Goal: Task Accomplishment & Management: Manage account settings

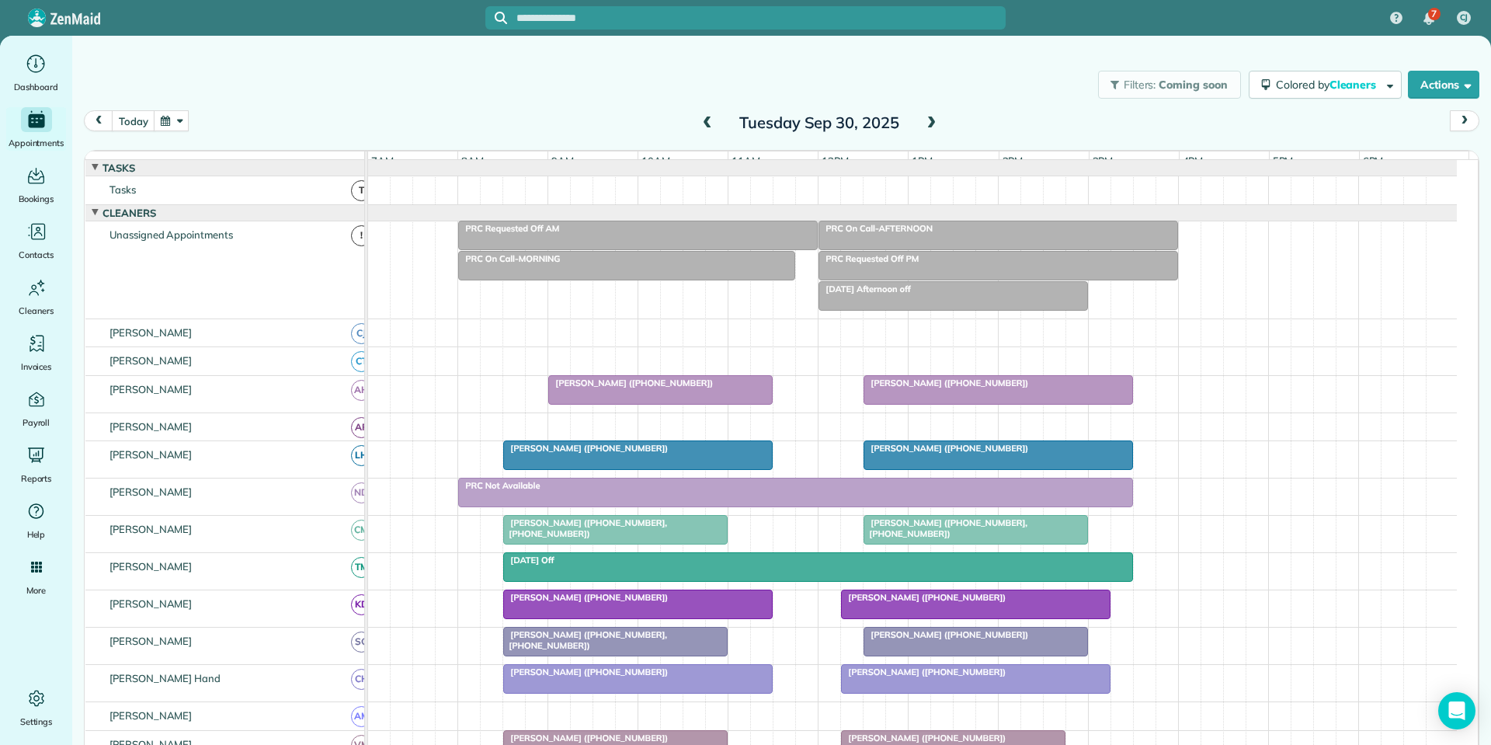
scroll to position [230, 0]
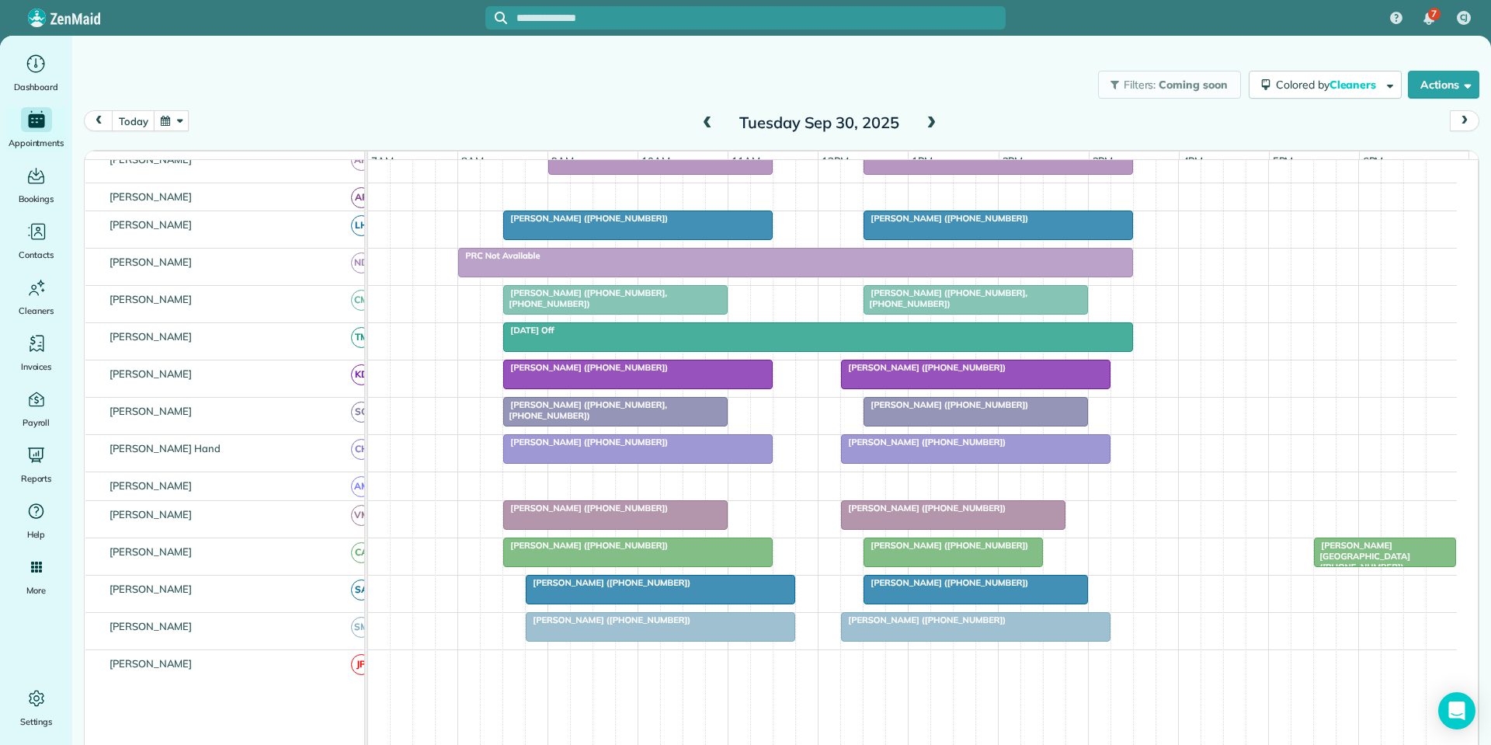
click at [928, 116] on span at bounding box center [930, 123] width 17 height 23
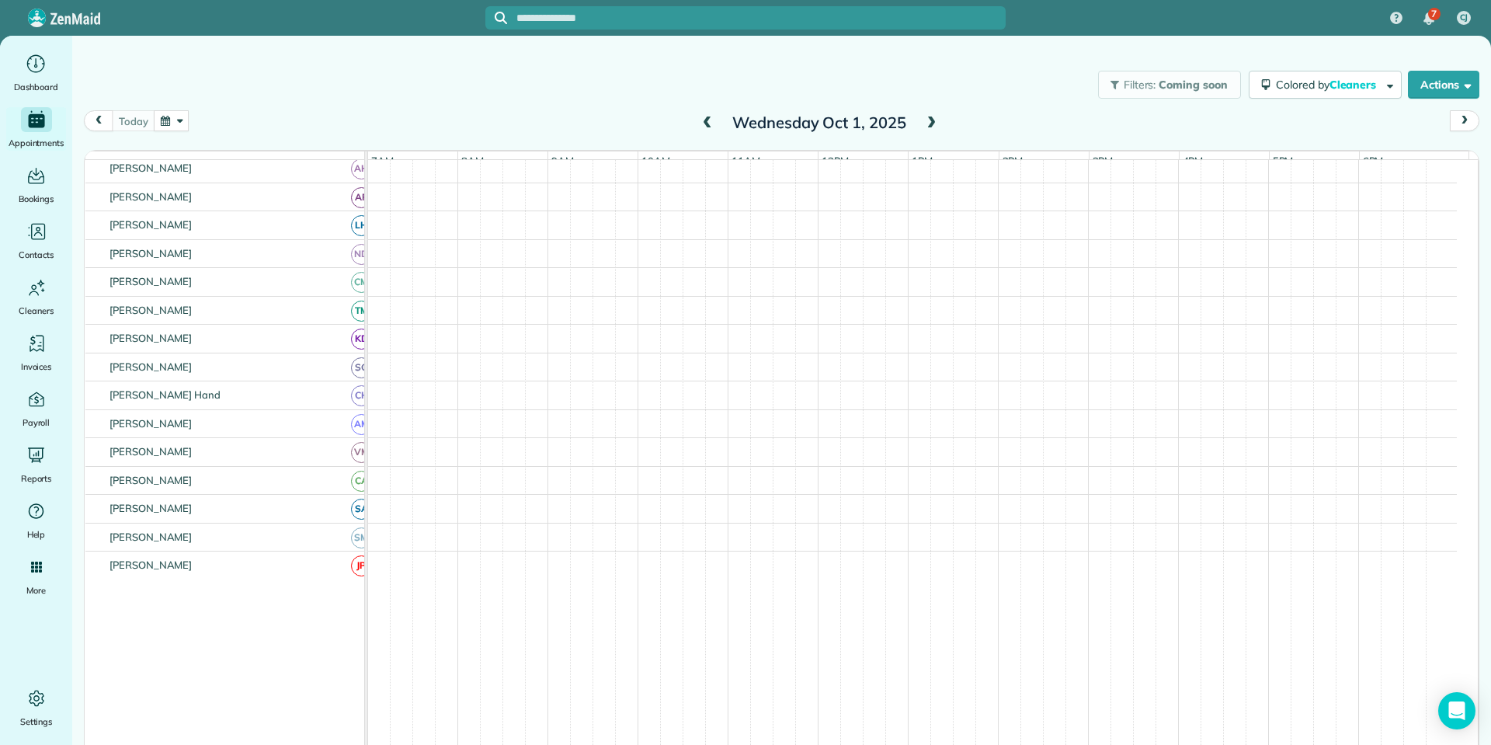
scroll to position [200, 0]
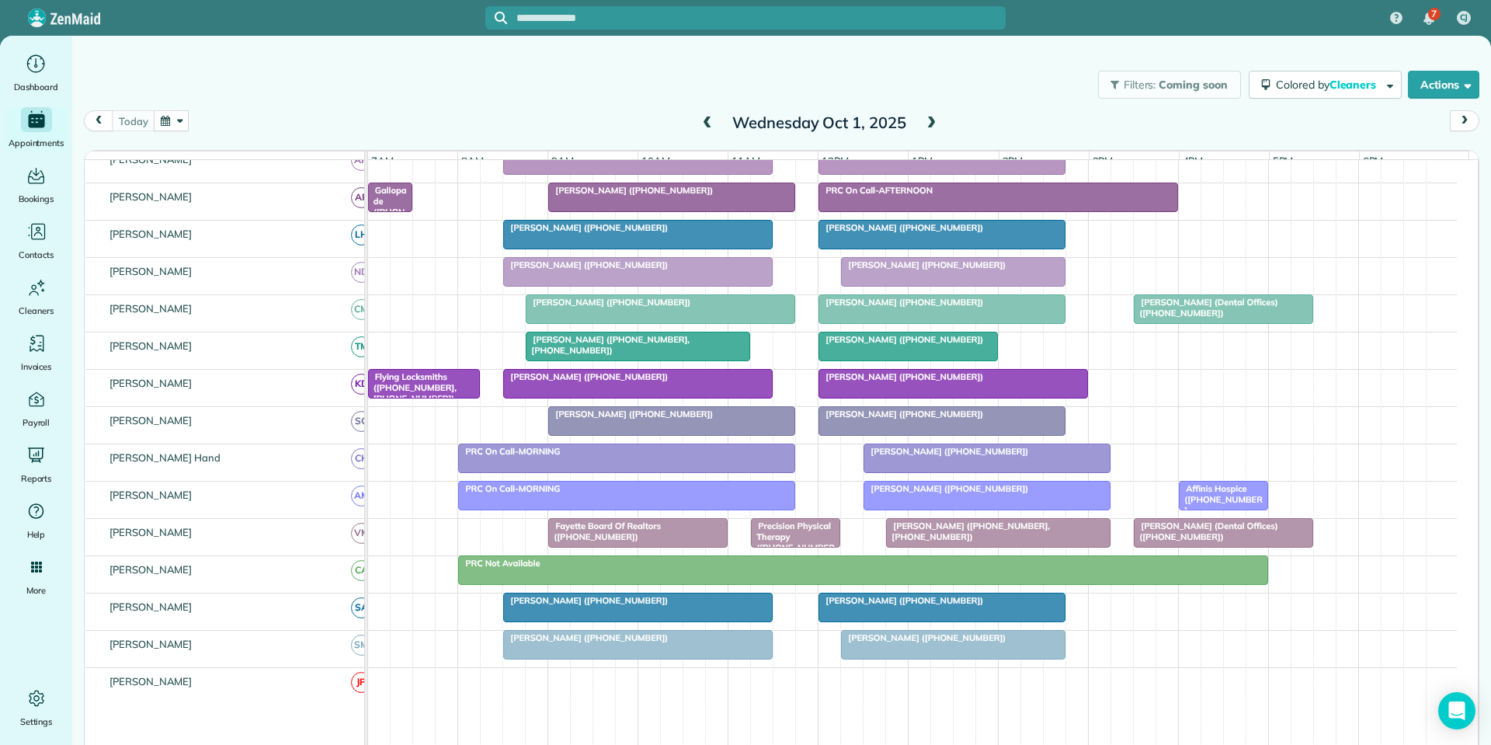
click at [928, 116] on span at bounding box center [930, 123] width 17 height 14
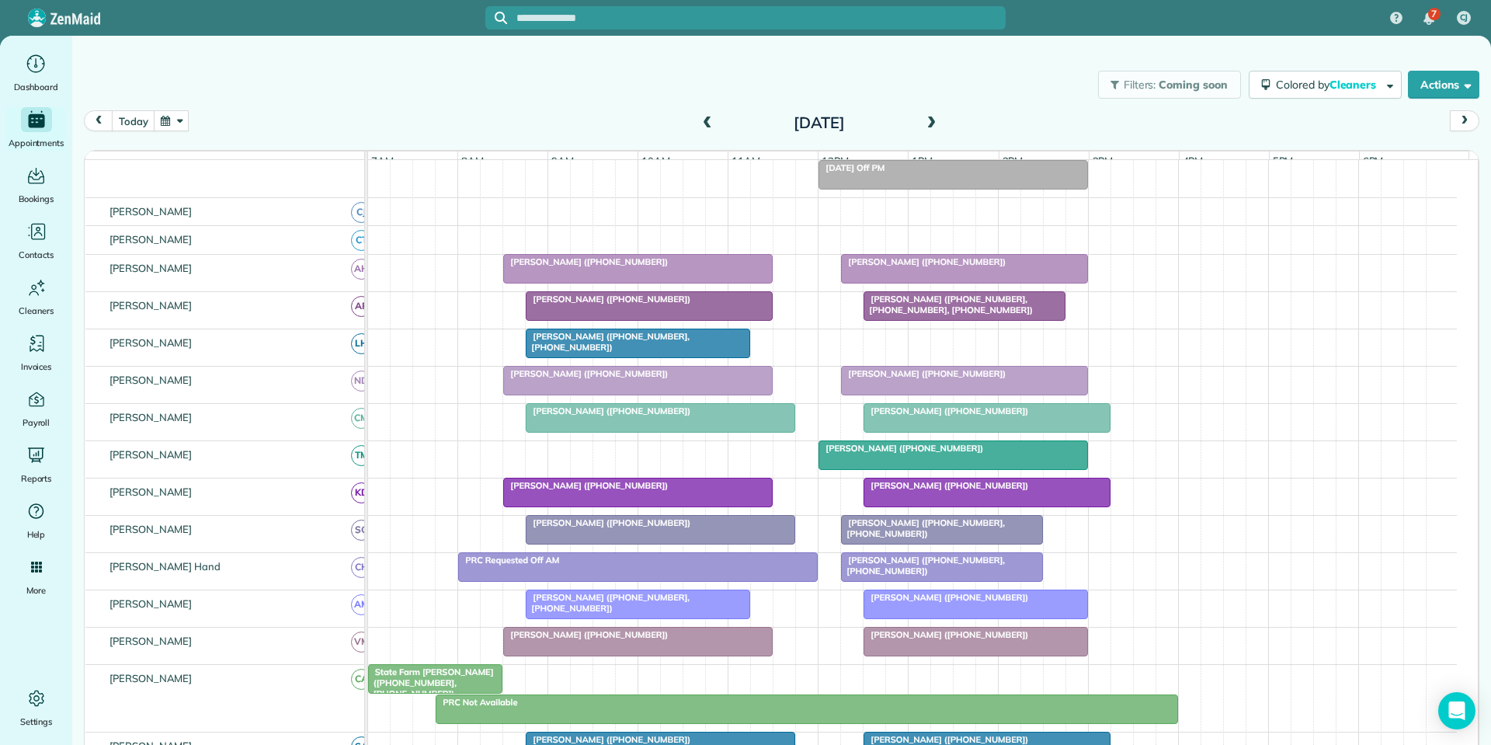
scroll to position [260, 0]
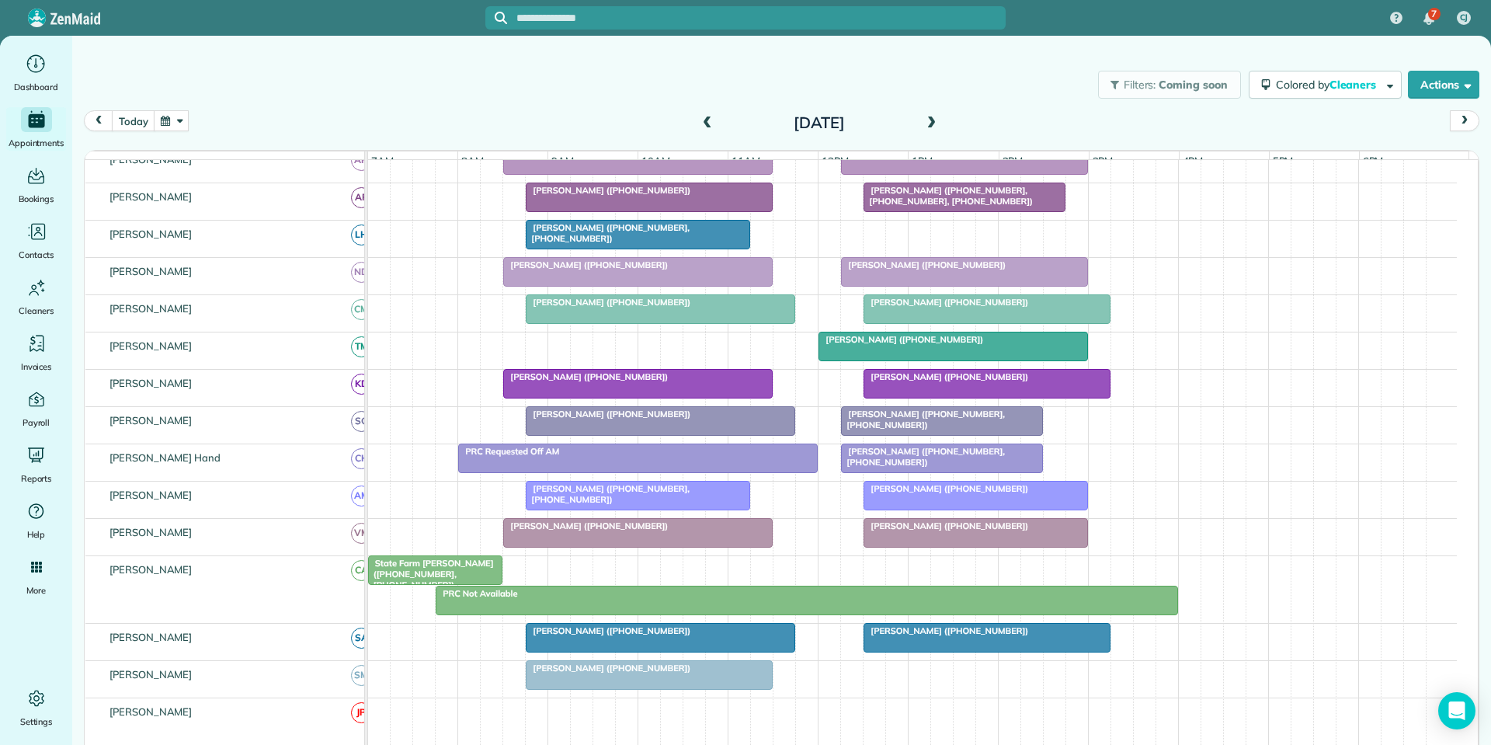
click at [453, 581] on div "State Farm [PERSON_NAME] ([PHONE_NUMBER], [PHONE_NUMBER])" at bounding box center [436, 573] width 126 height 33
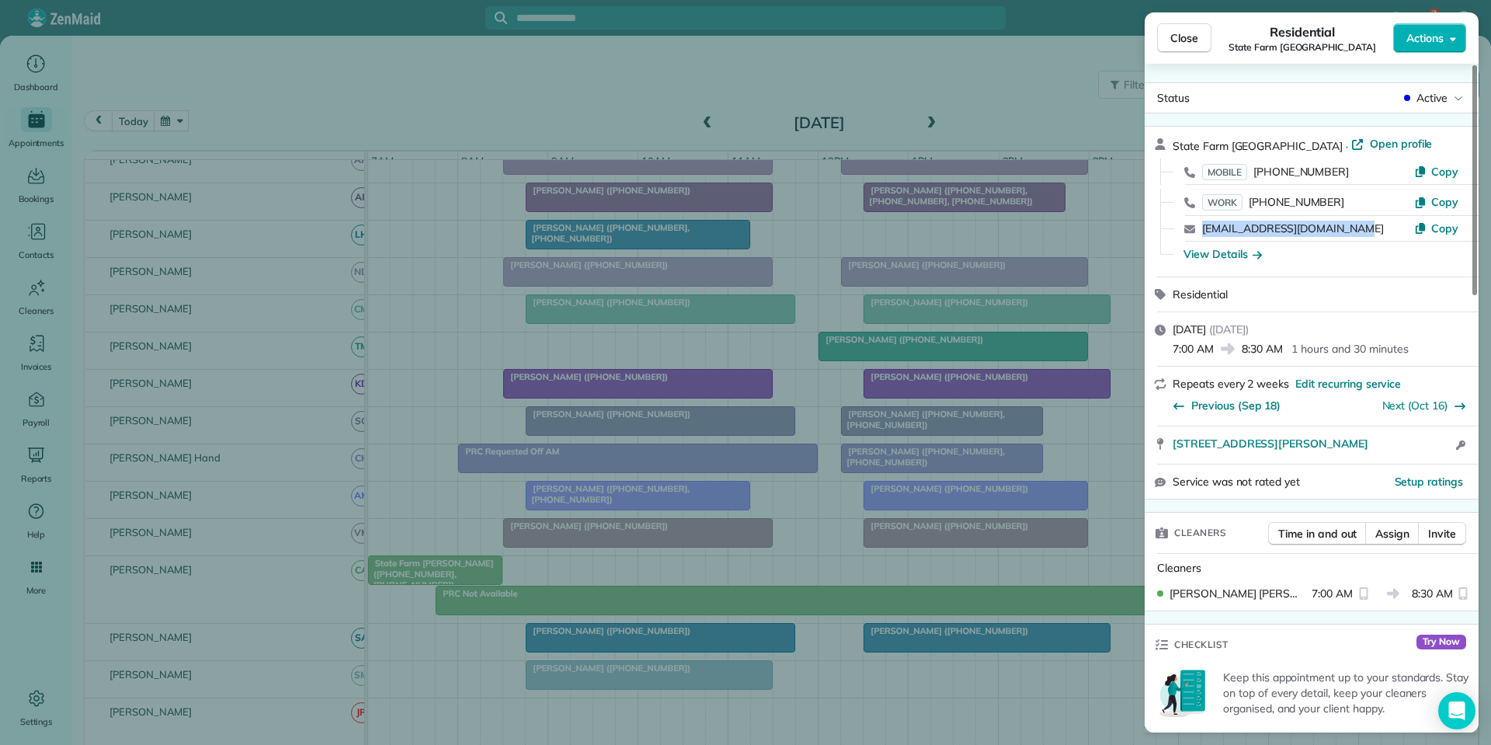
drag, startPoint x: 1370, startPoint y: 226, endPoint x: 1181, endPoint y: 229, distance: 189.5
click at [1181, 229] on div "[EMAIL_ADDRESS][DOMAIN_NAME] Copy" at bounding box center [1320, 229] width 297 height 26
copy div "[EMAIL_ADDRESS][DOMAIN_NAME]"
click at [1161, 41] on button "Close" at bounding box center [1184, 38] width 54 height 30
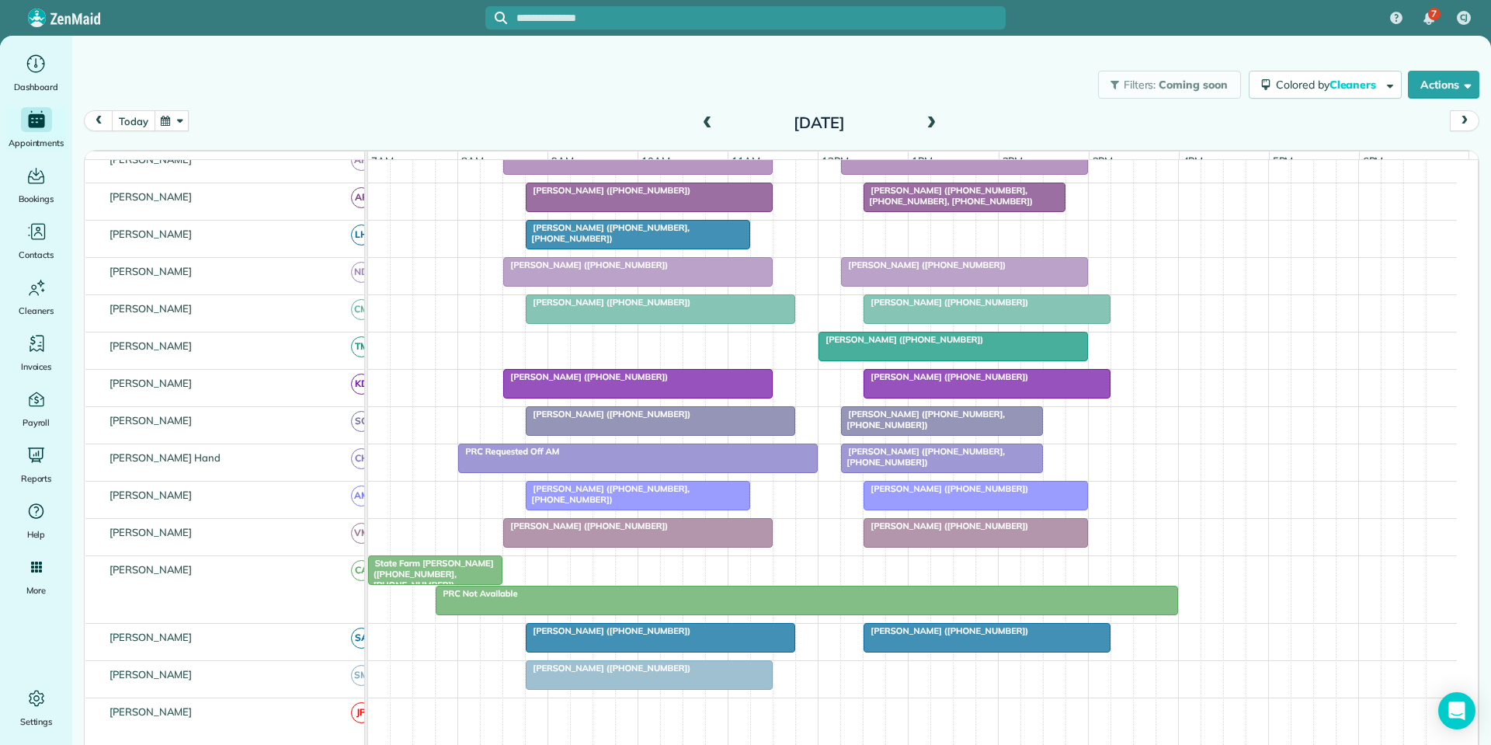
click at [139, 123] on button "today" at bounding box center [133, 120] width 43 height 21
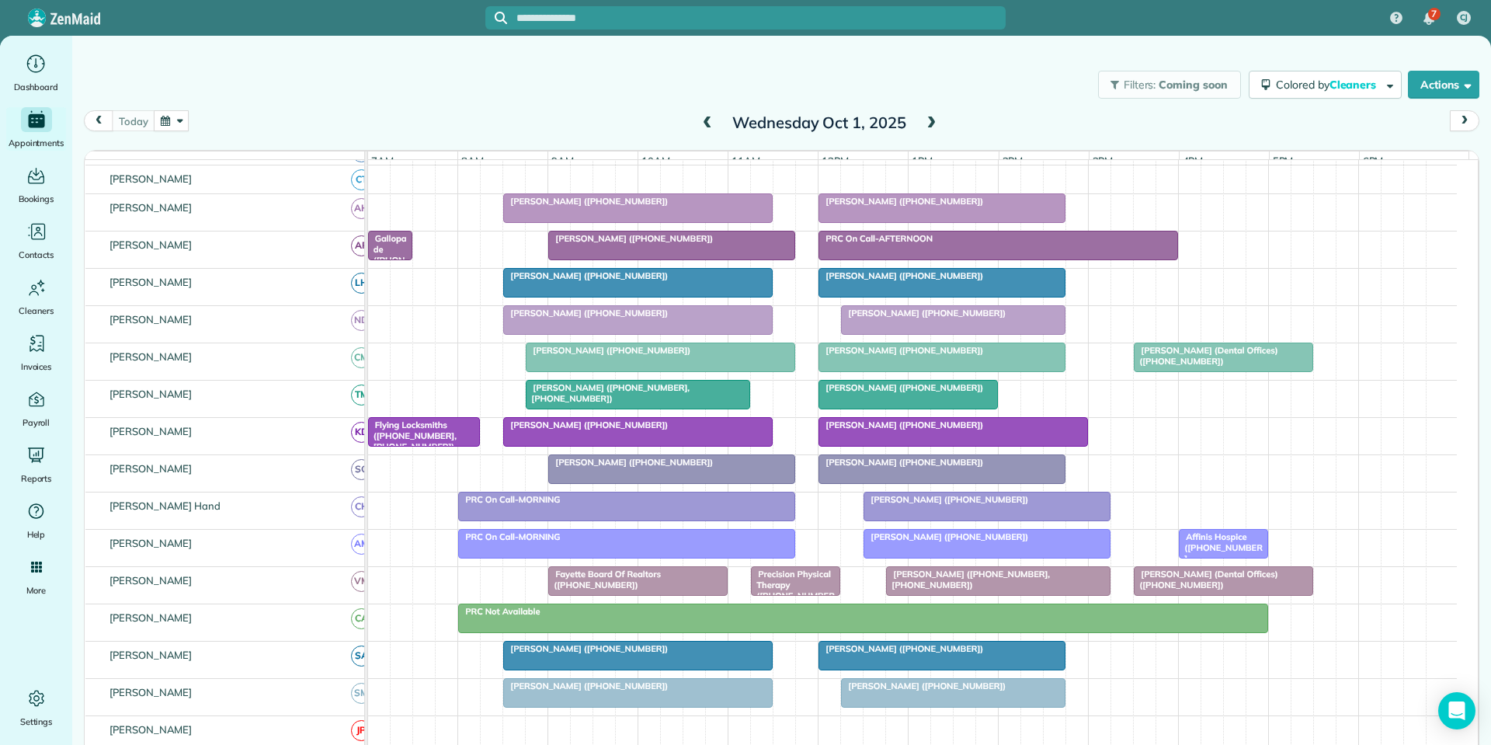
scroll to position [200, 0]
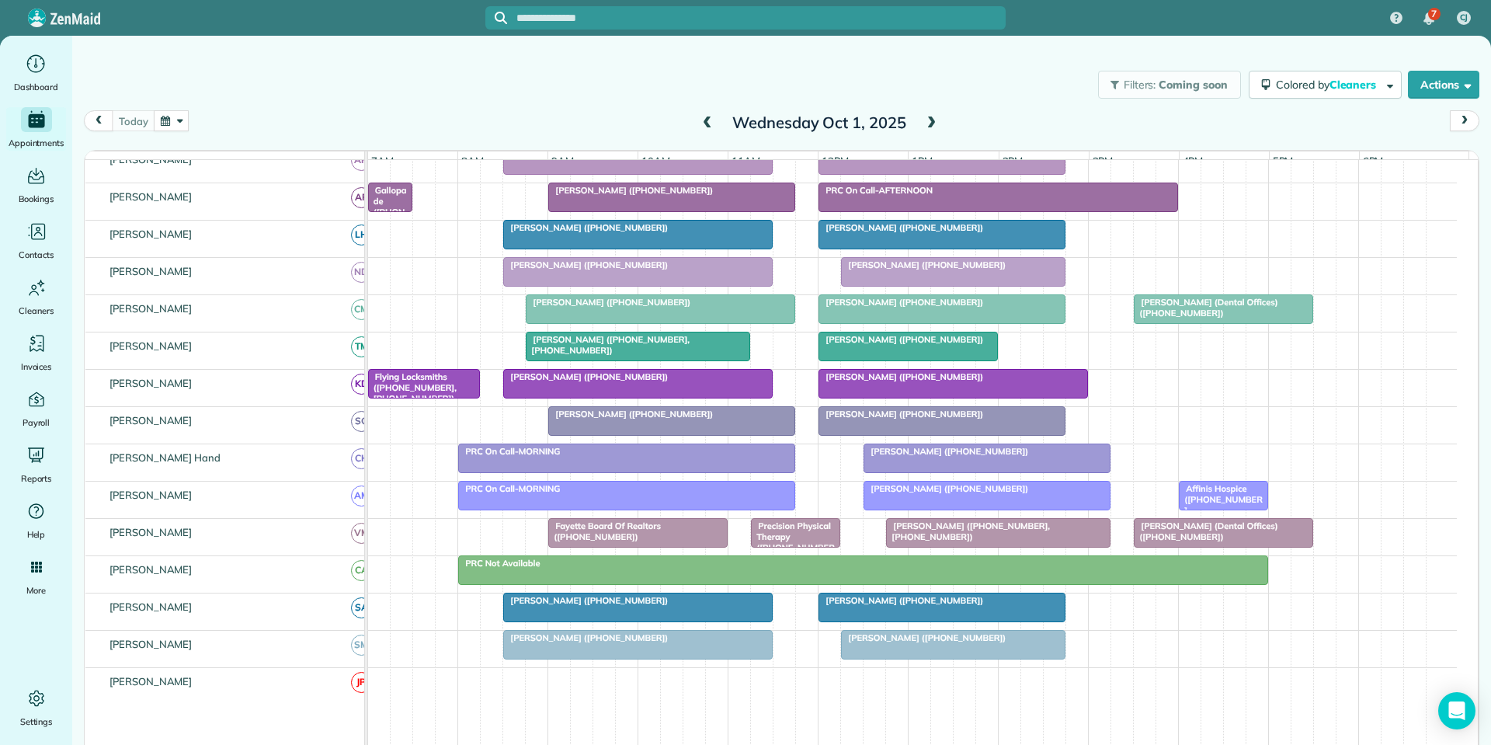
click at [926, 122] on span at bounding box center [930, 123] width 17 height 14
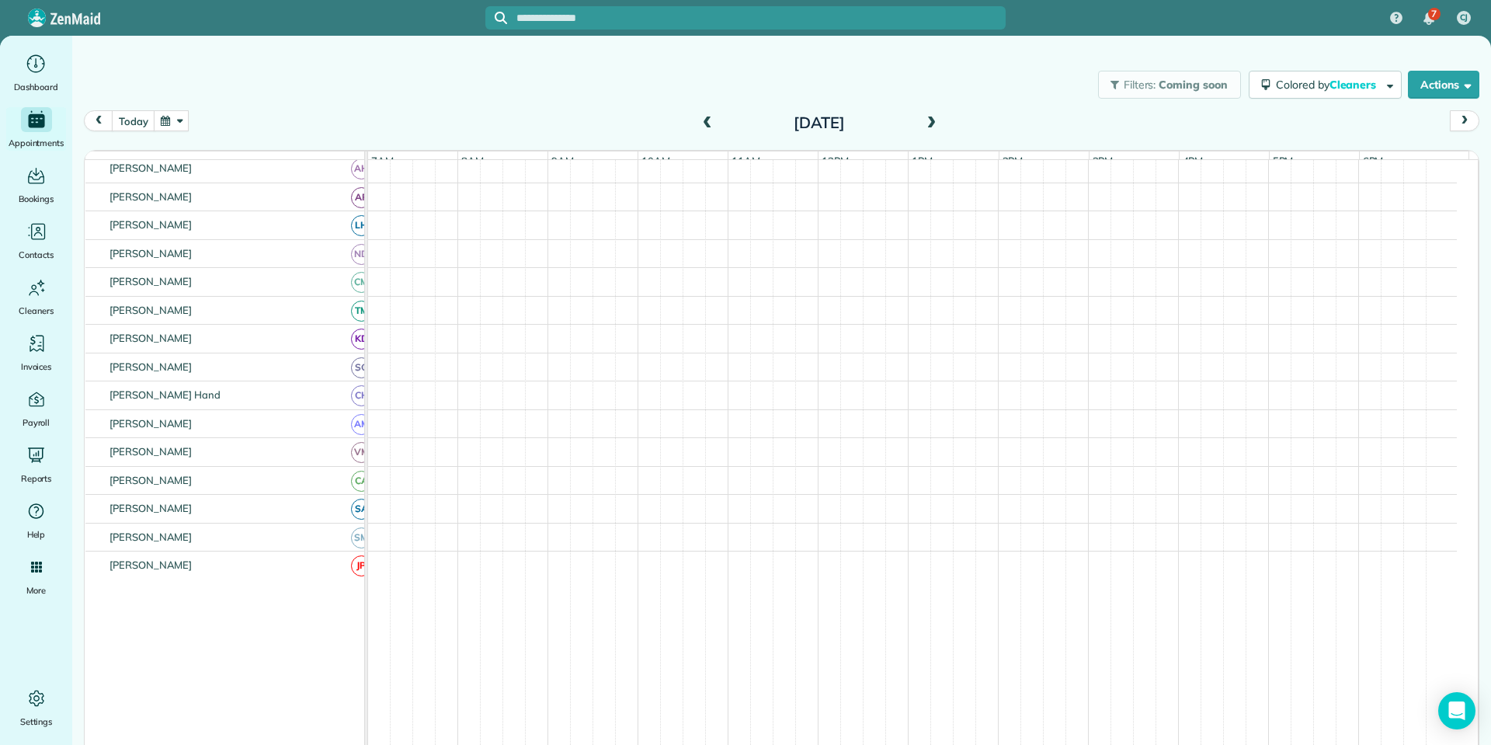
scroll to position [260, 0]
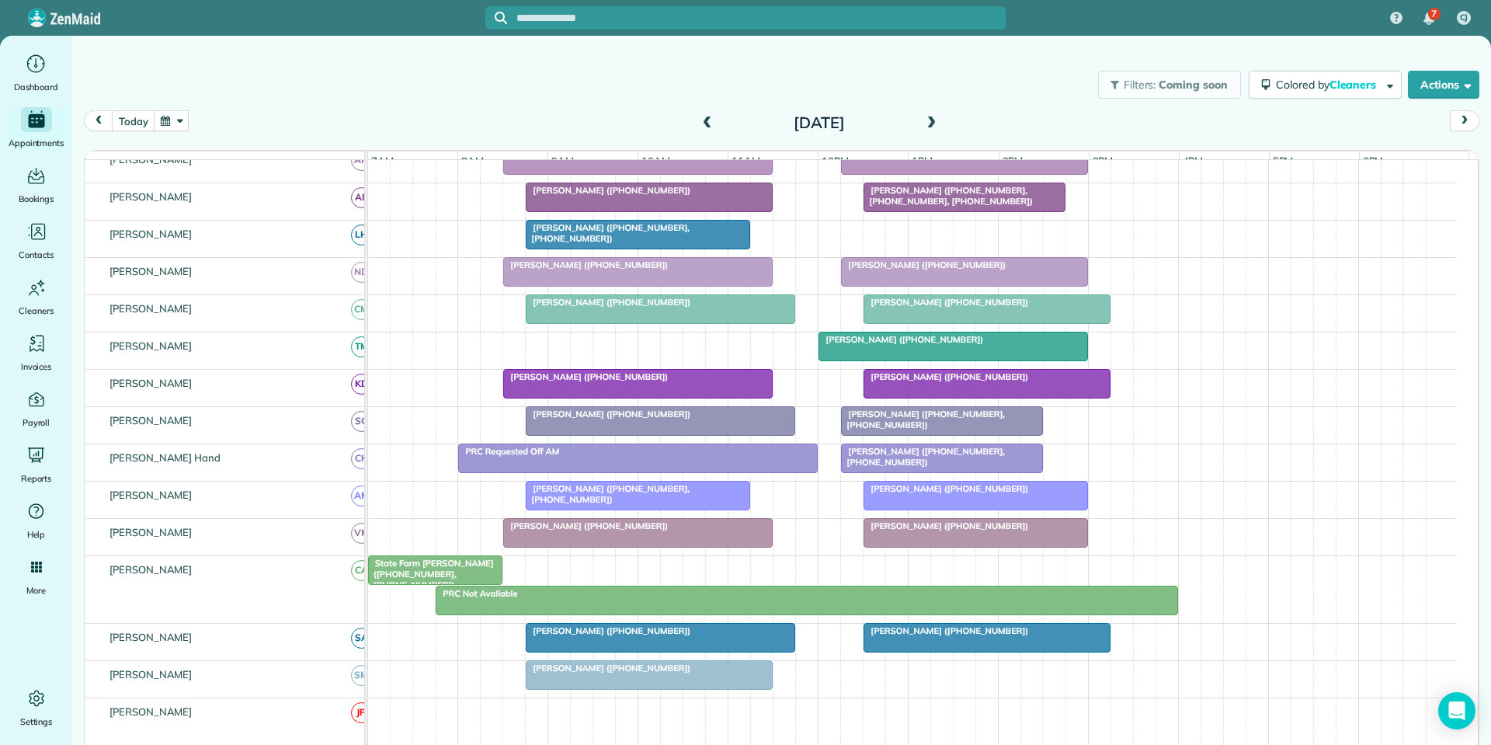
click at [699, 121] on span at bounding box center [707, 123] width 17 height 14
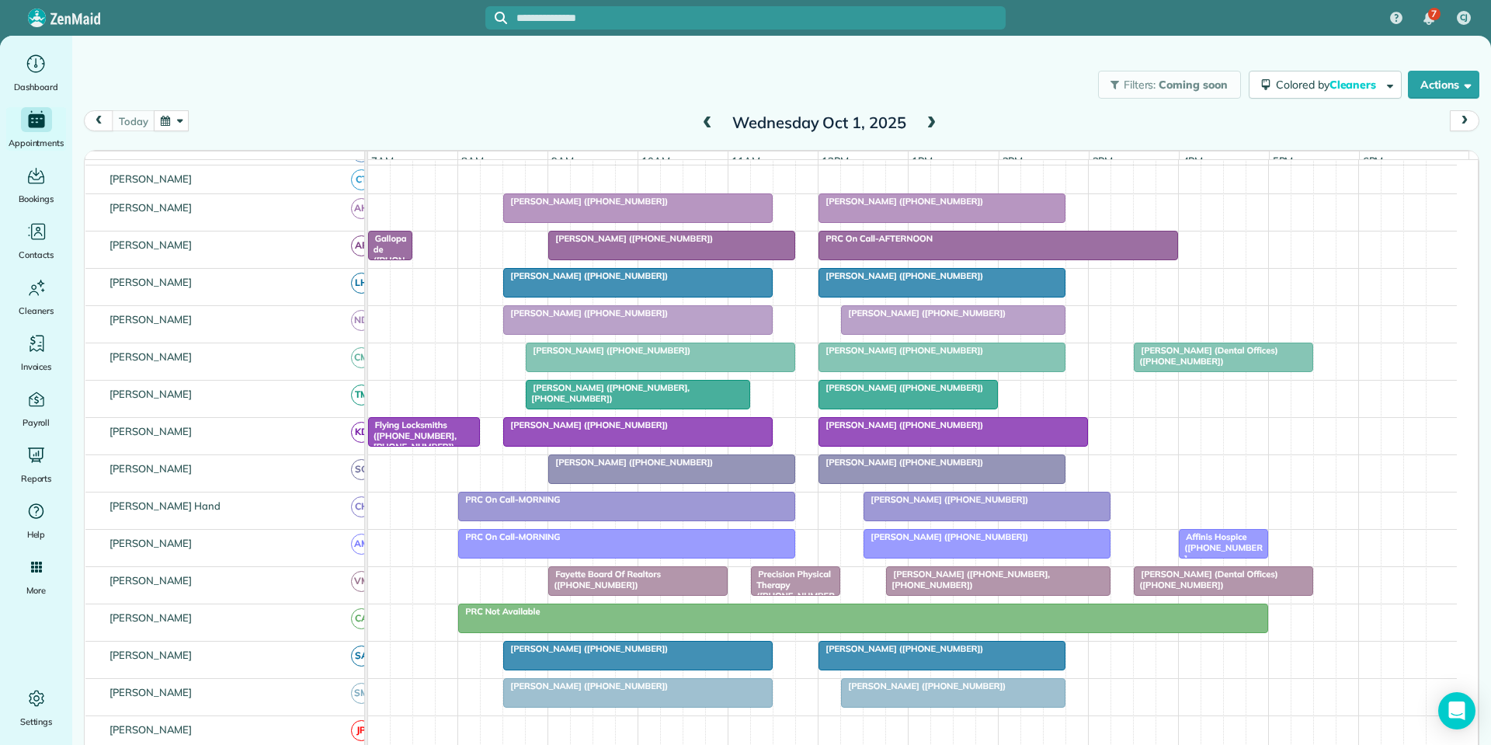
scroll to position [200, 0]
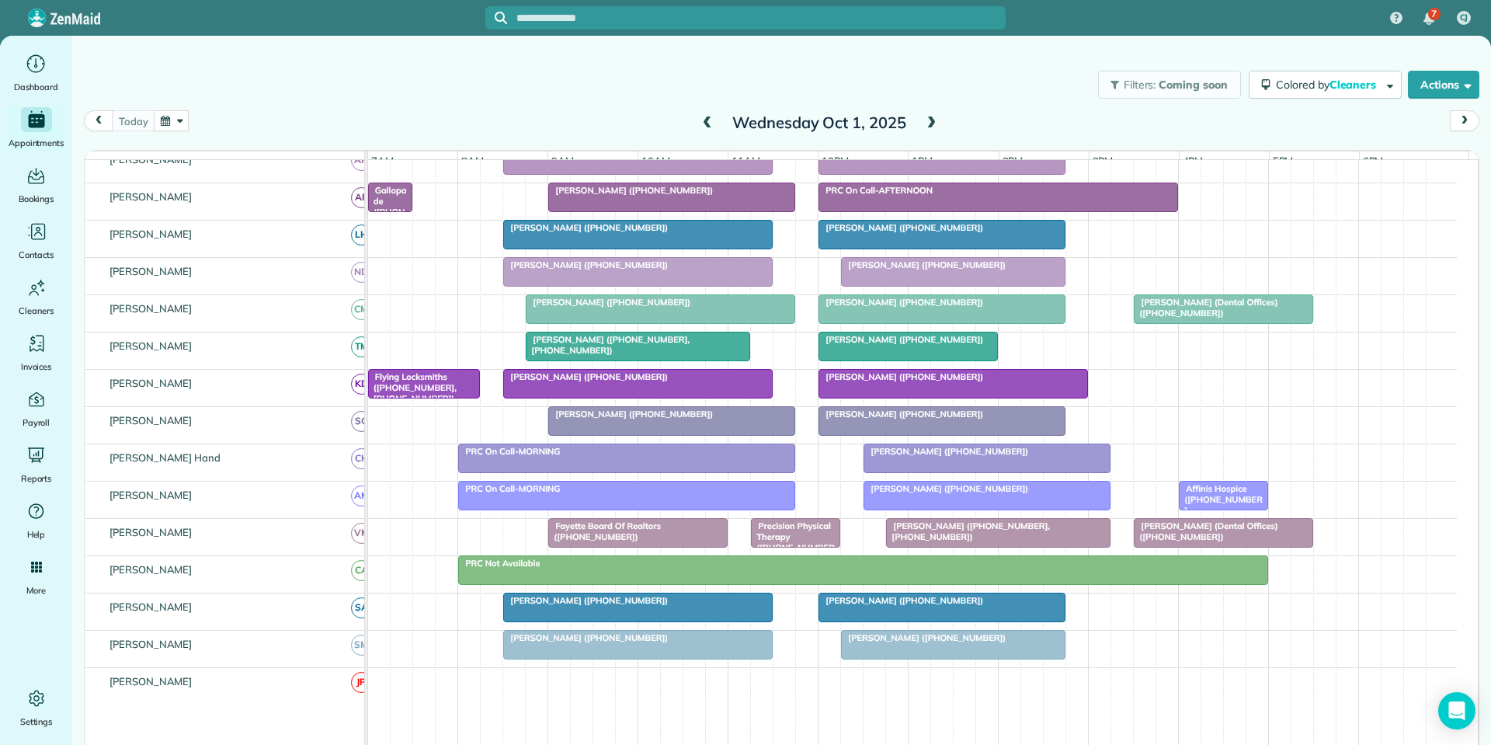
click at [924, 123] on span at bounding box center [930, 123] width 17 height 14
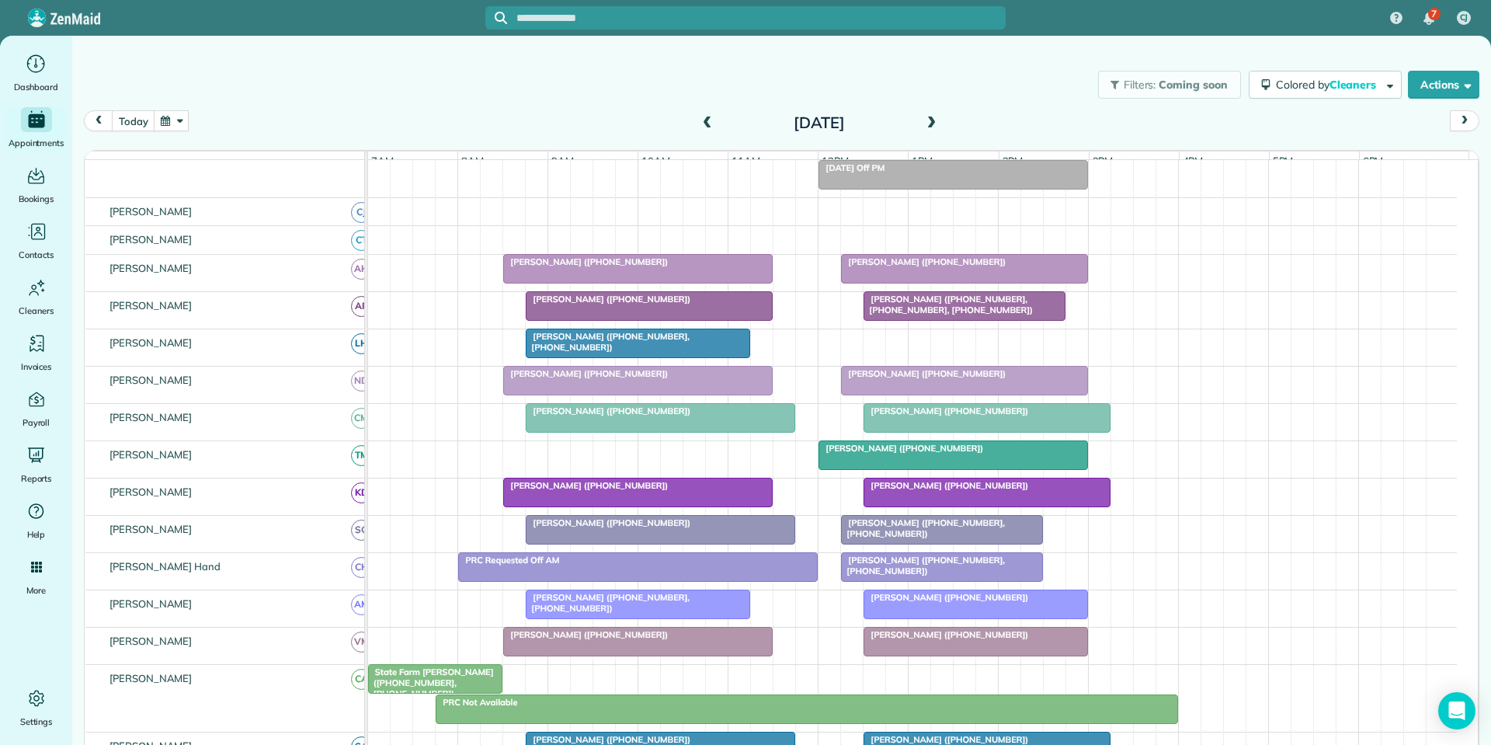
scroll to position [260, 0]
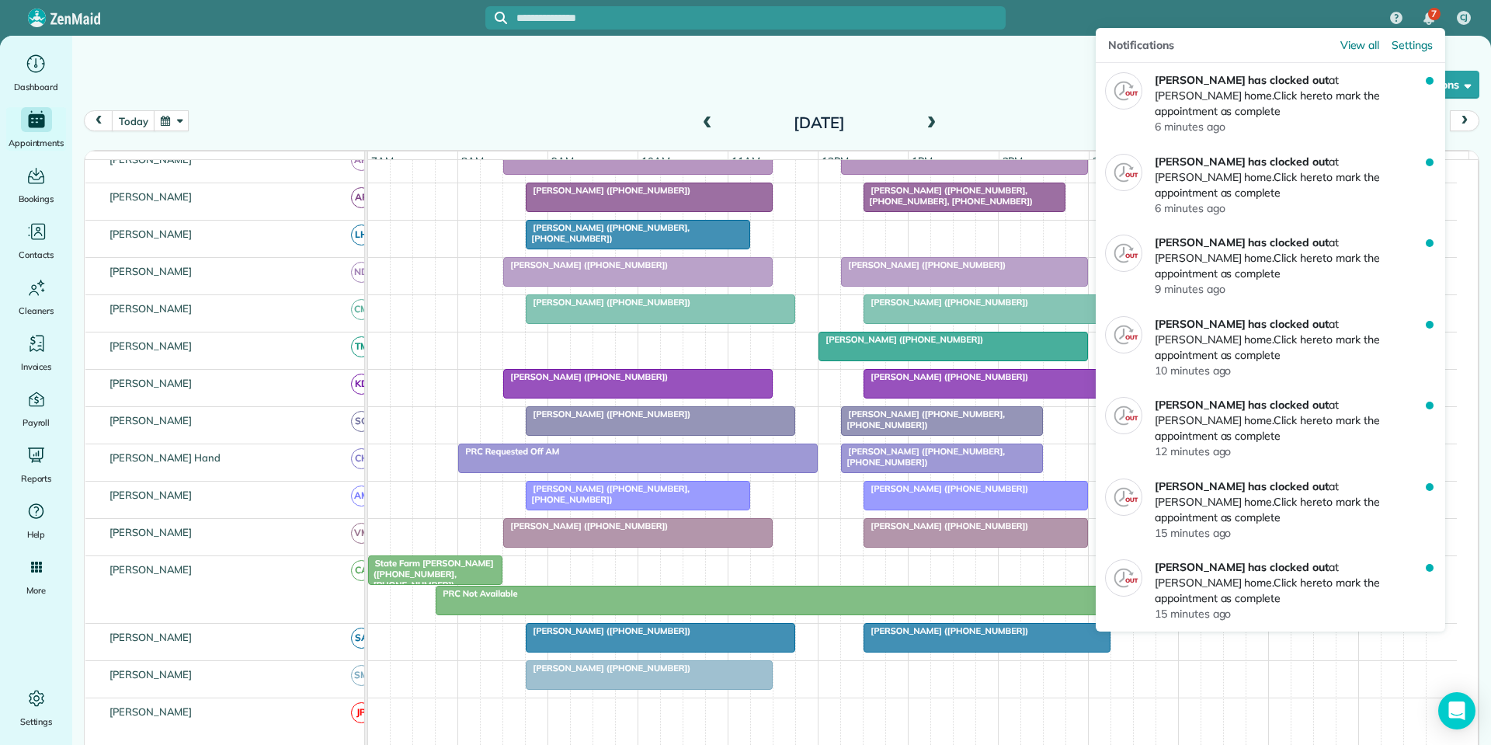
click at [1432, 11] on span "7" at bounding box center [1433, 14] width 5 height 12
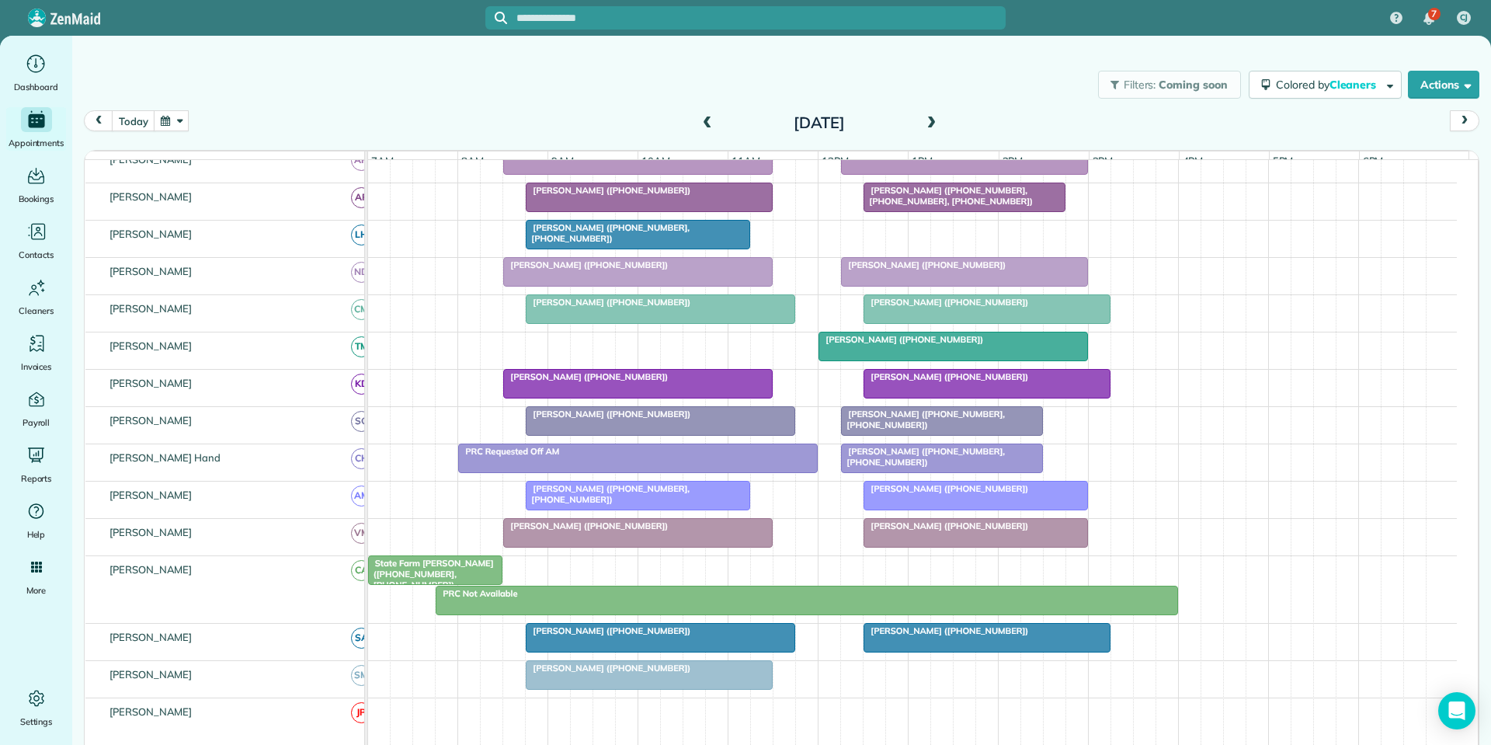
click at [573, 120] on div "[DATE] [DATE]" at bounding box center [781, 125] width 1395 height 30
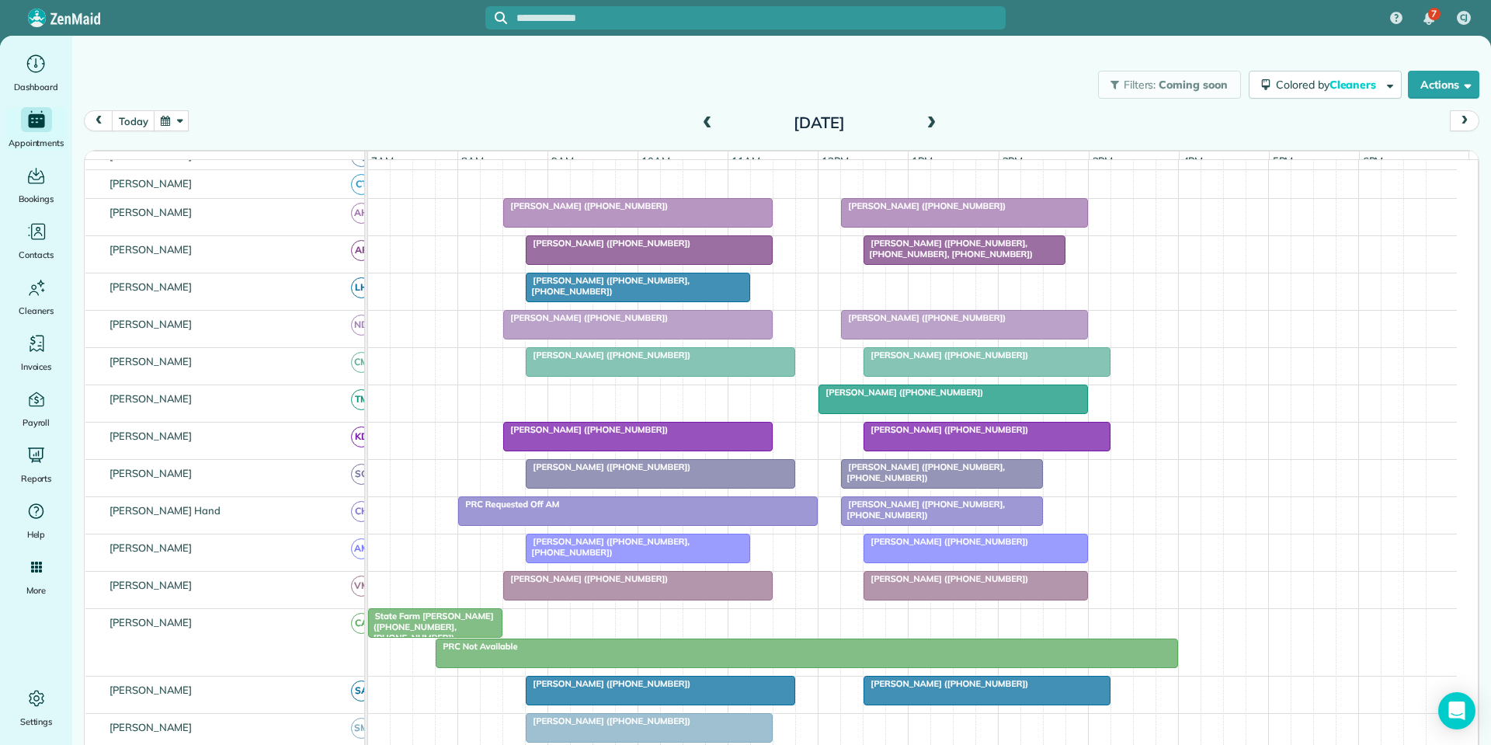
scroll to position [182, 0]
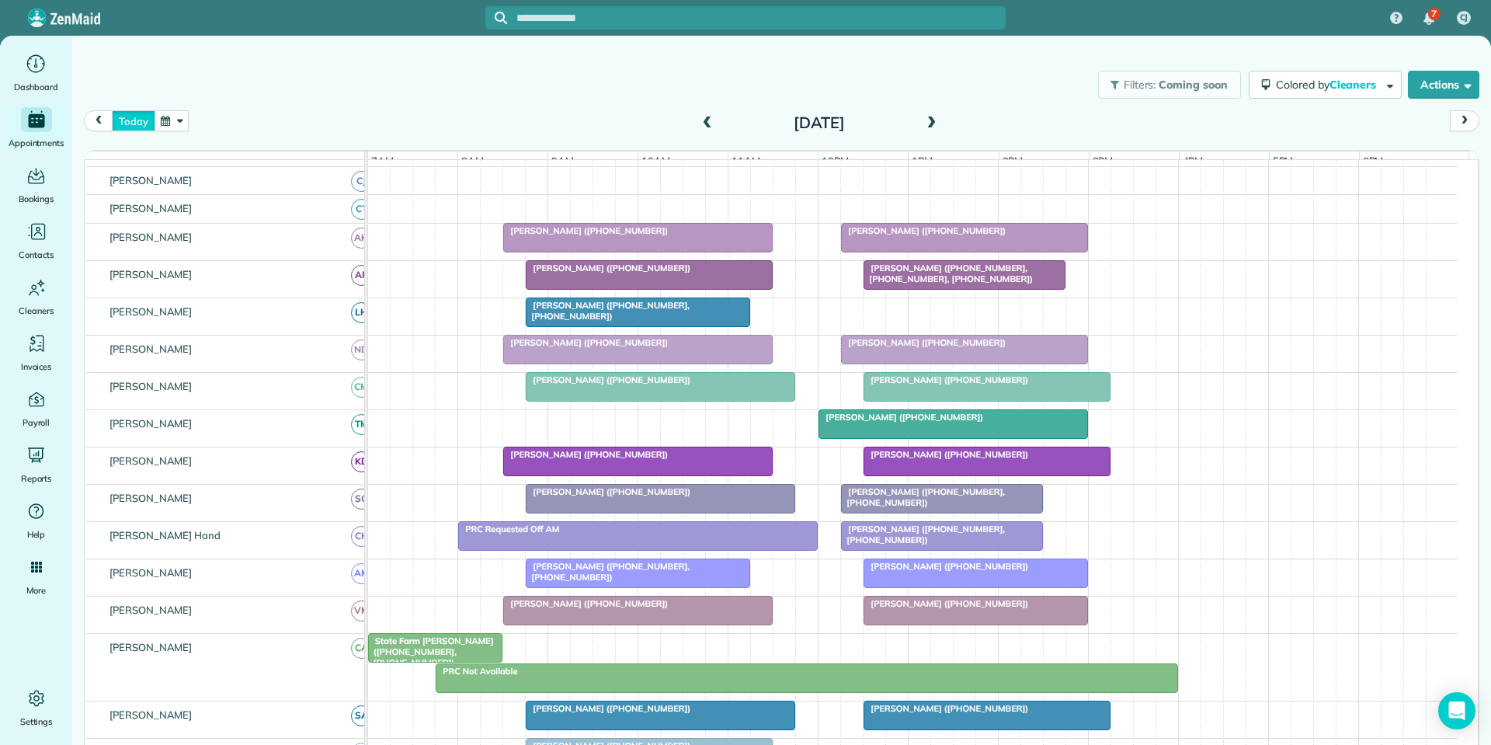
click at [144, 111] on button "today" at bounding box center [133, 120] width 43 height 21
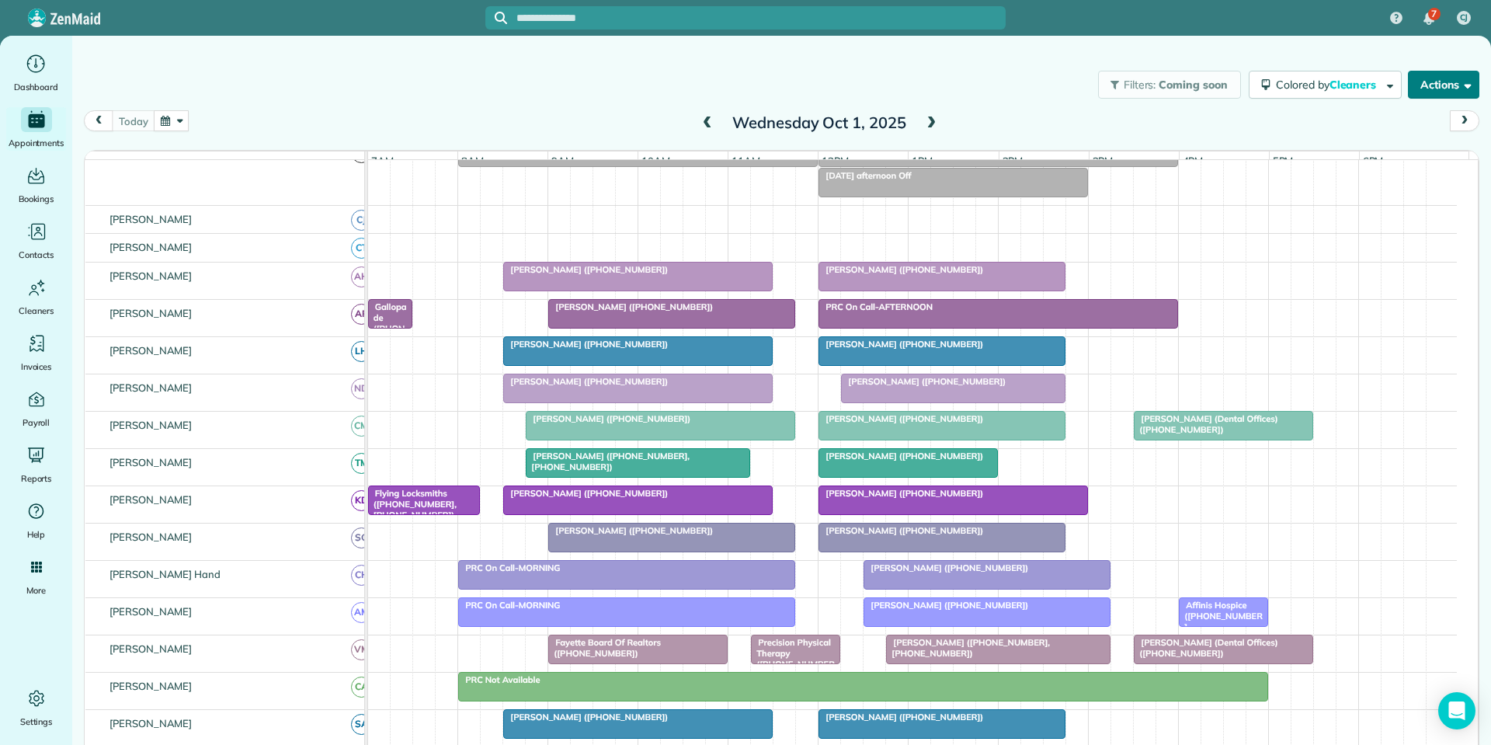
scroll to position [122, 0]
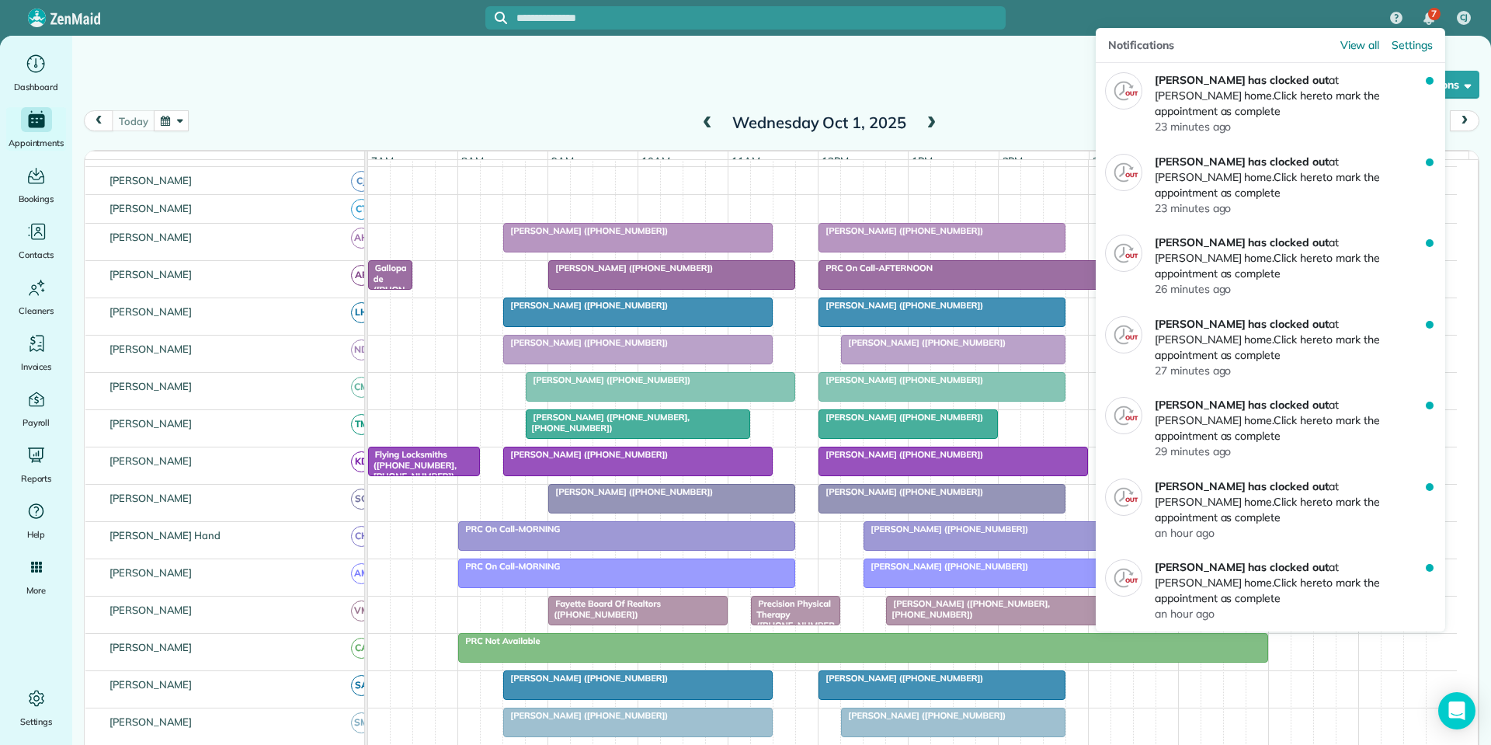
click at [1427, 22] on img "7 unread notifications" at bounding box center [1428, 18] width 11 height 12
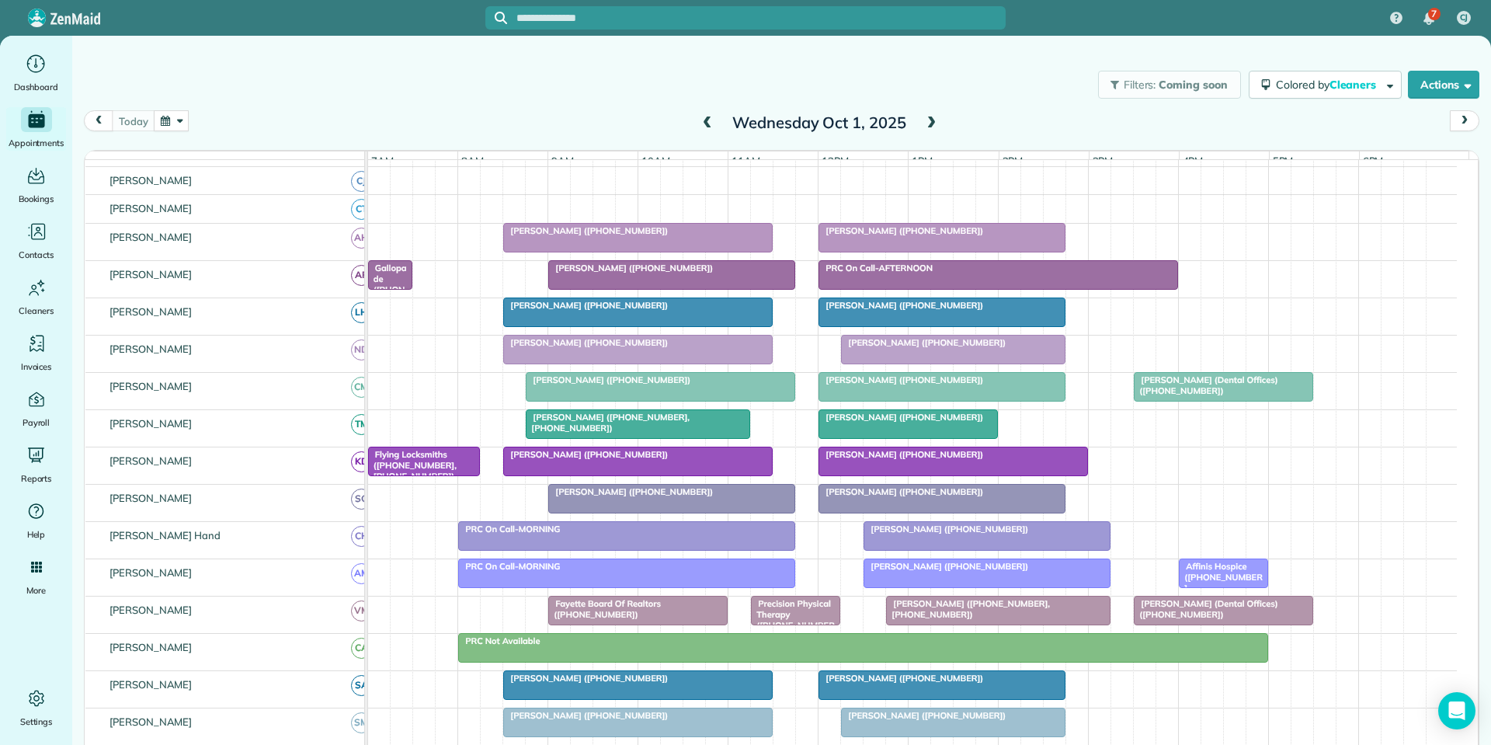
click at [645, 286] on div at bounding box center [671, 275] width 245 height 28
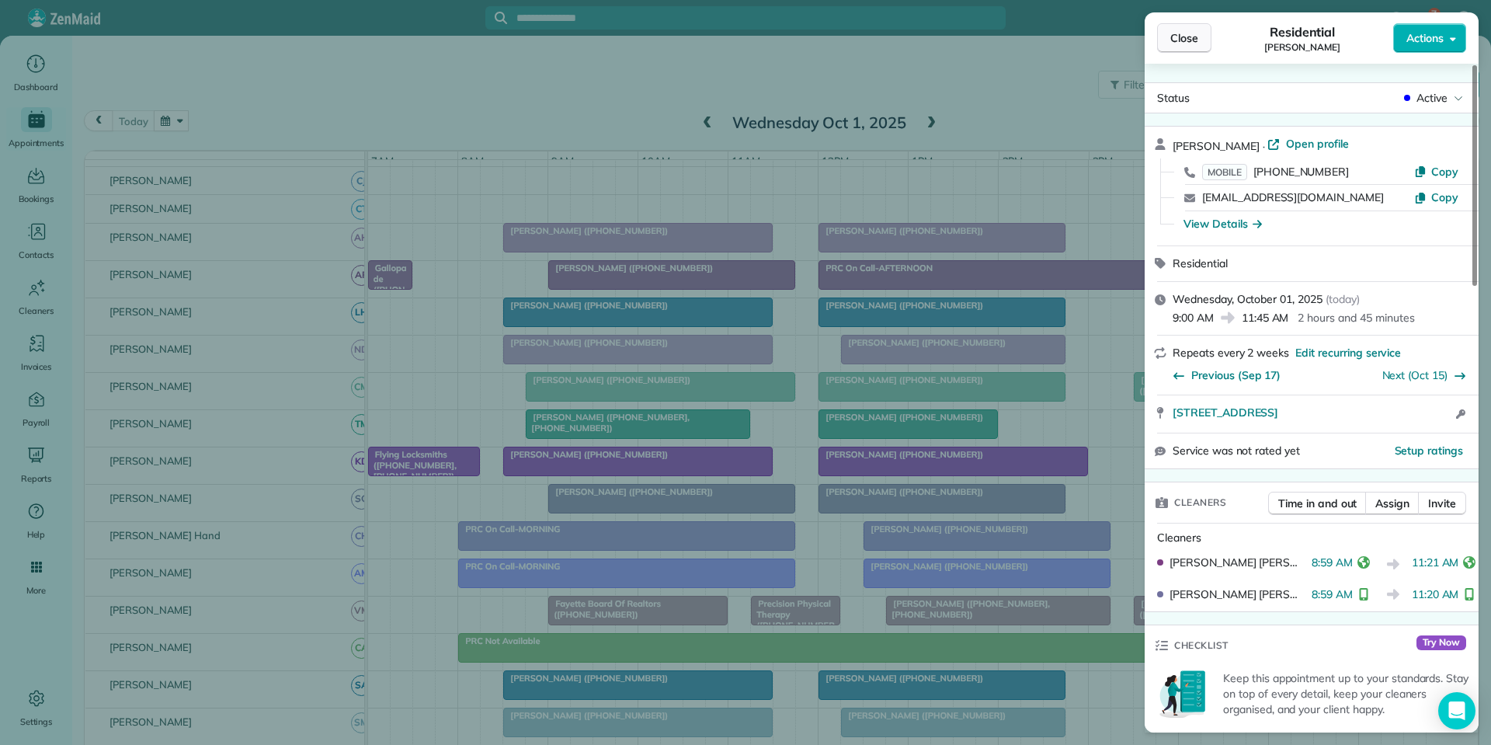
click at [1193, 37] on span "Close" at bounding box center [1184, 38] width 28 height 16
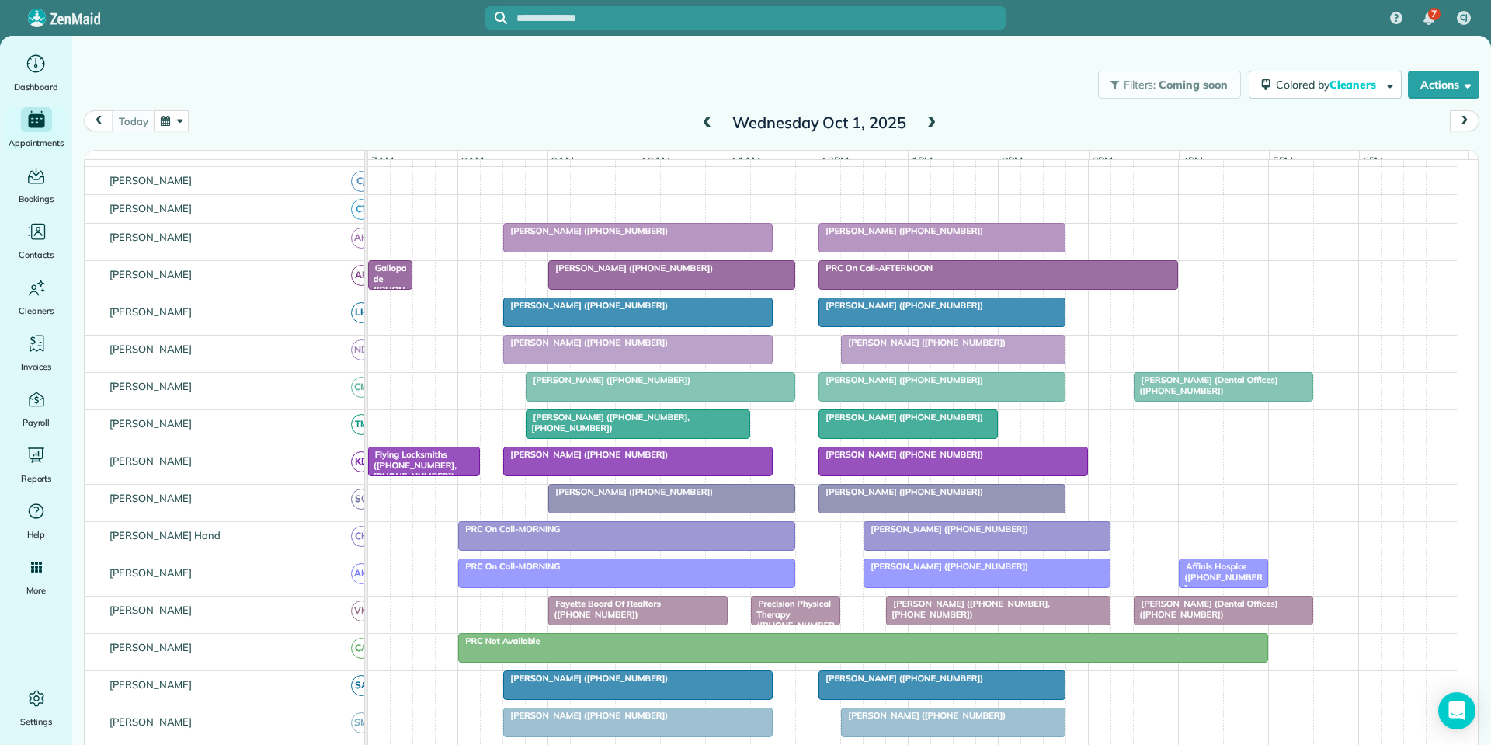
click at [971, 550] on div at bounding box center [986, 536] width 245 height 28
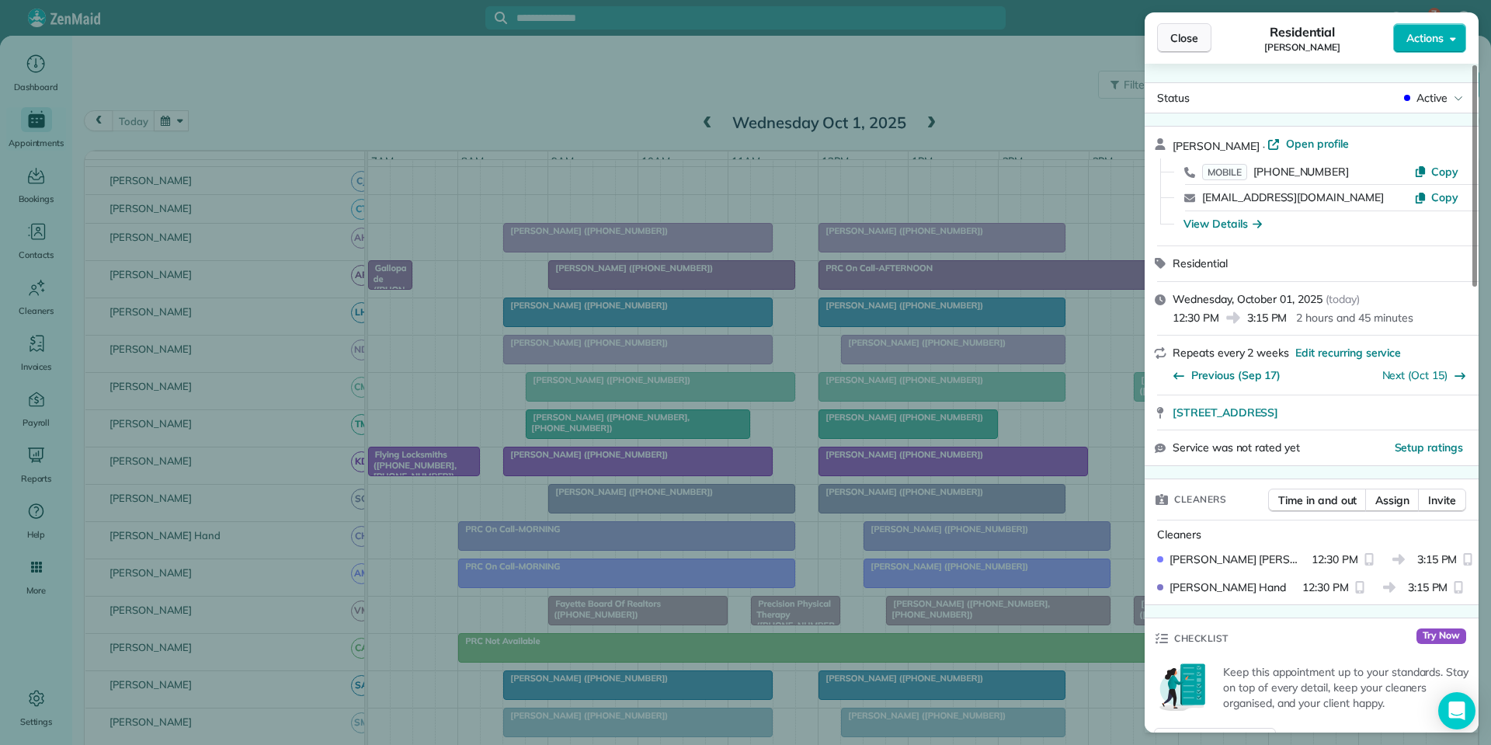
click at [1188, 45] on span "Close" at bounding box center [1184, 38] width 28 height 16
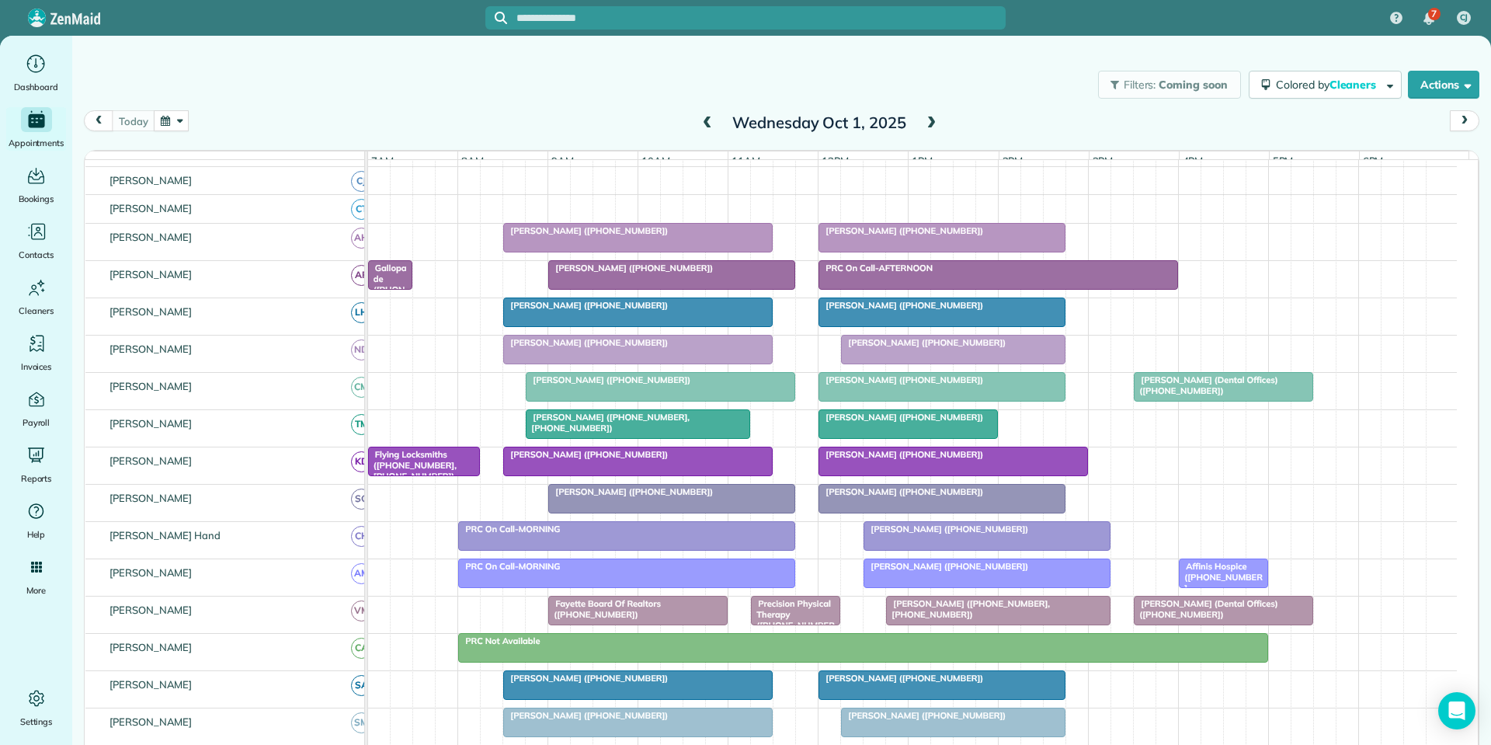
click at [502, 76] on div "Filters: Coming soon Colored by Cleaners Color by Cleaner Color by Team Color b…" at bounding box center [781, 84] width 1418 height 51
click at [925, 126] on span at bounding box center [930, 123] width 17 height 14
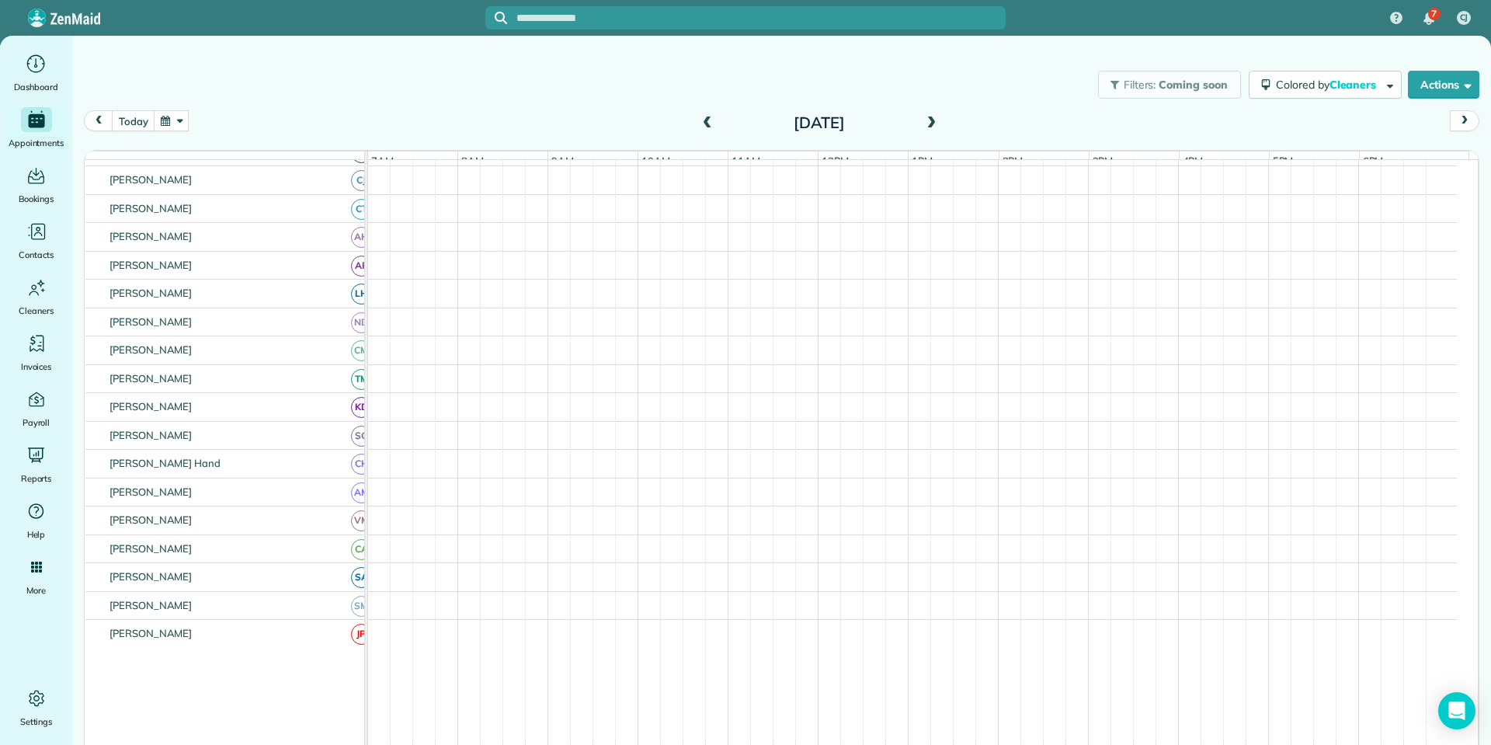
scroll to position [182, 0]
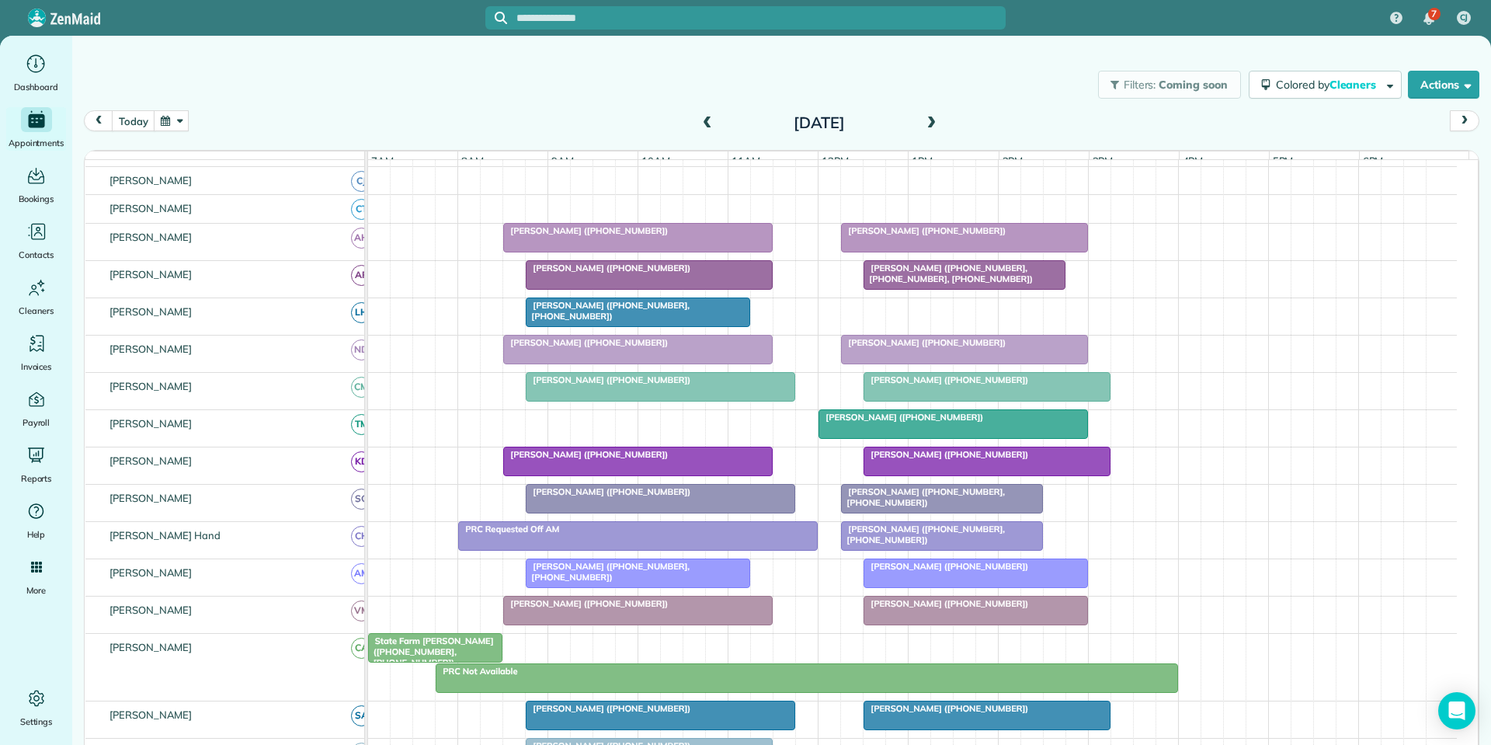
click at [424, 658] on span "State Farm [PERSON_NAME] ([PHONE_NUMBER], [PHONE_NUMBER])" at bounding box center [430, 651] width 127 height 33
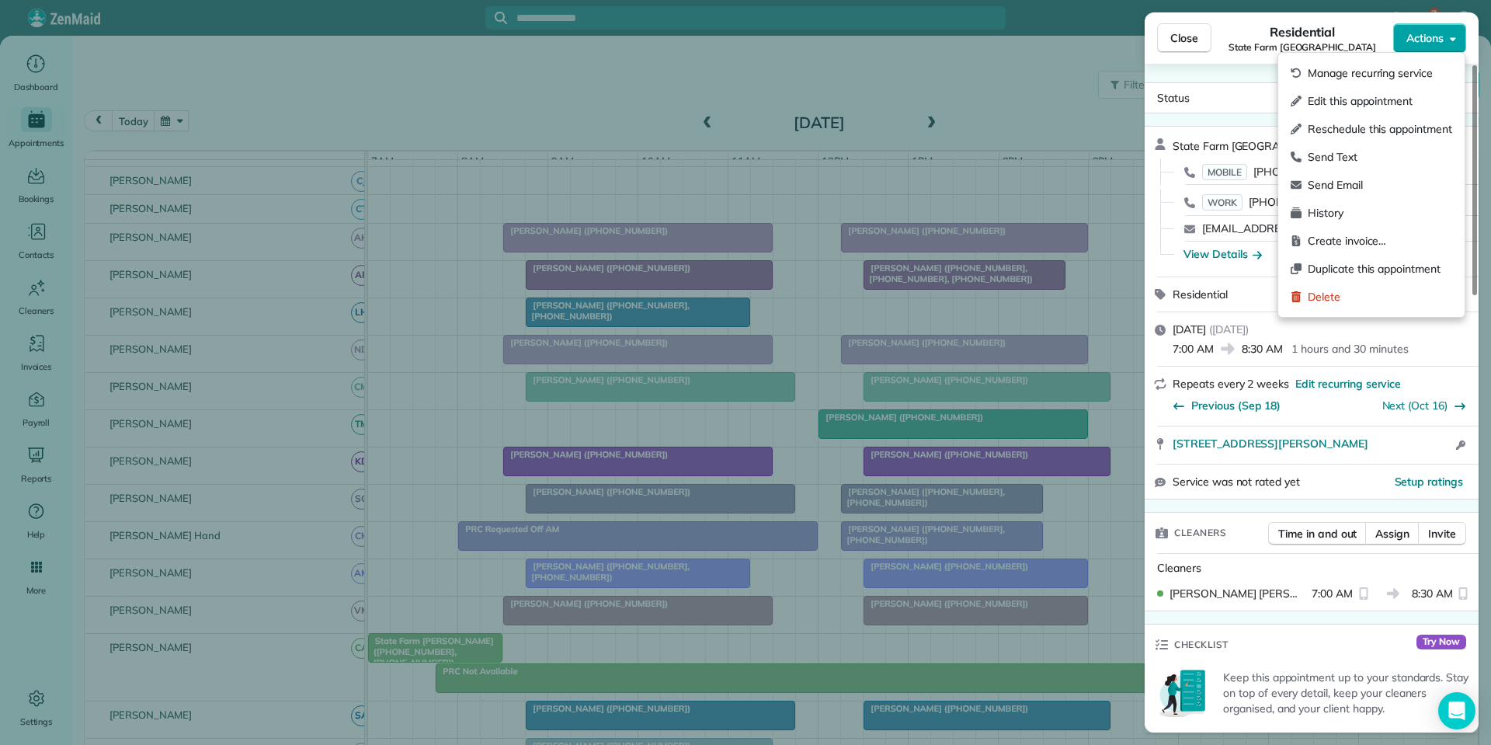
click at [1443, 40] on button "Actions" at bounding box center [1429, 38] width 73 height 30
click at [1342, 99] on span "Edit this appointment" at bounding box center [1379, 101] width 144 height 16
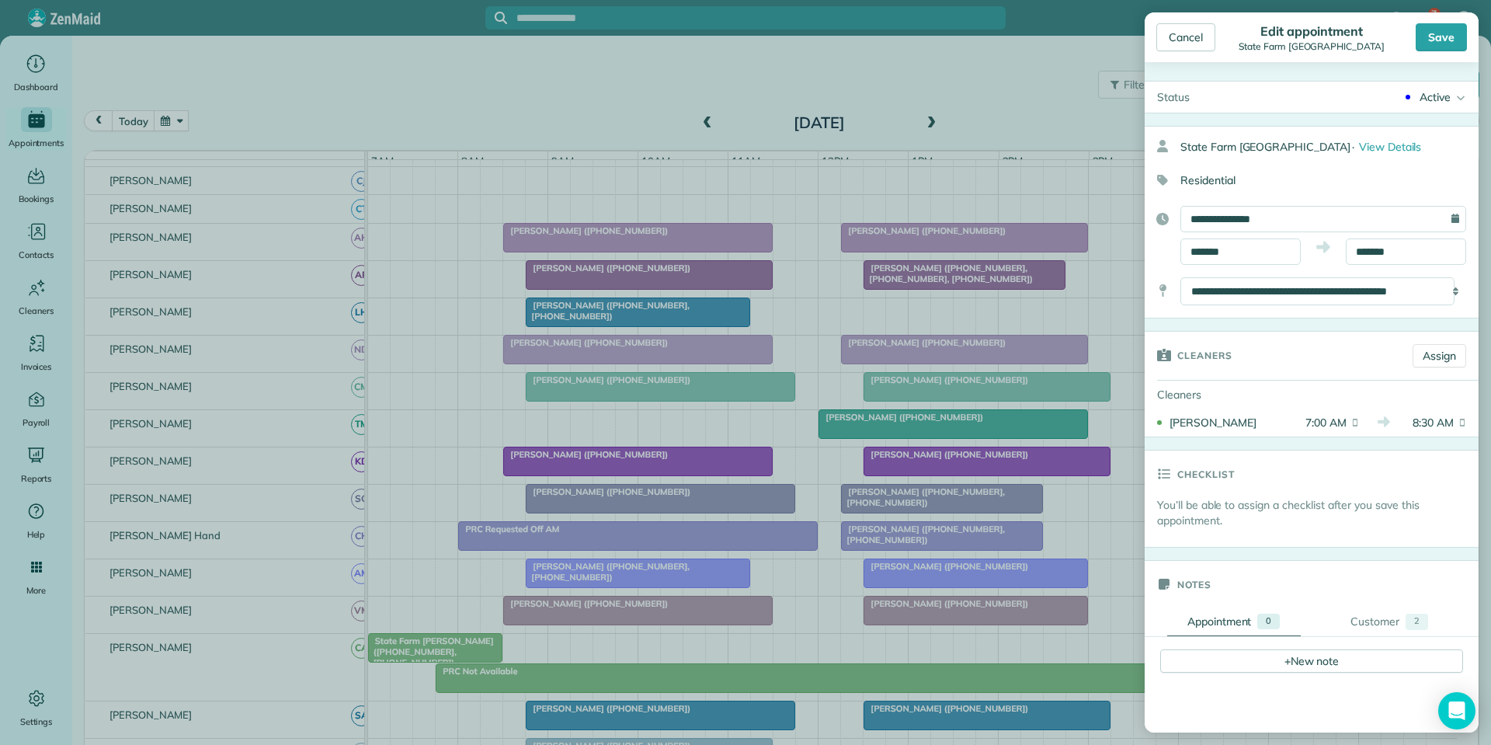
click at [1425, 103] on div "Active" at bounding box center [1434, 97] width 31 height 16
click at [1418, 222] on link "Cancelled" at bounding box center [1415, 226] width 126 height 26
click at [1431, 34] on div "Save" at bounding box center [1440, 37] width 51 height 28
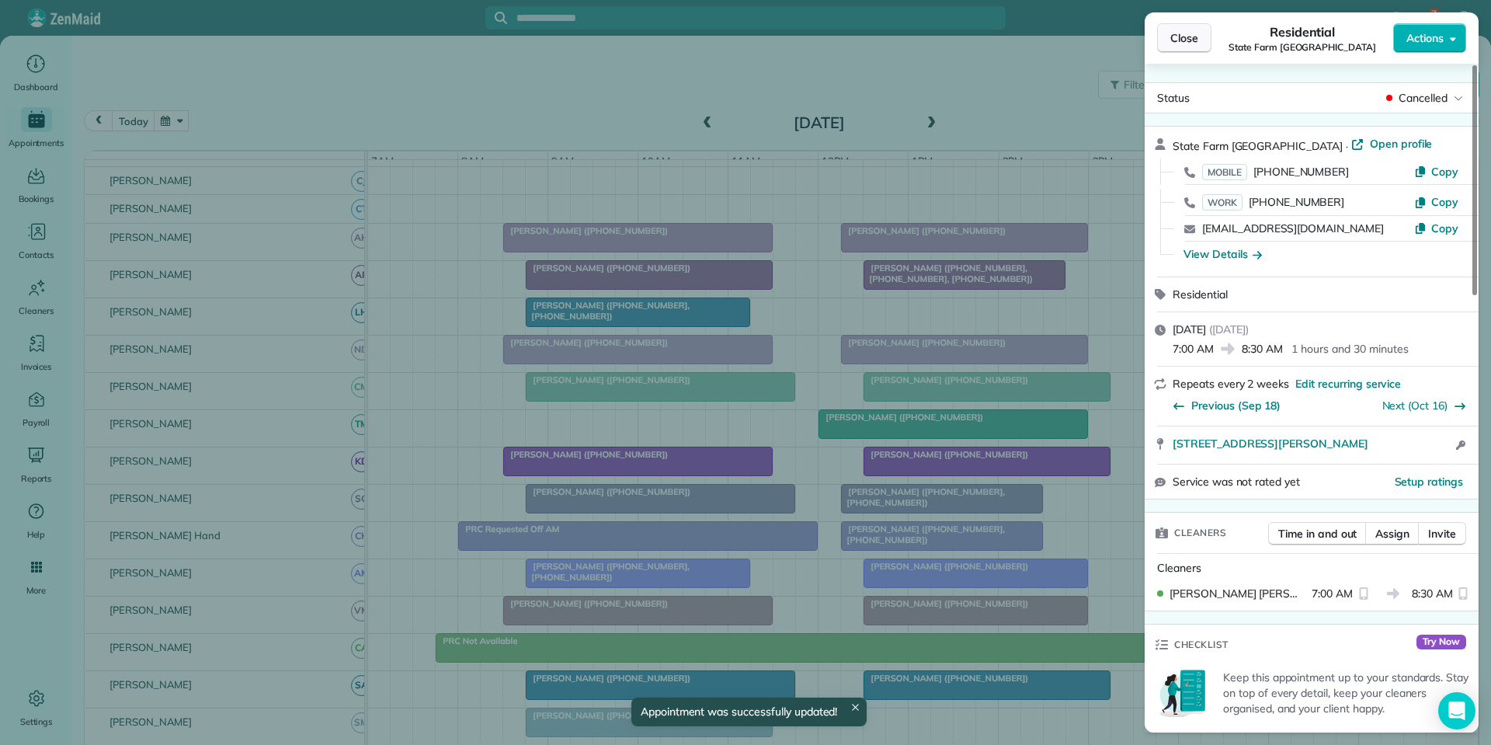
click at [1183, 45] on span "Close" at bounding box center [1184, 38] width 28 height 16
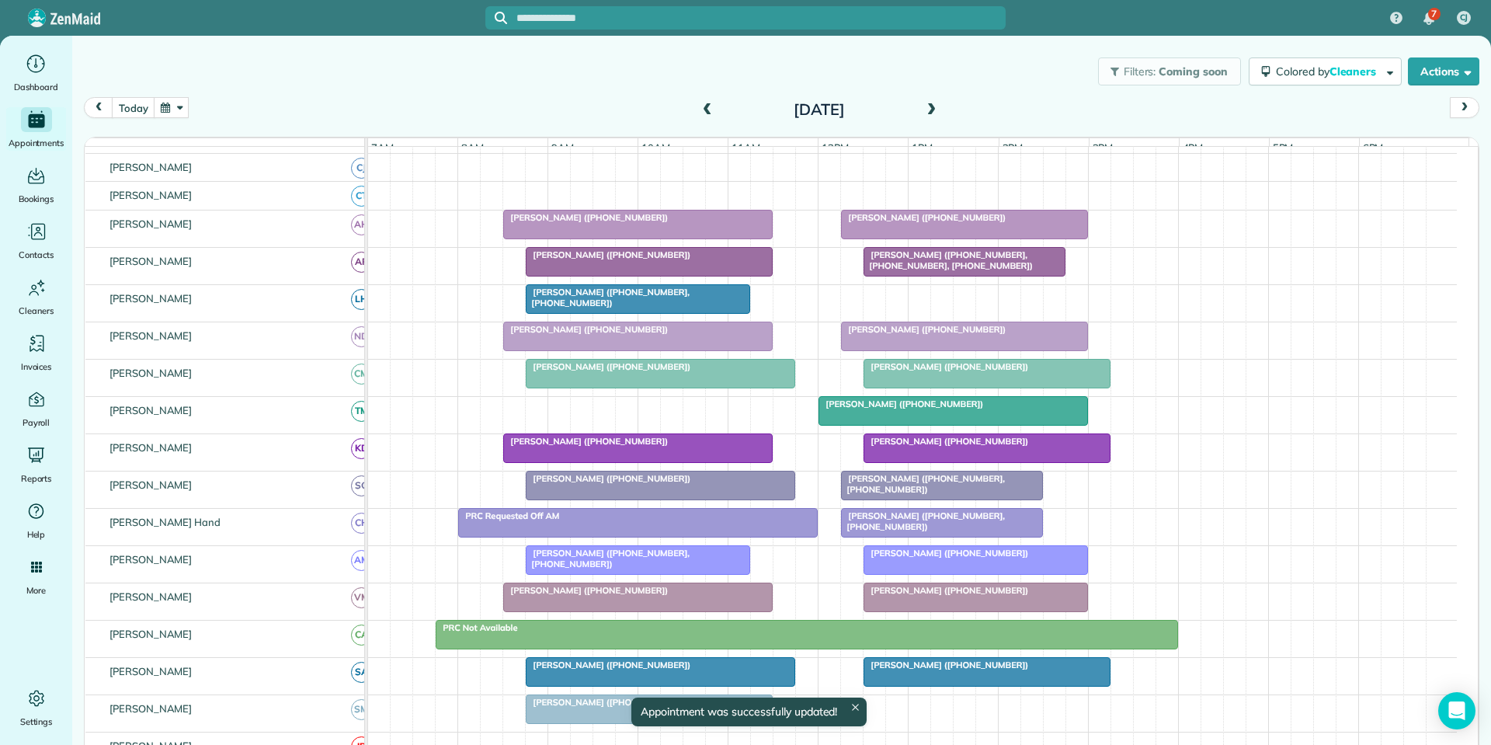
scroll to position [16, 0]
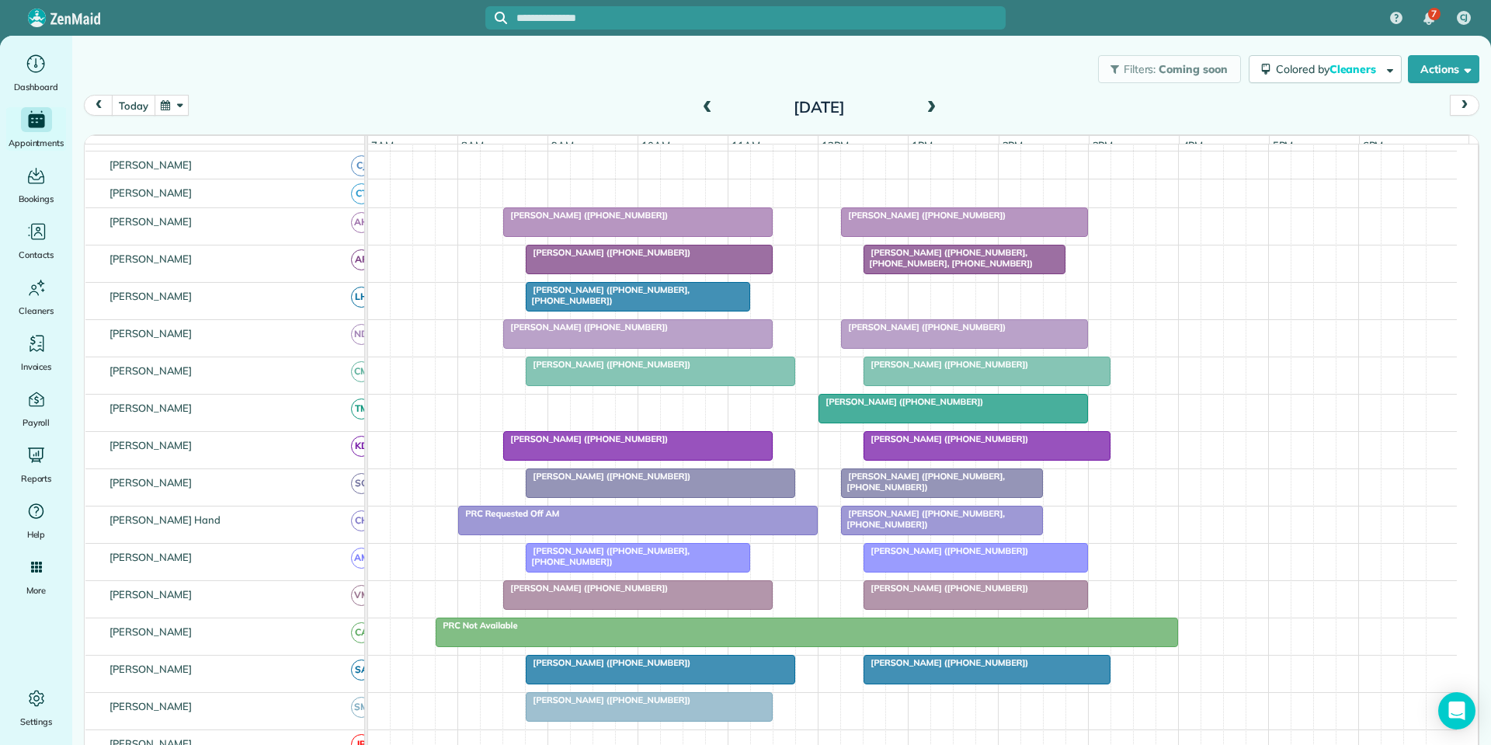
click at [137, 100] on button "today" at bounding box center [133, 105] width 43 height 21
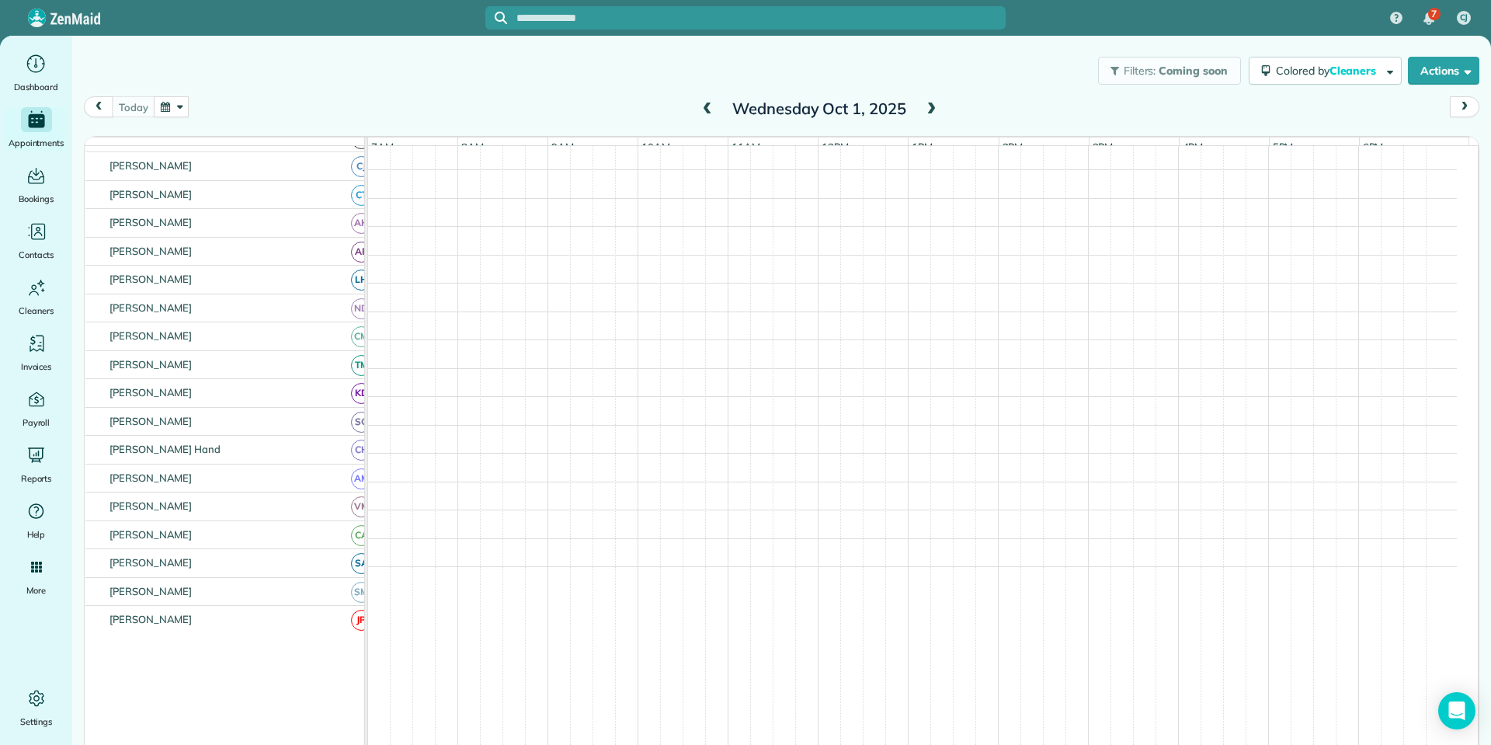
scroll to position [122, 0]
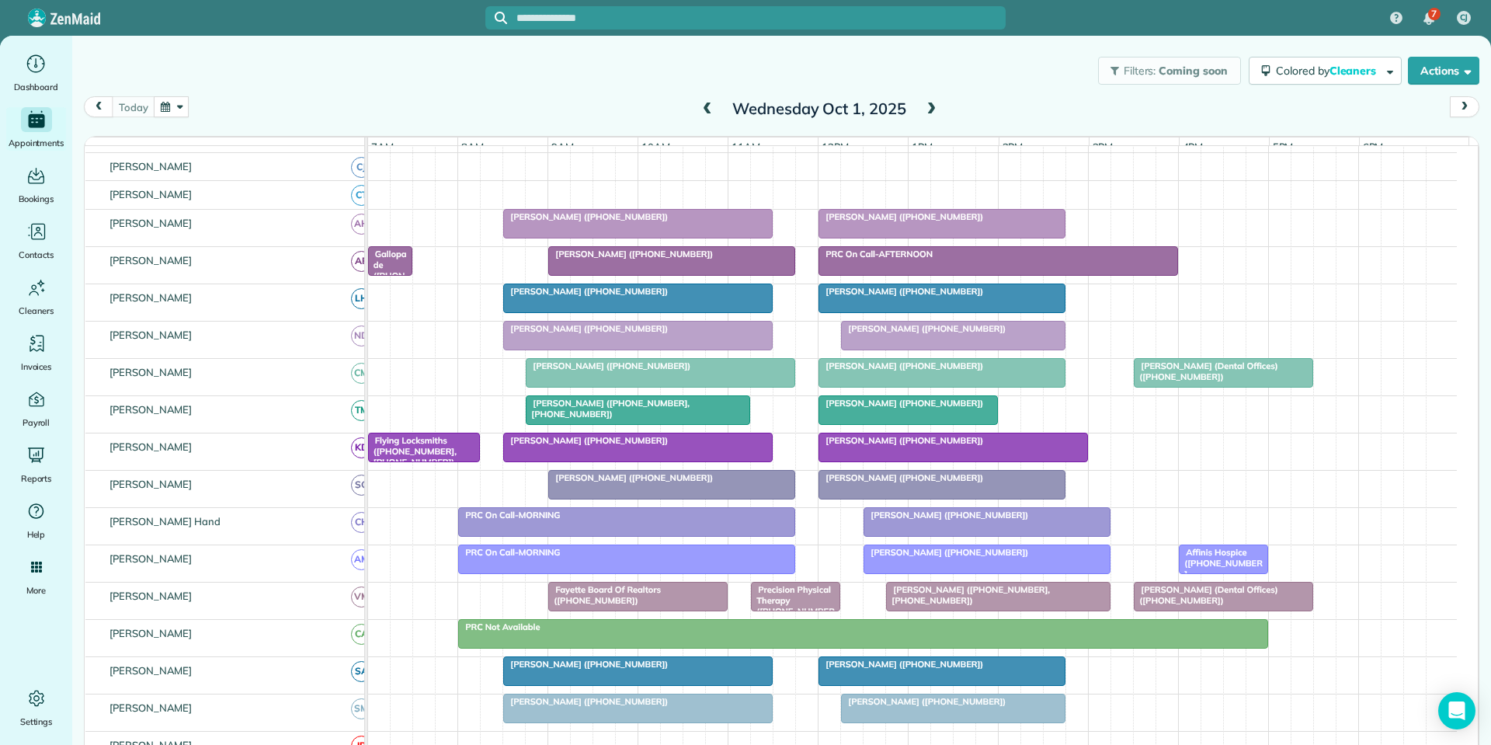
click at [929, 108] on span at bounding box center [930, 109] width 17 height 14
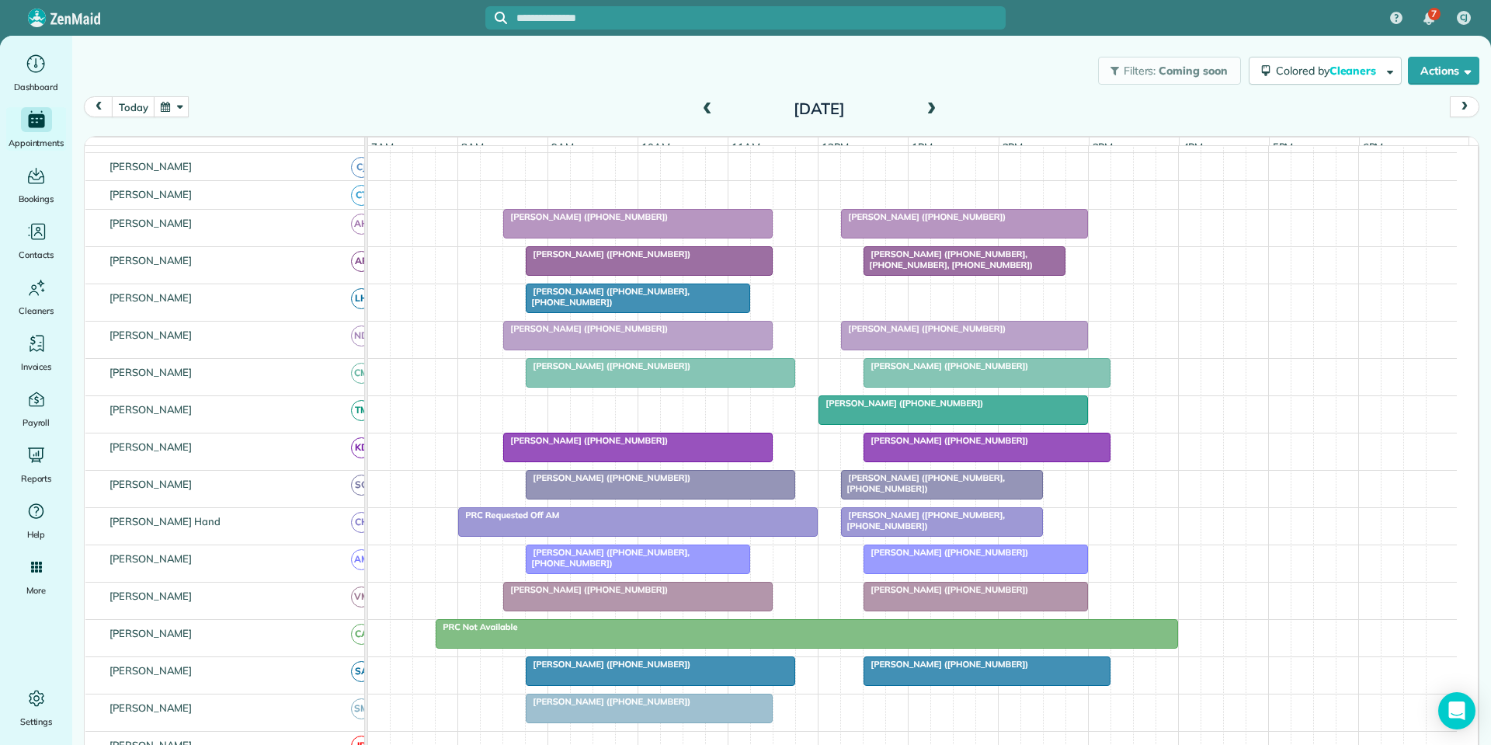
scroll to position [16, 0]
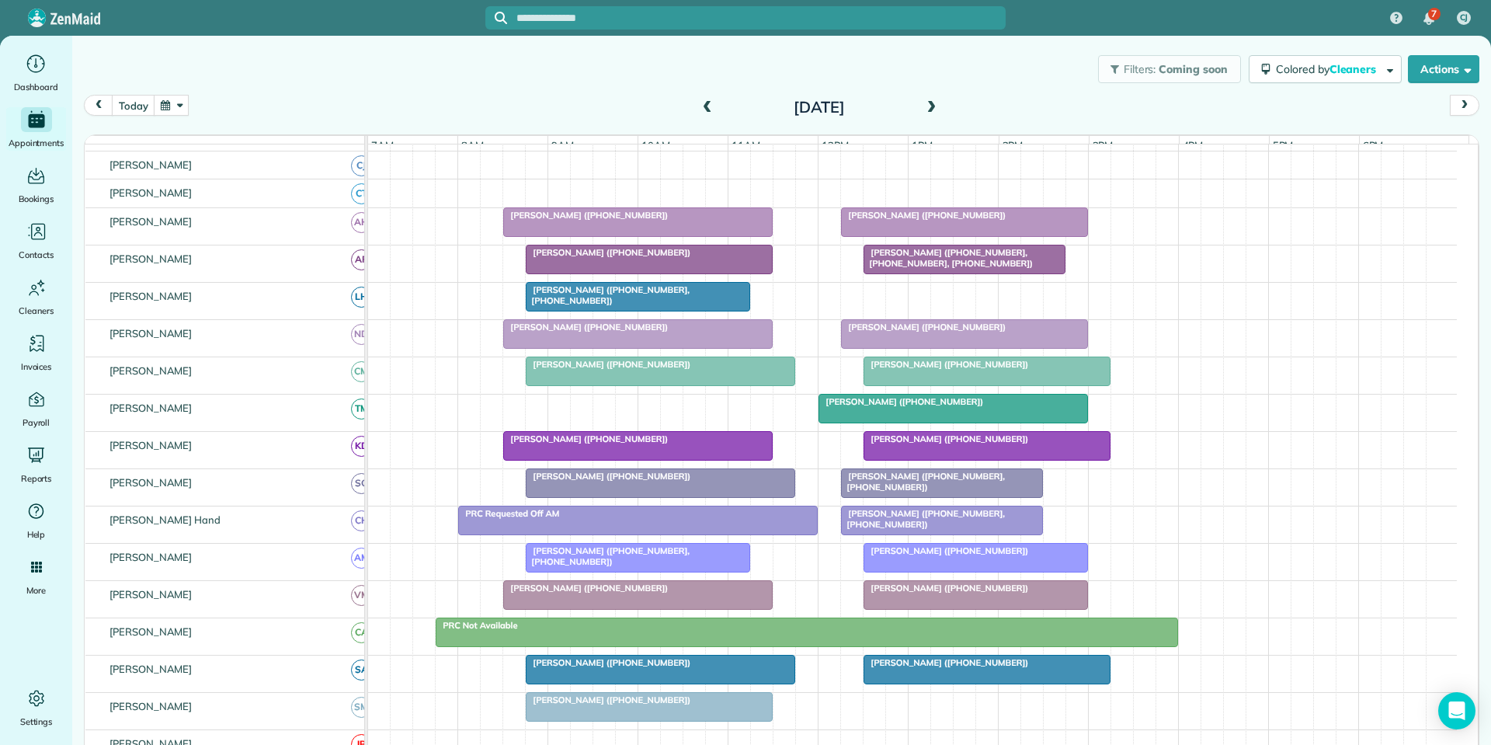
click at [931, 106] on span at bounding box center [930, 108] width 17 height 14
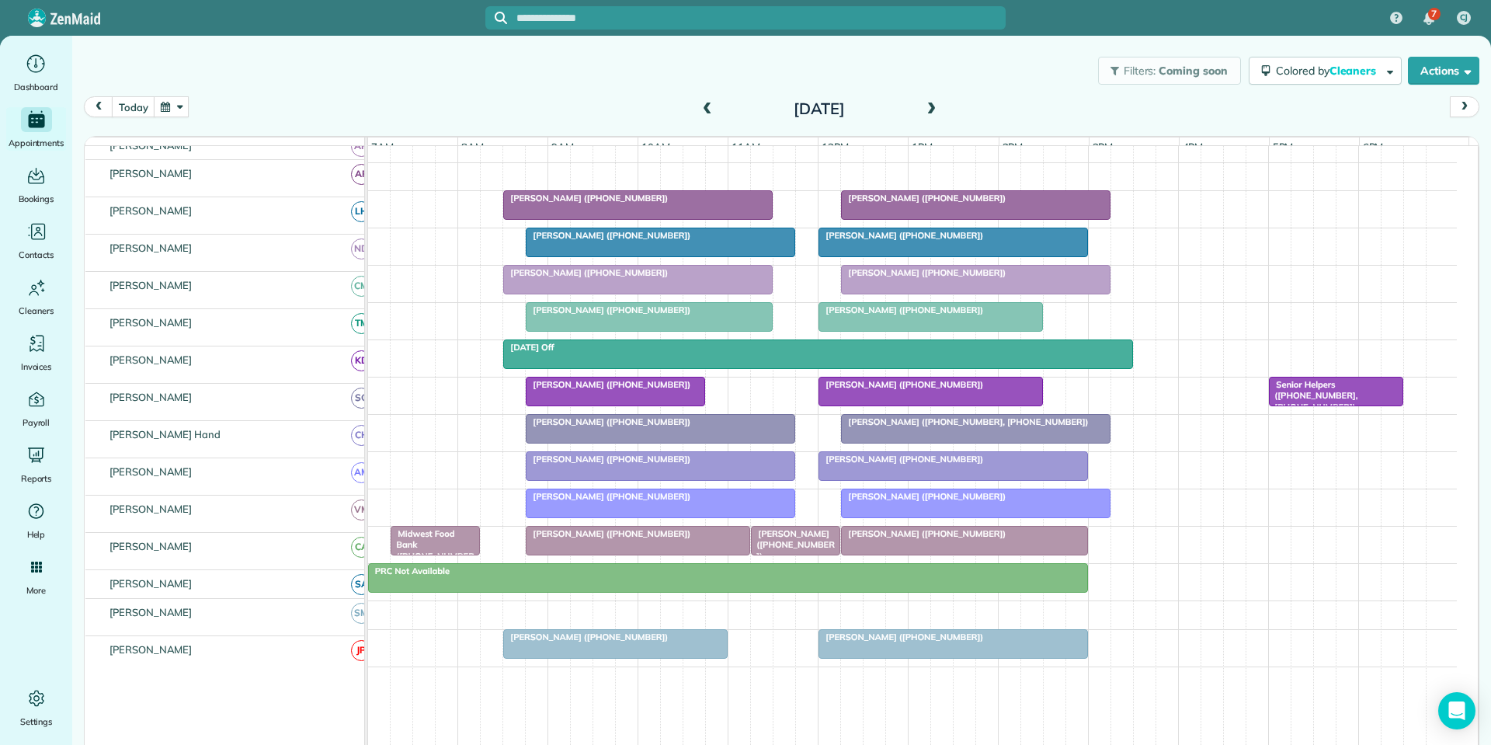
scroll to position [182, 0]
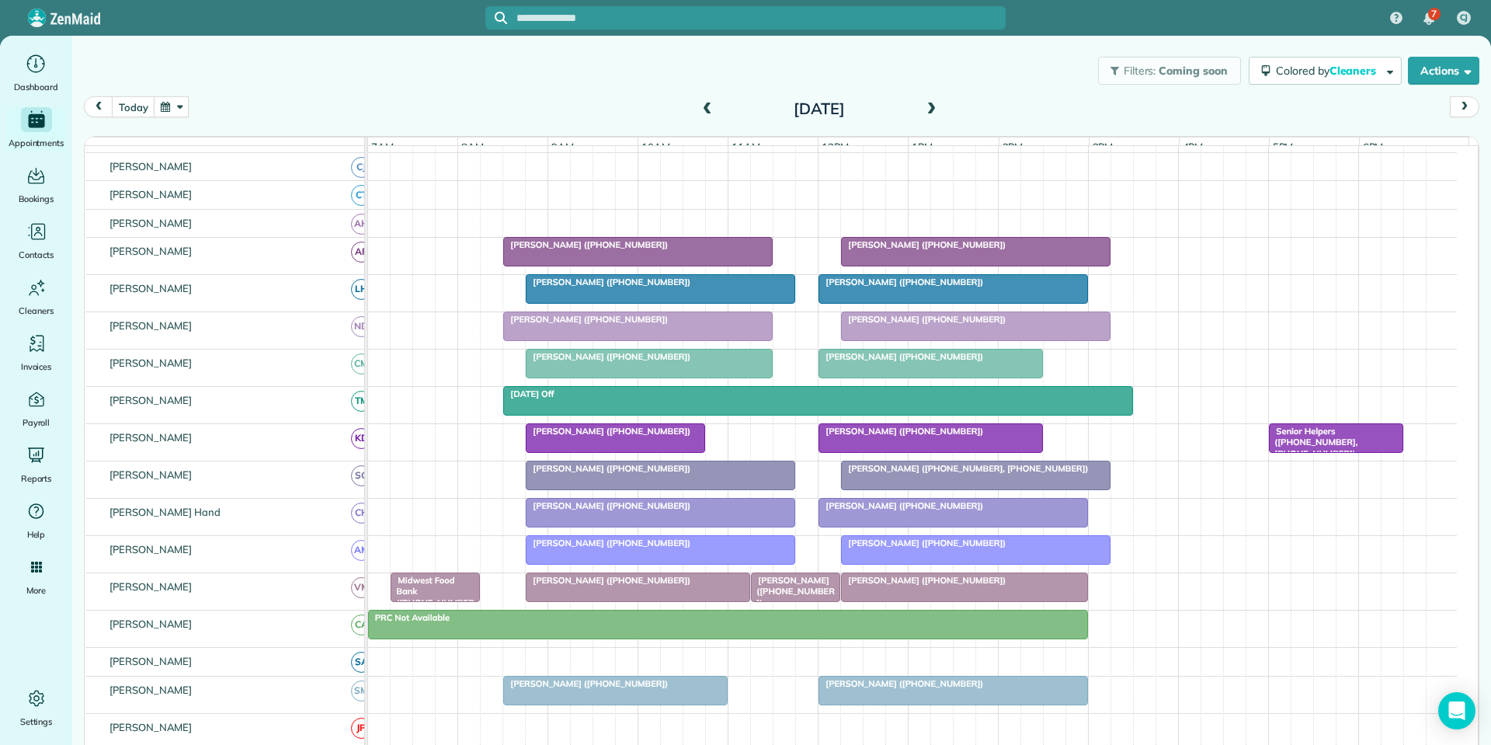
click at [927, 105] on span at bounding box center [930, 109] width 17 height 14
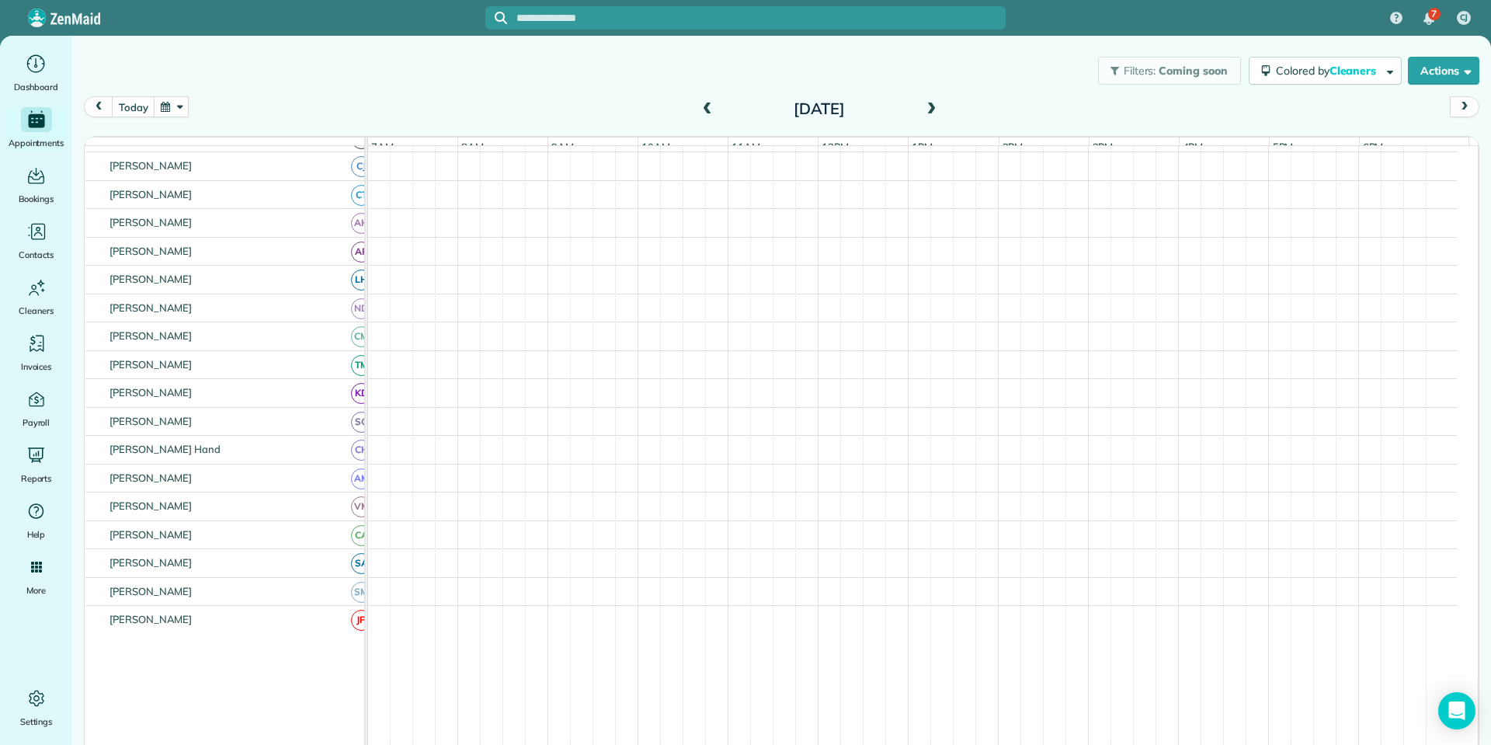
scroll to position [92, 0]
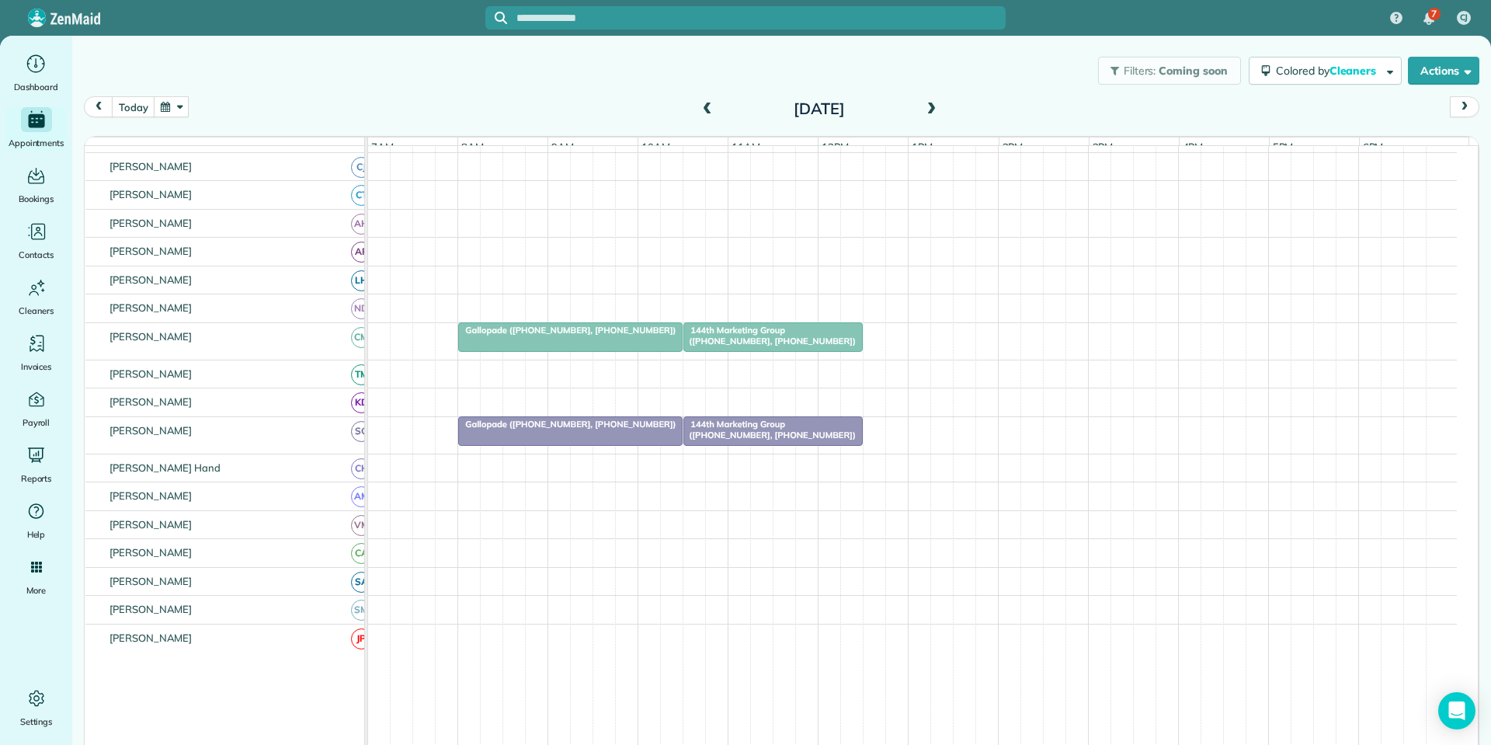
click at [699, 107] on span at bounding box center [707, 109] width 17 height 14
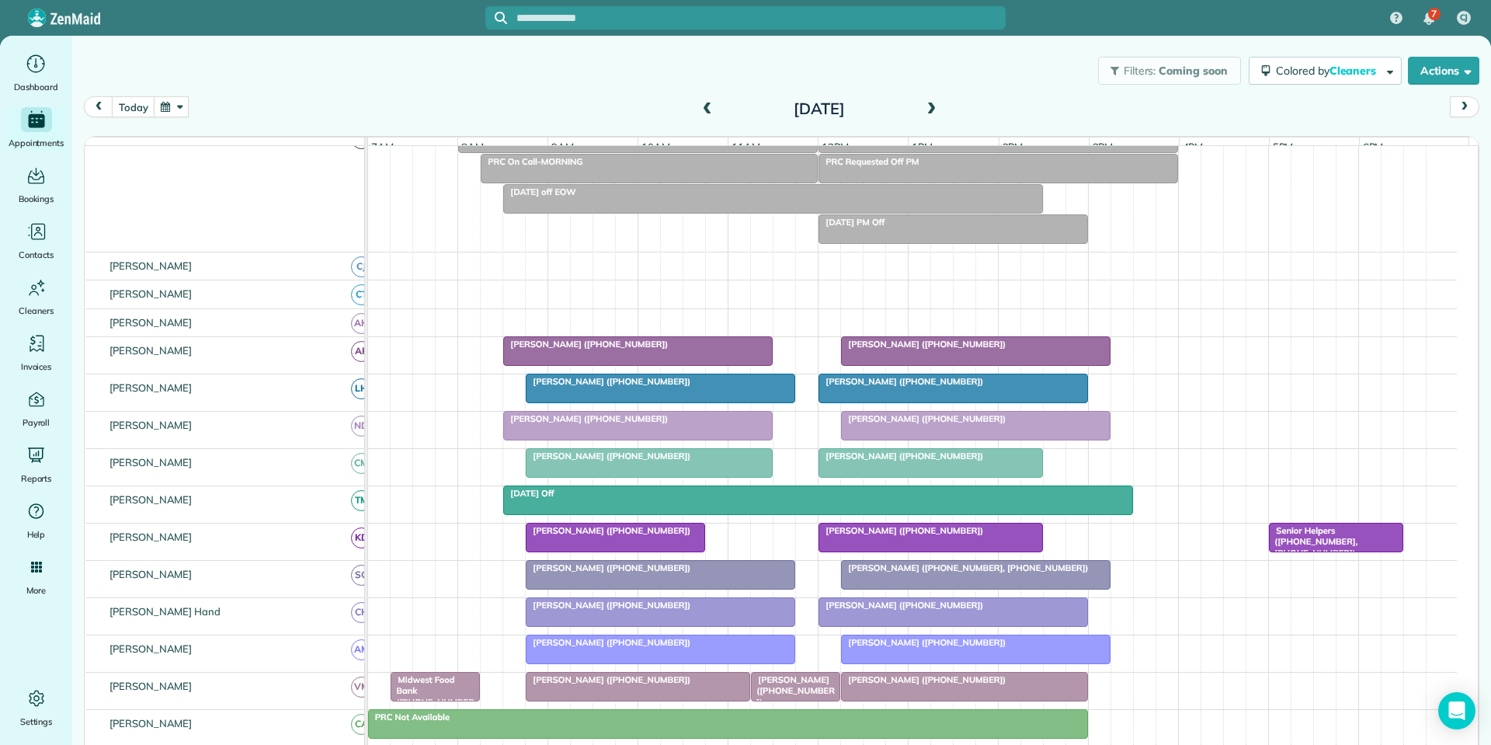
scroll to position [182, 0]
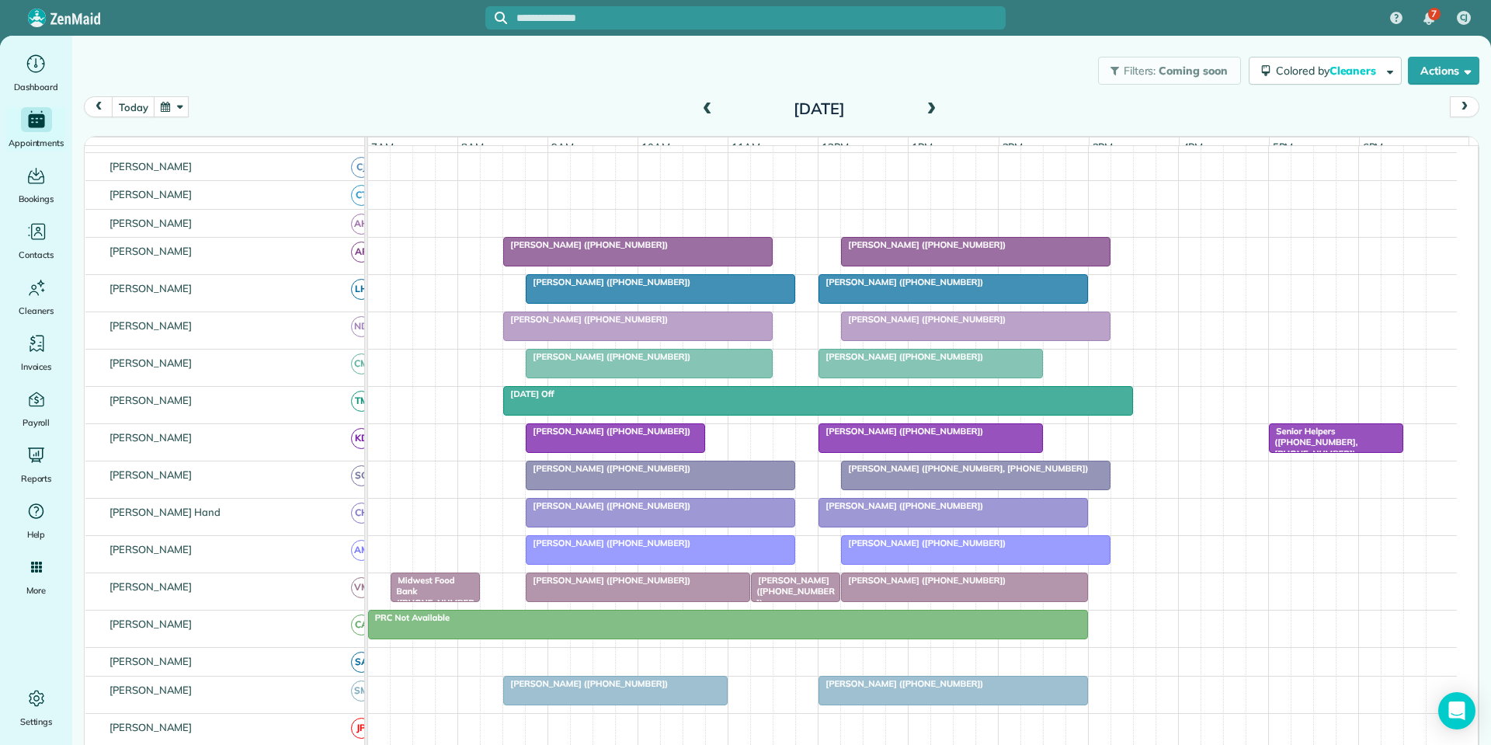
click at [699, 109] on span at bounding box center [707, 109] width 17 height 14
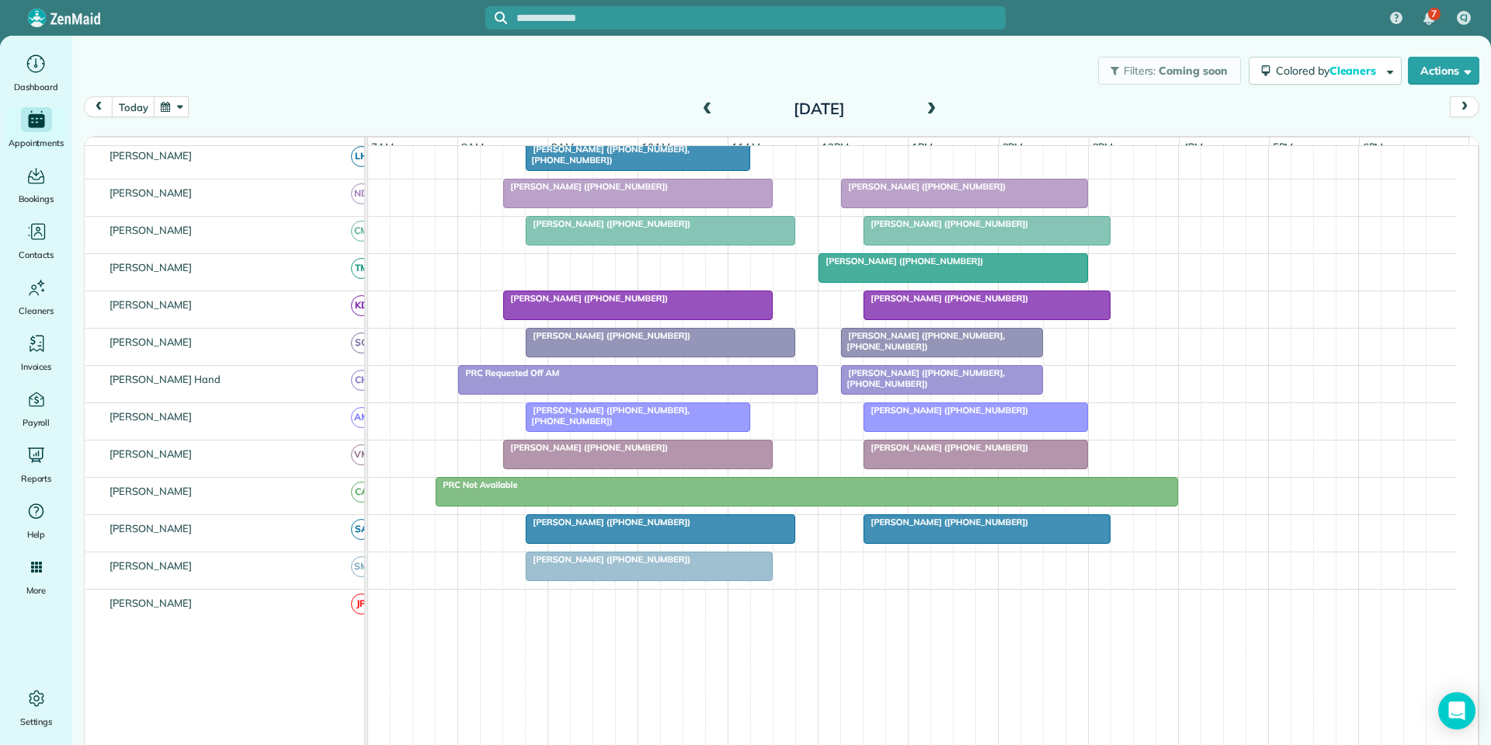
scroll to position [298, 0]
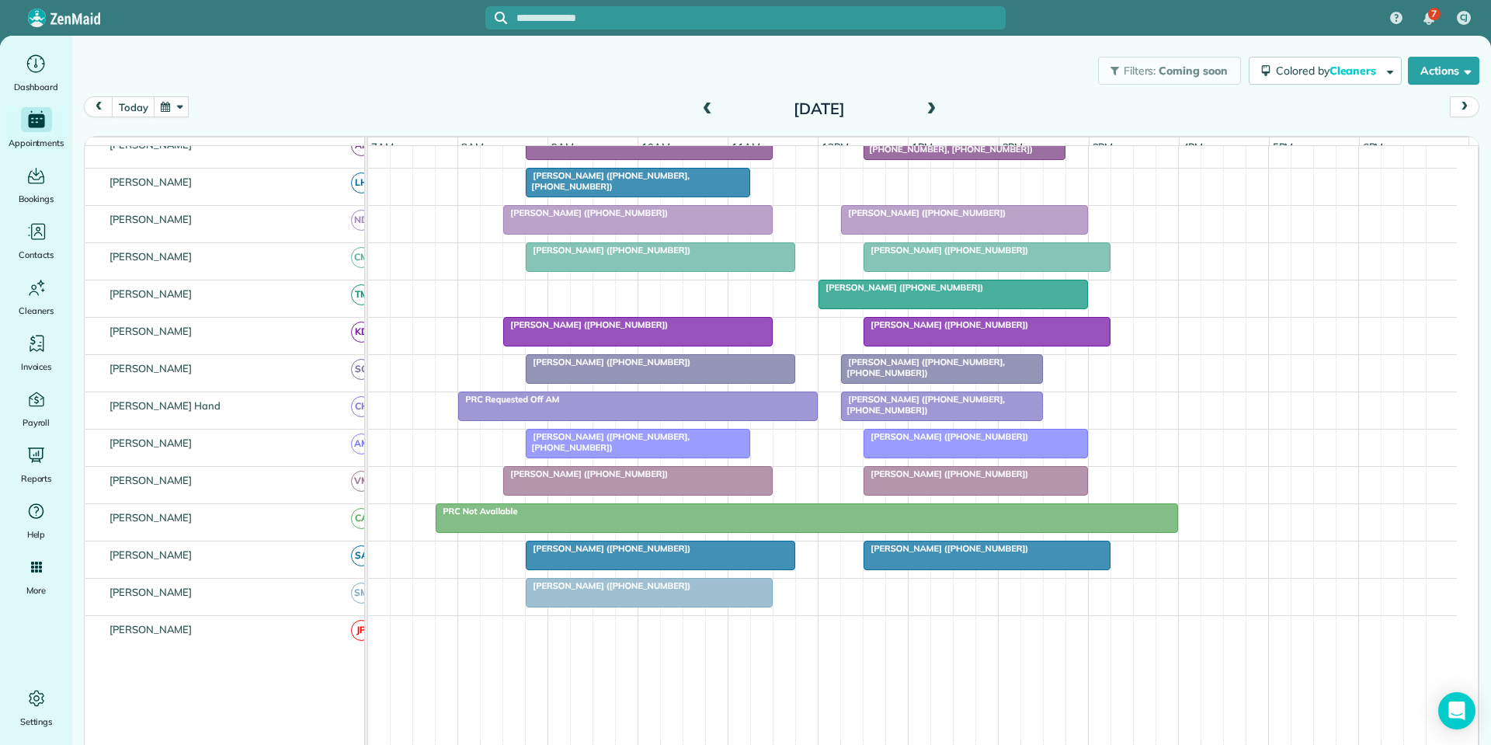
click at [700, 105] on span at bounding box center [707, 109] width 17 height 14
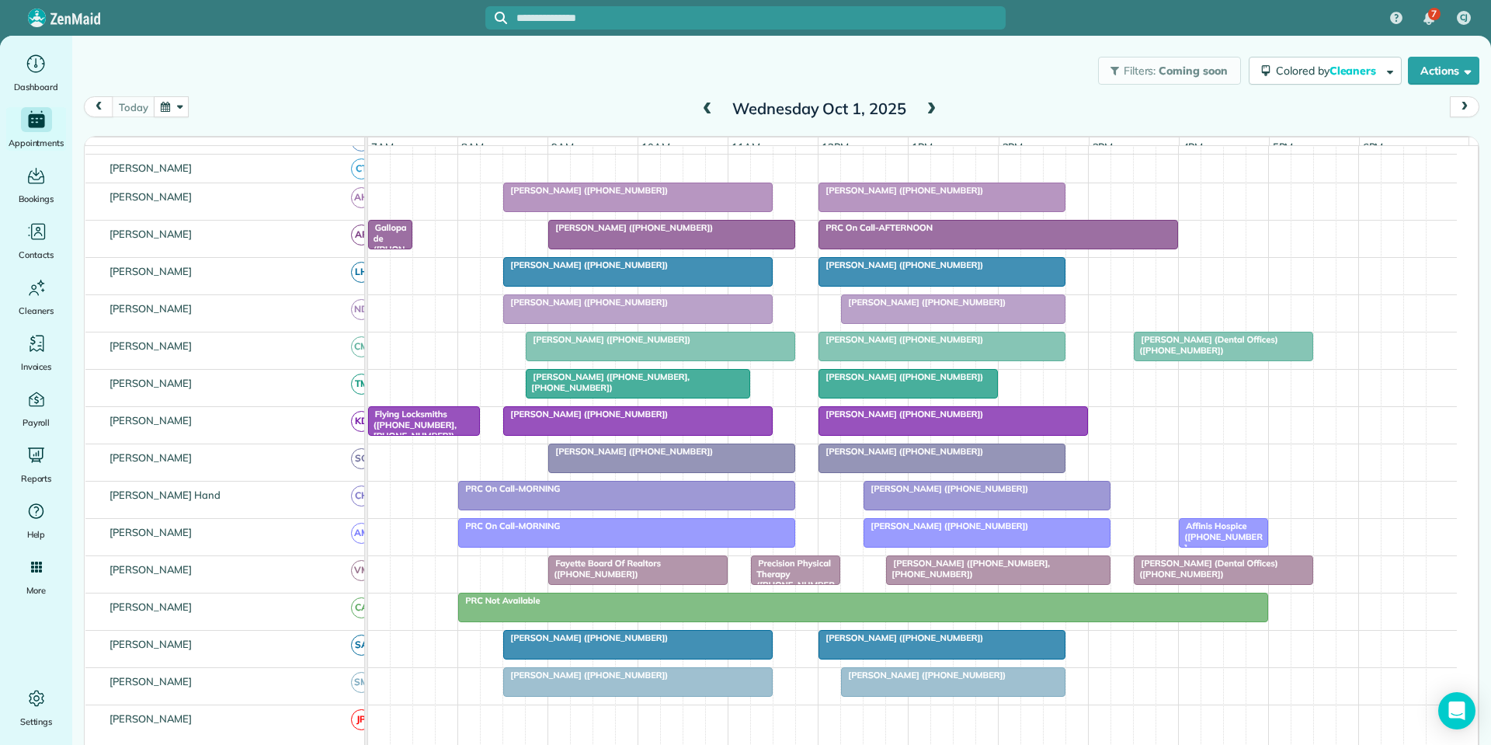
scroll to position [122, 0]
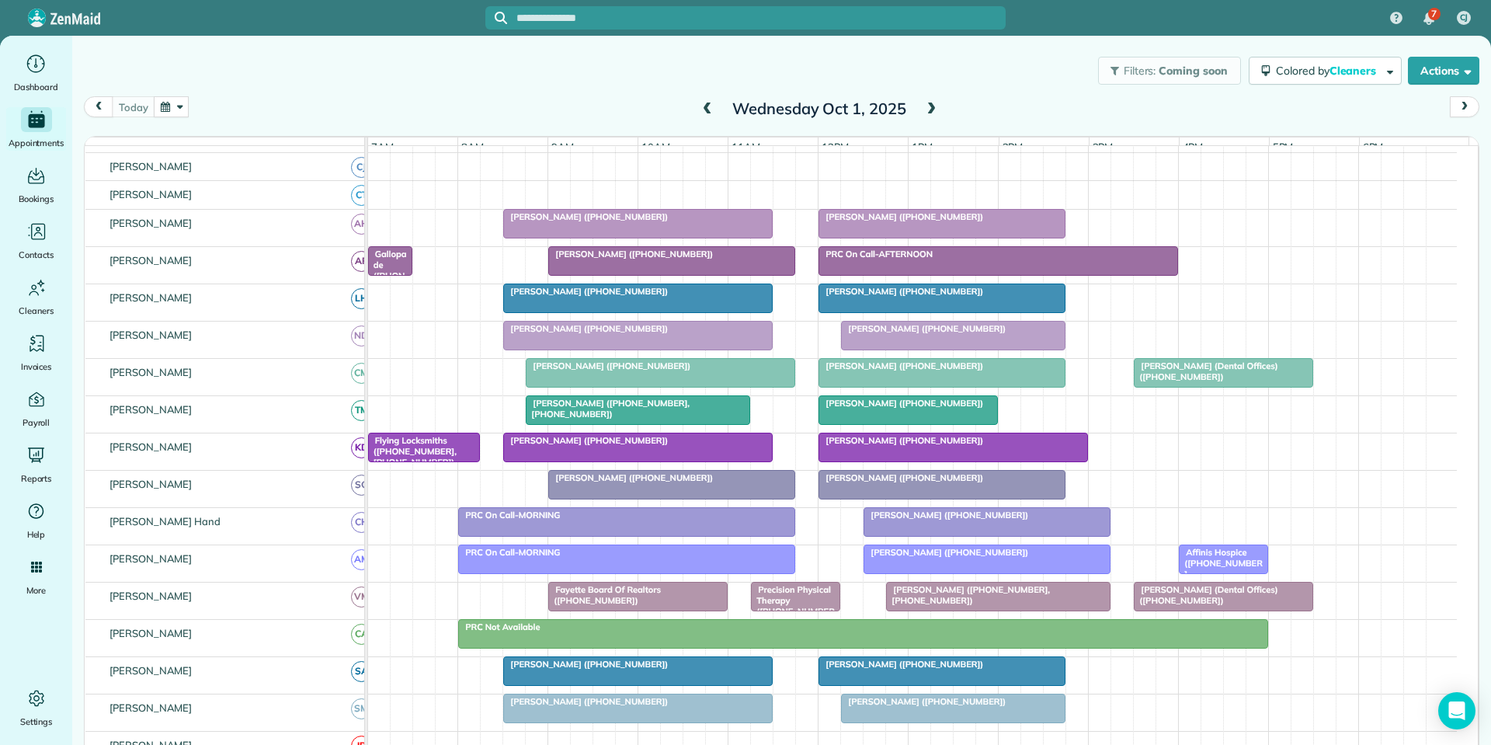
click at [927, 107] on span at bounding box center [930, 109] width 17 height 14
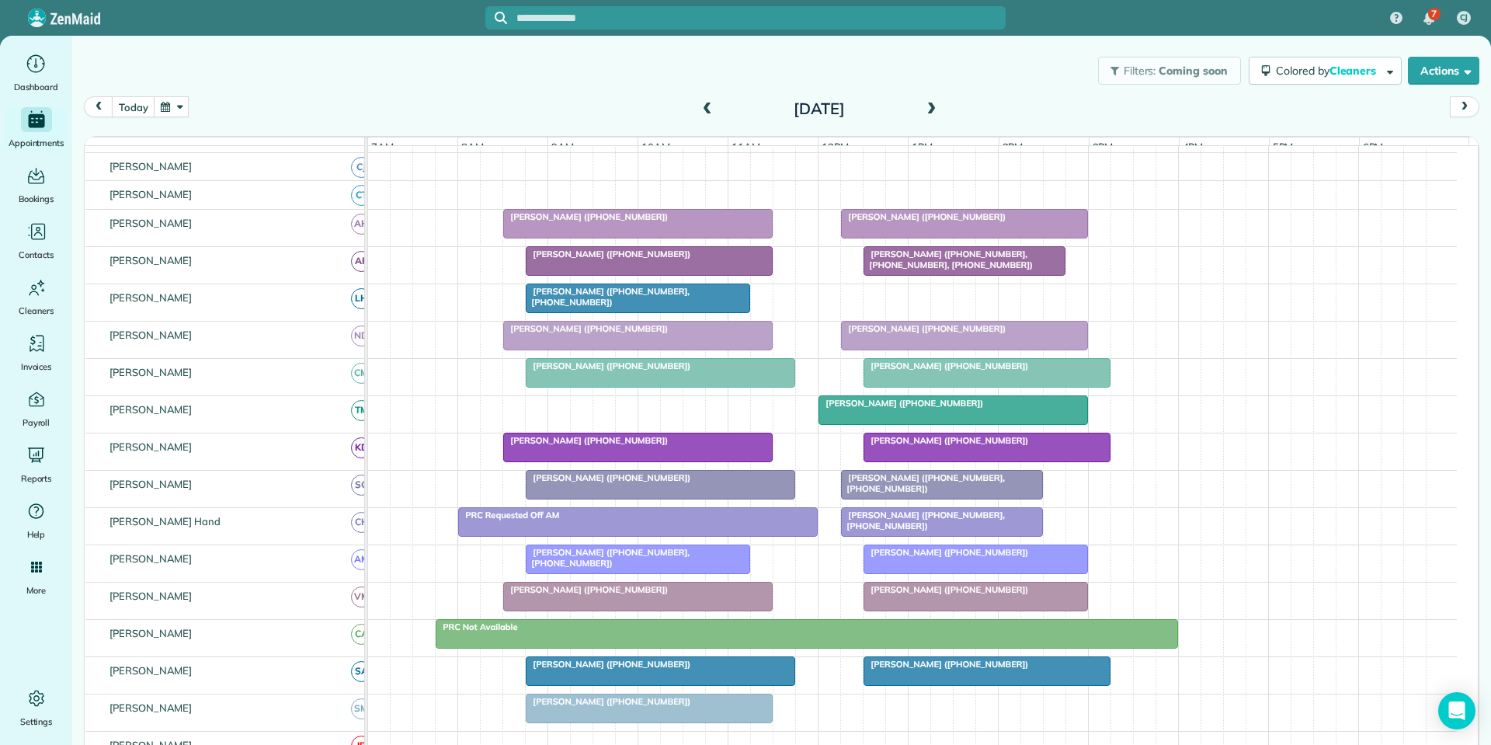
click at [703, 104] on span at bounding box center [707, 109] width 17 height 14
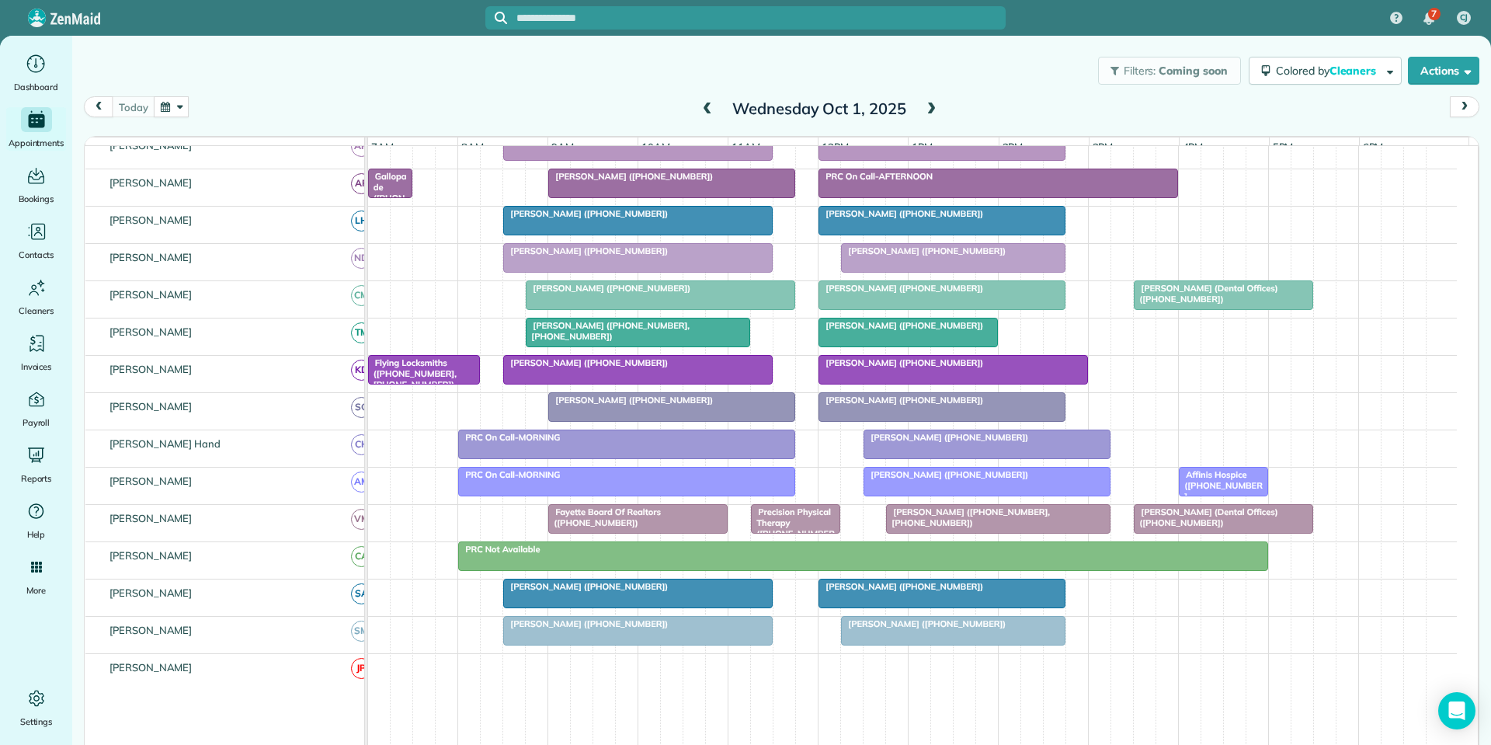
click at [981, 443] on span "[PERSON_NAME] ([PHONE_NUMBER])" at bounding box center [946, 437] width 166 height 11
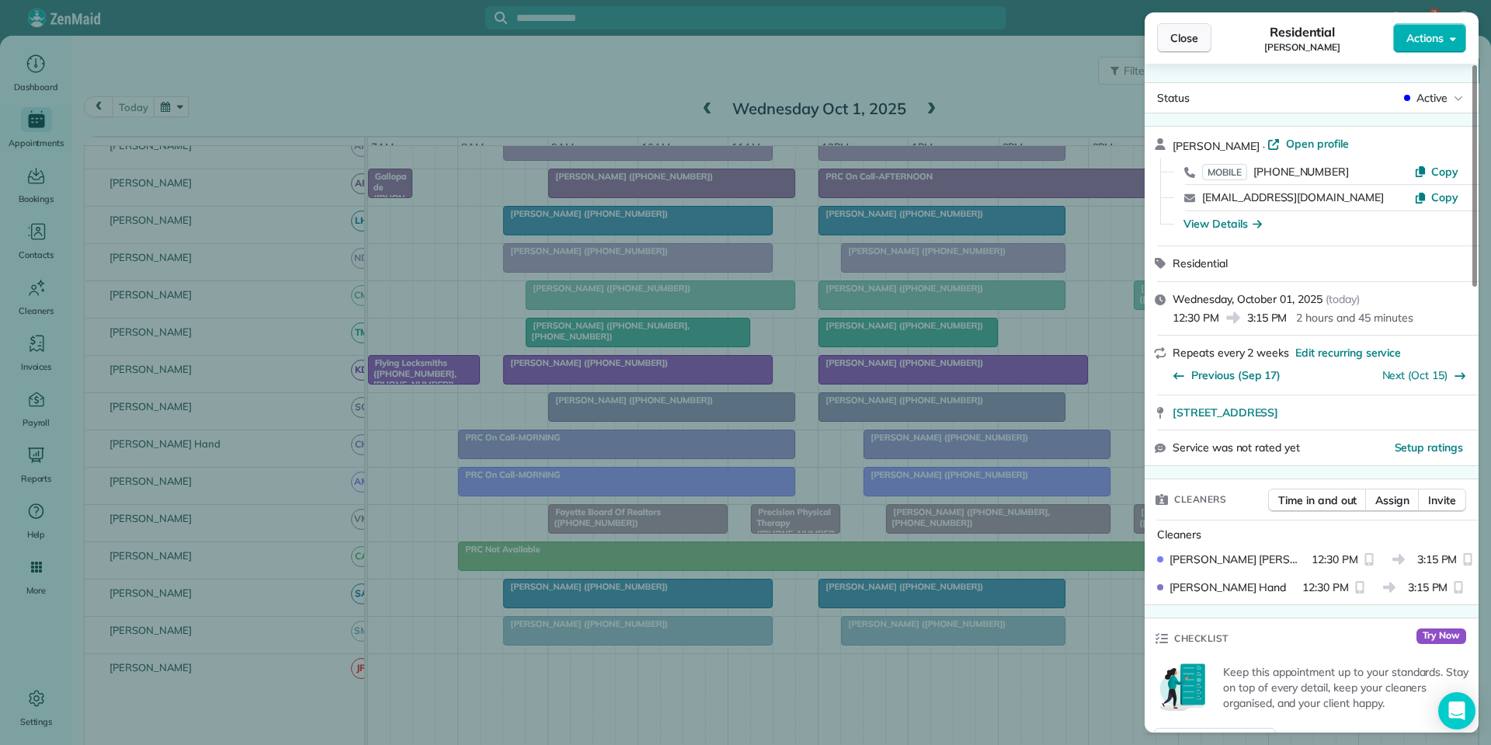
click at [1190, 44] on span "Close" at bounding box center [1184, 38] width 28 height 16
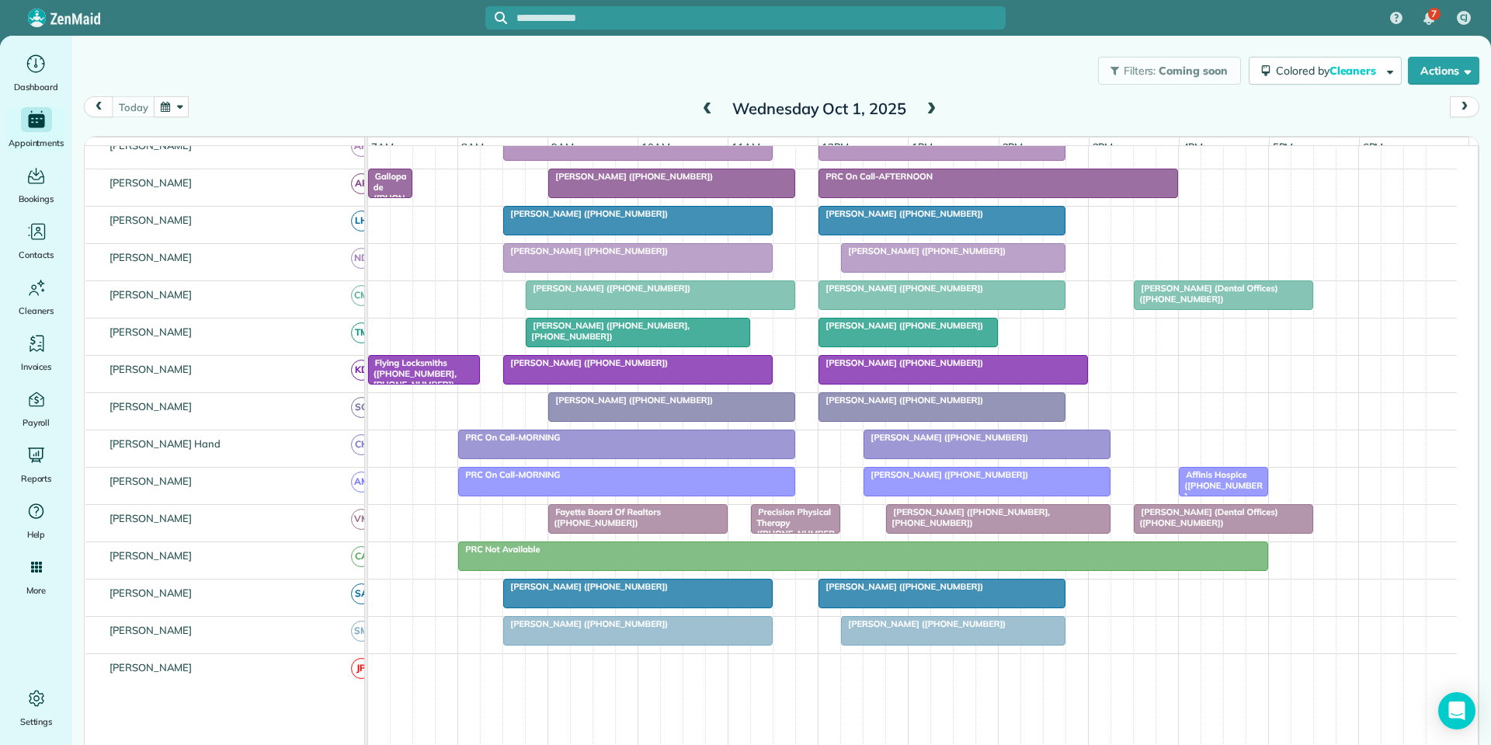
click at [928, 105] on span at bounding box center [930, 109] width 17 height 14
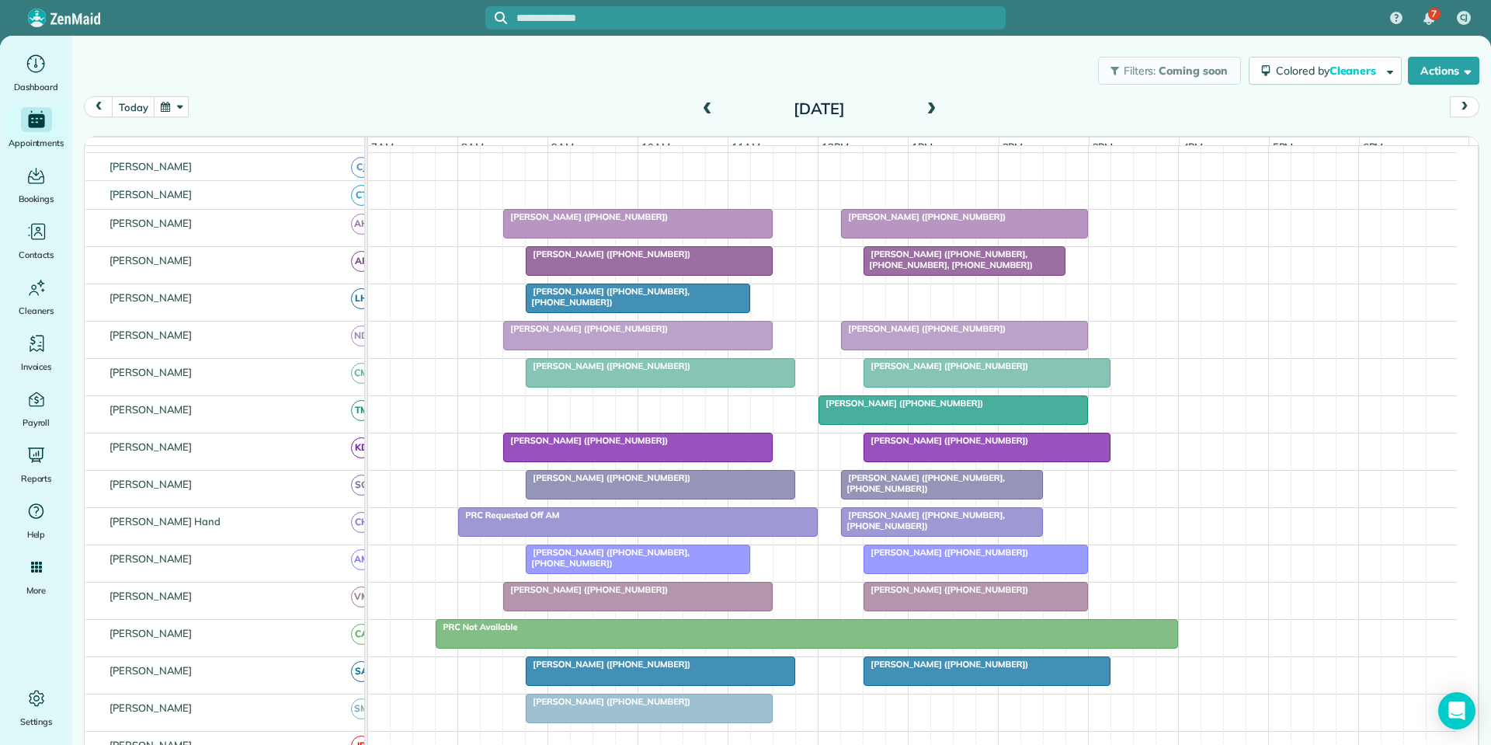
click at [925, 106] on span at bounding box center [930, 109] width 17 height 14
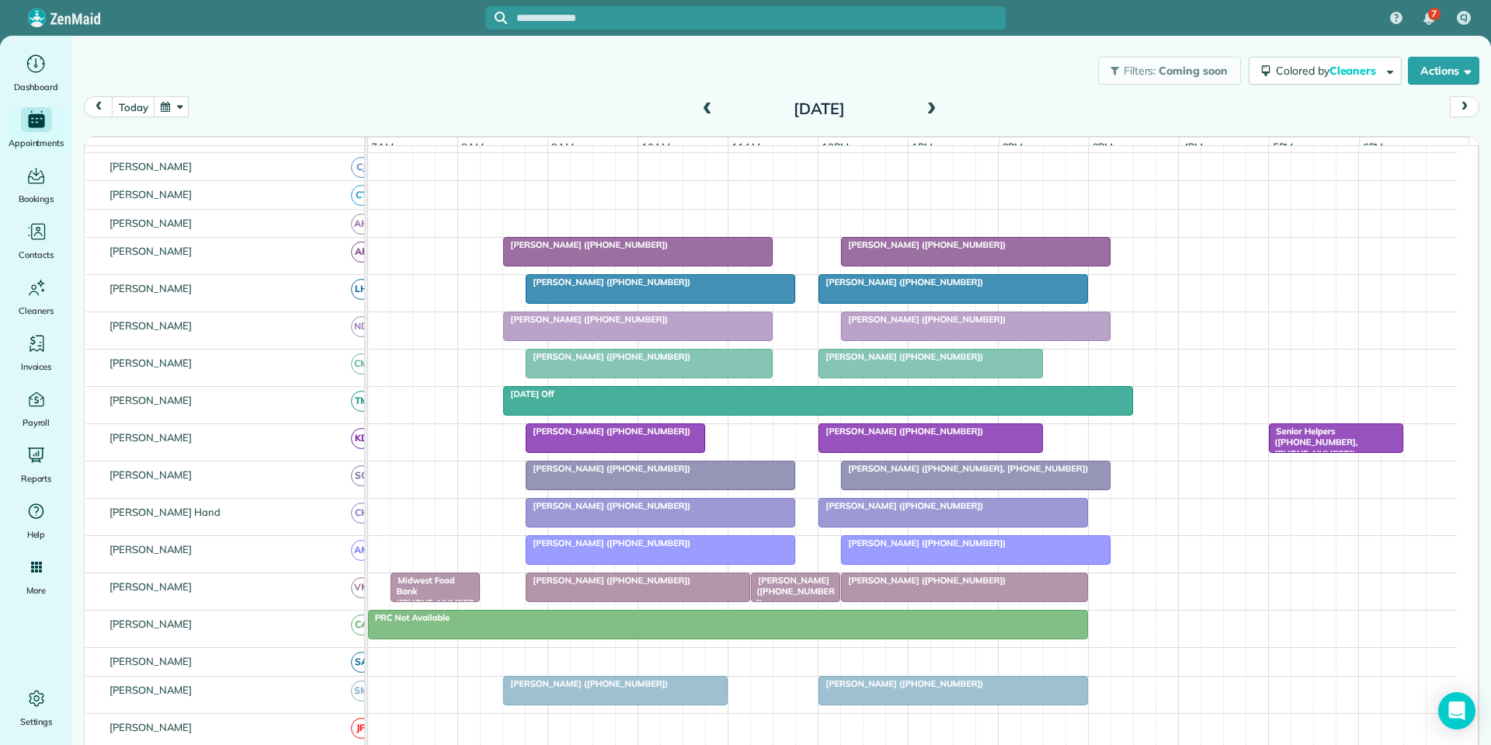
click at [633, 325] on div "[PERSON_NAME] ([PHONE_NUMBER])" at bounding box center [638, 319] width 260 height 11
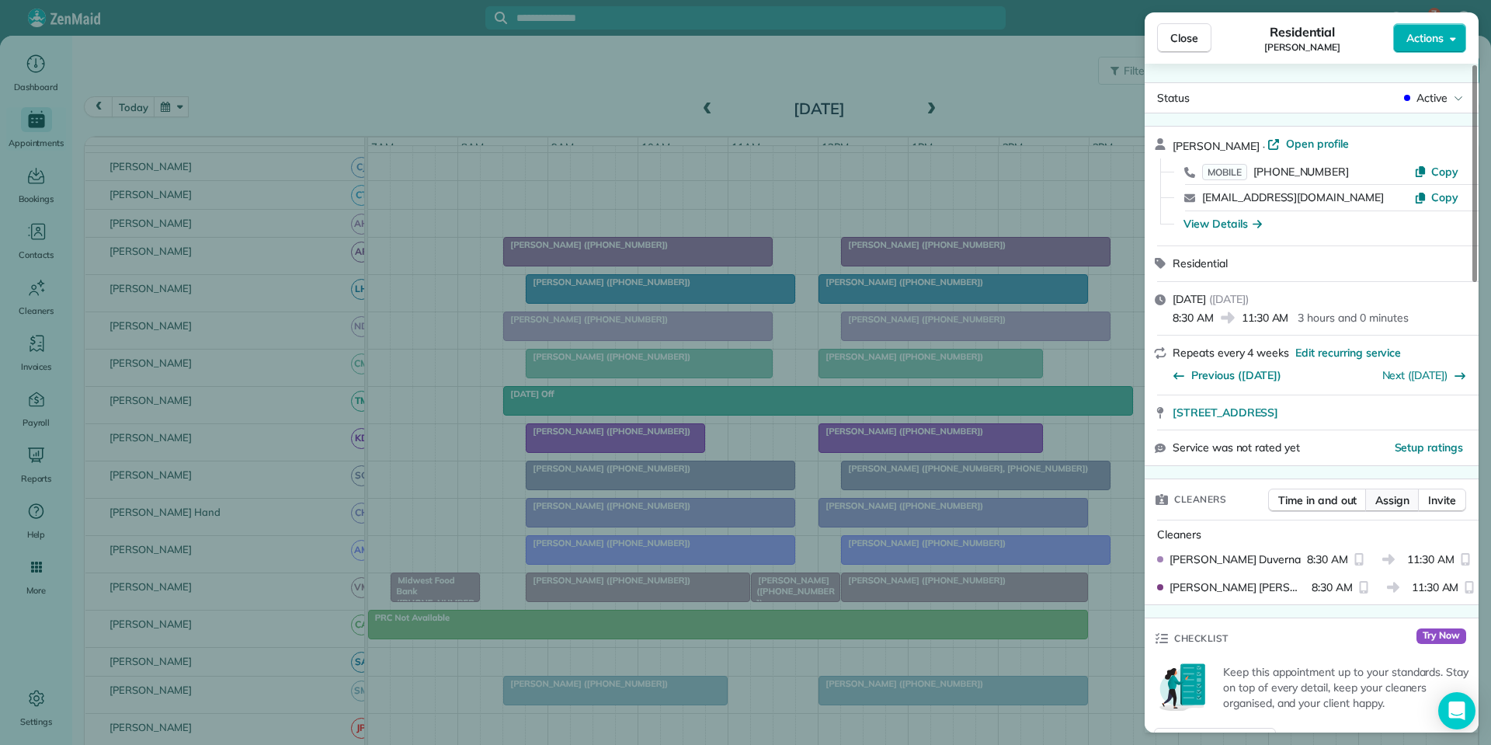
click at [1394, 500] on span "Assign" at bounding box center [1392, 500] width 34 height 16
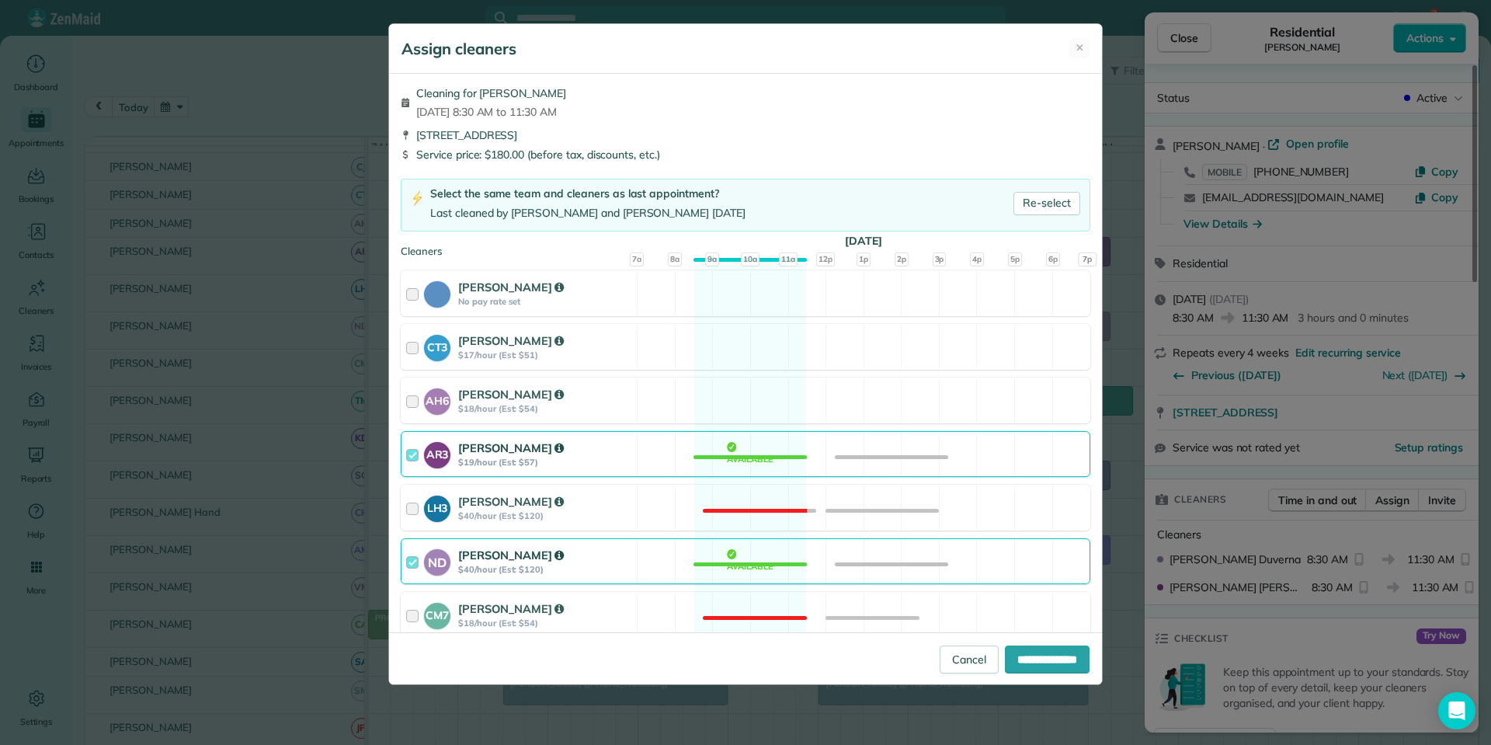
click at [756, 557] on div "ND [PERSON_NAME] $40/hour (Est: $120) Available" at bounding box center [745, 561] width 689 height 46
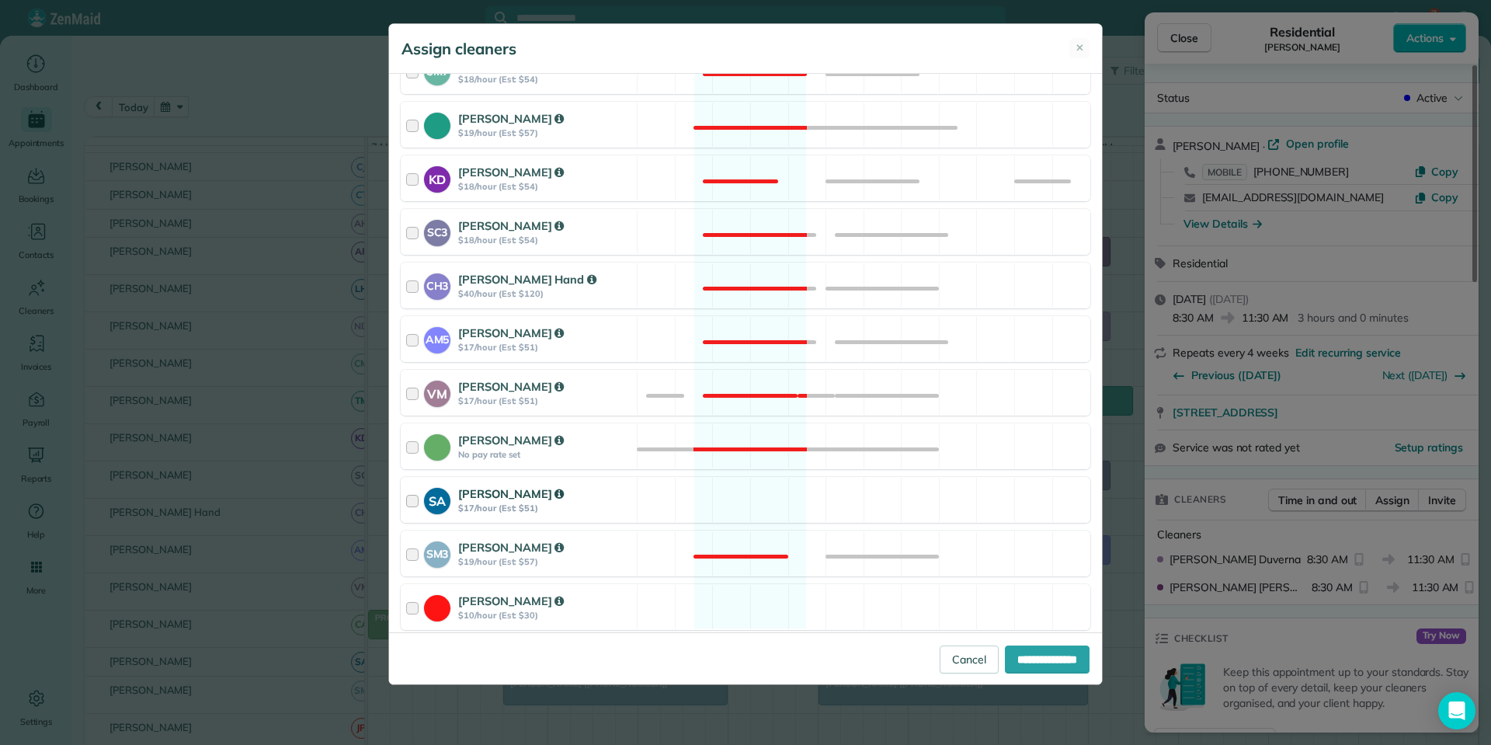
click at [745, 495] on div "SA [PERSON_NAME] $17/hour (Est: $51) Available" at bounding box center [745, 500] width 689 height 46
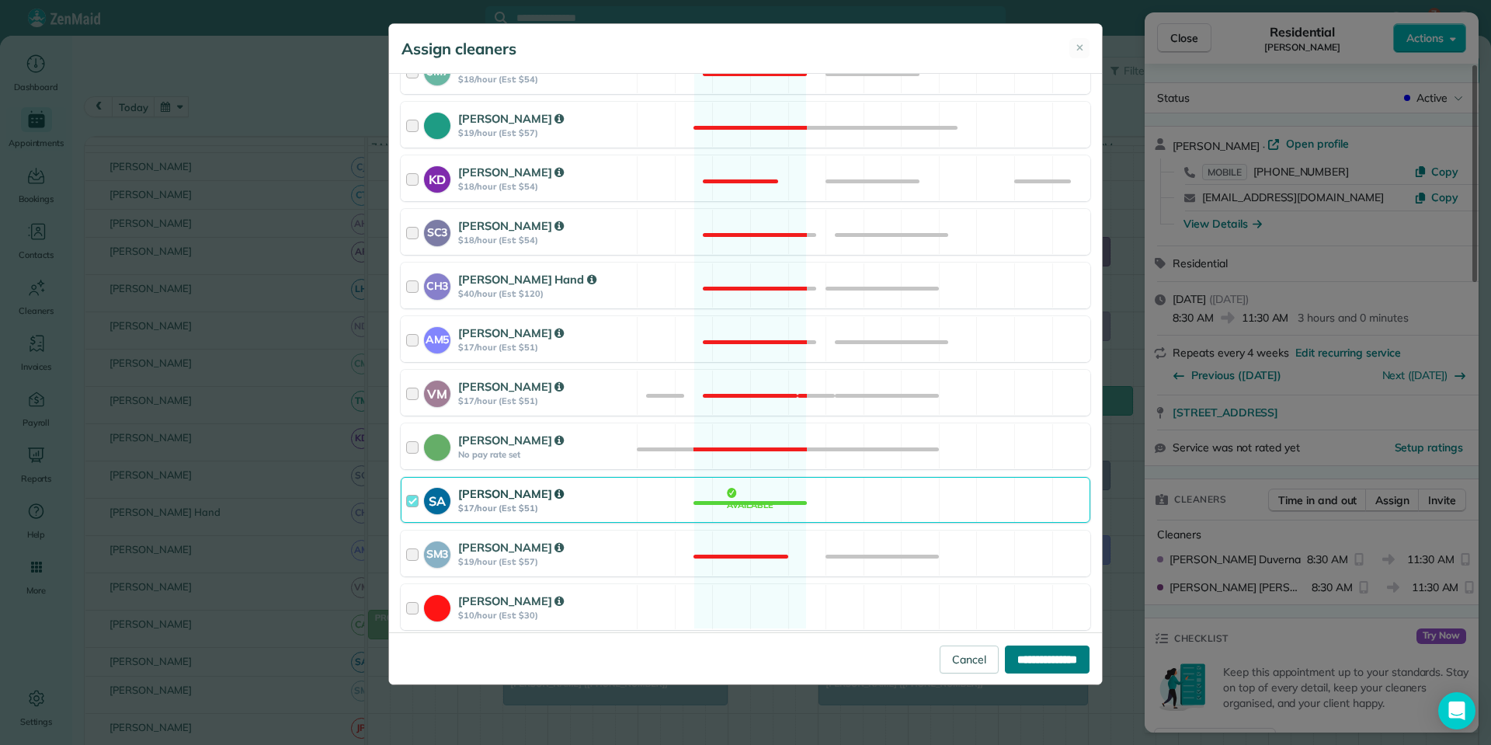
click at [1044, 658] on input "**********" at bounding box center [1047, 659] width 85 height 28
type input "**********"
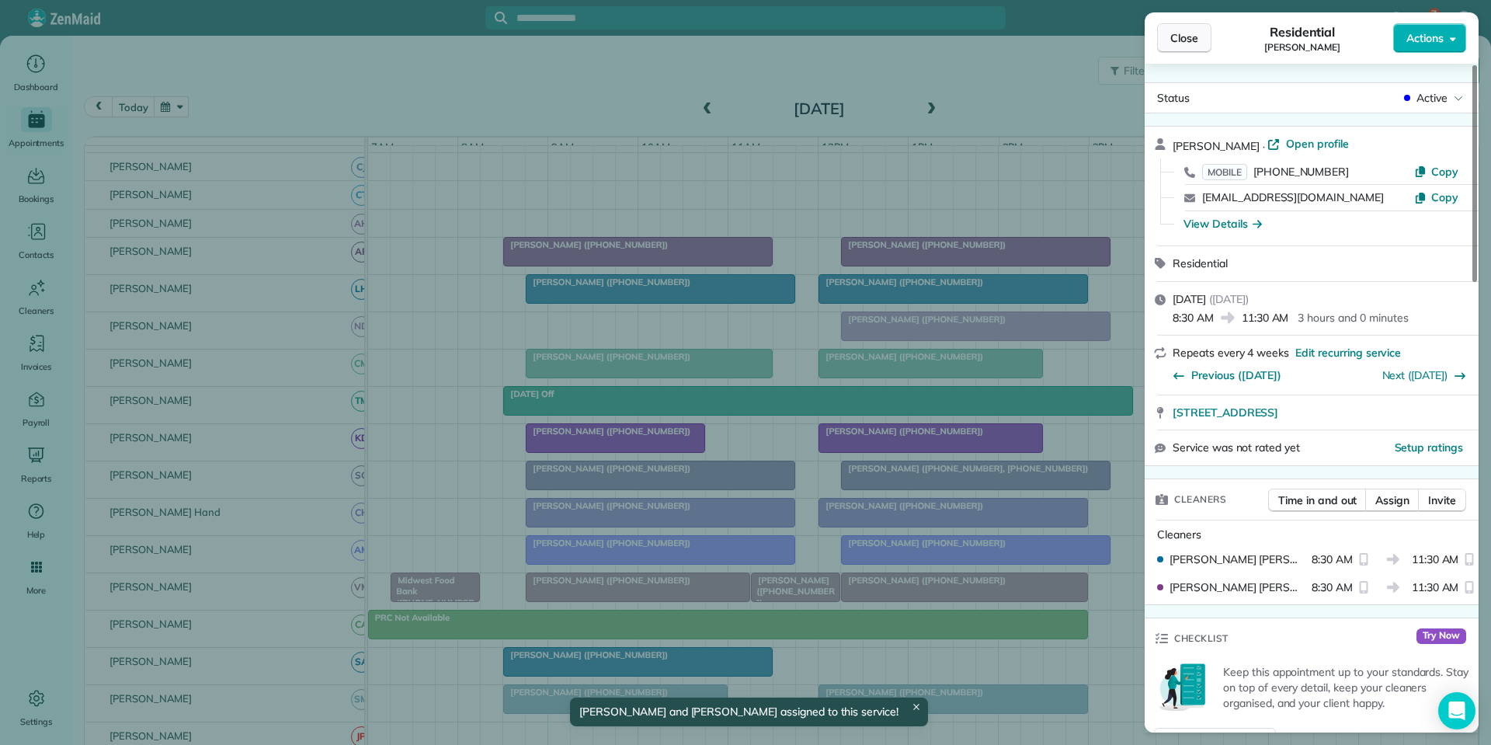
click at [1185, 41] on span "Close" at bounding box center [1184, 38] width 28 height 16
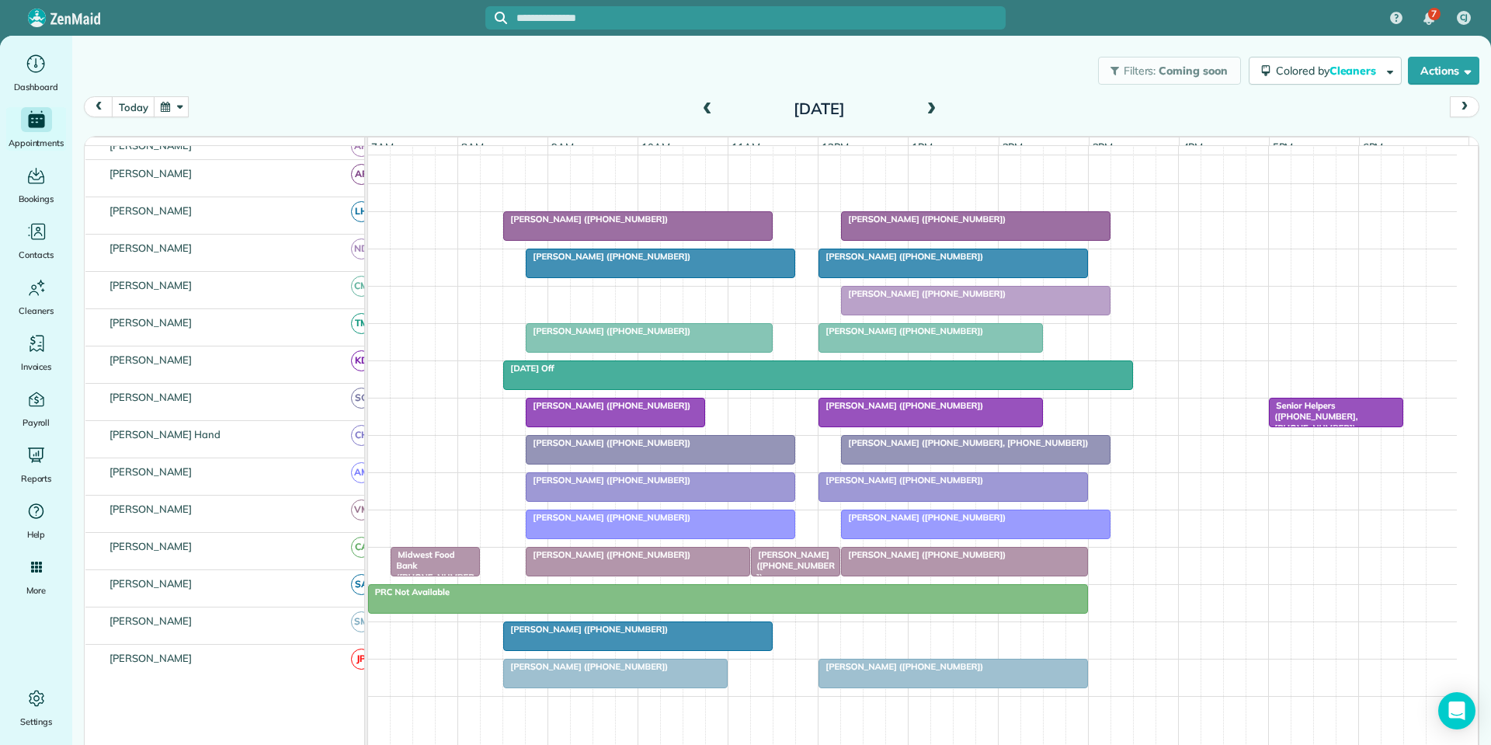
scroll to position [182, 0]
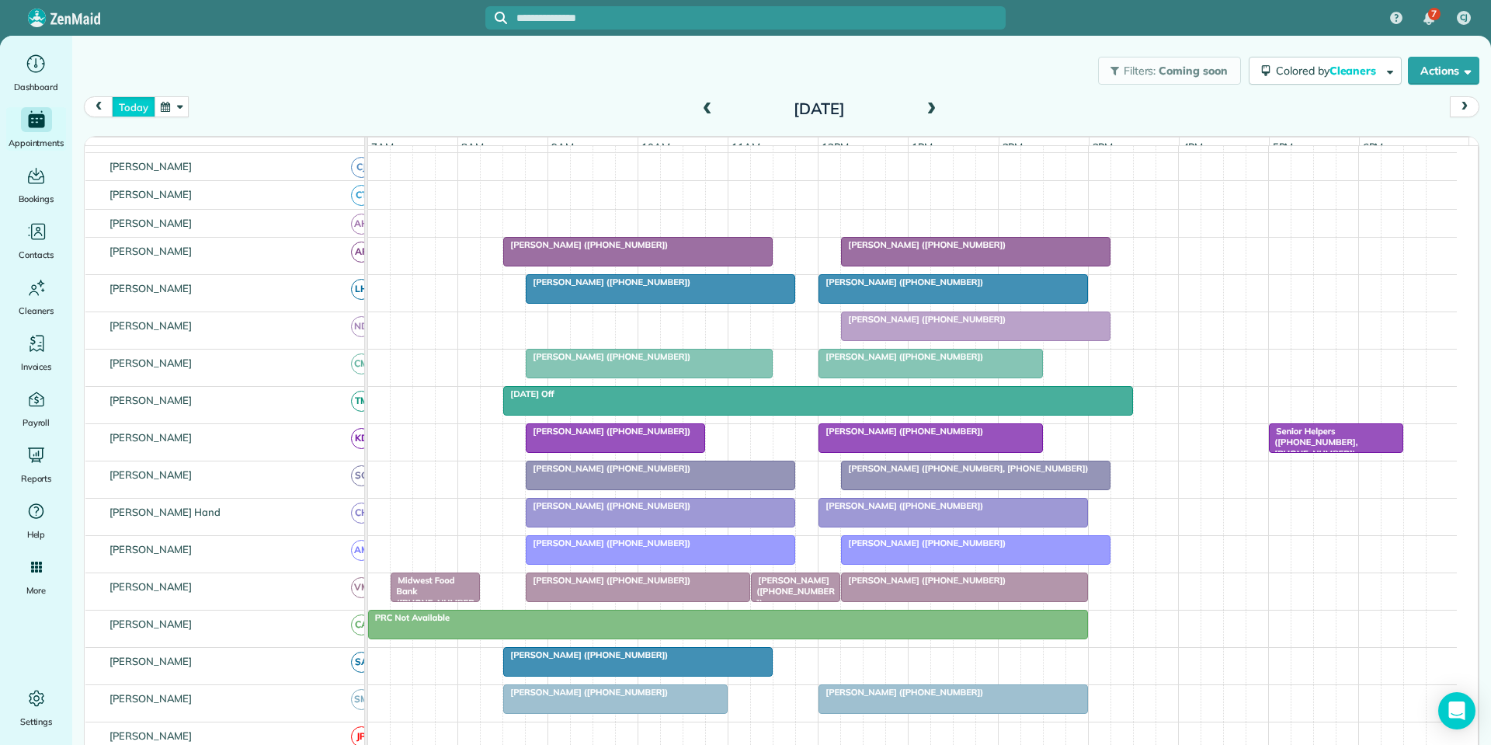
click at [137, 111] on button "today" at bounding box center [133, 106] width 43 height 21
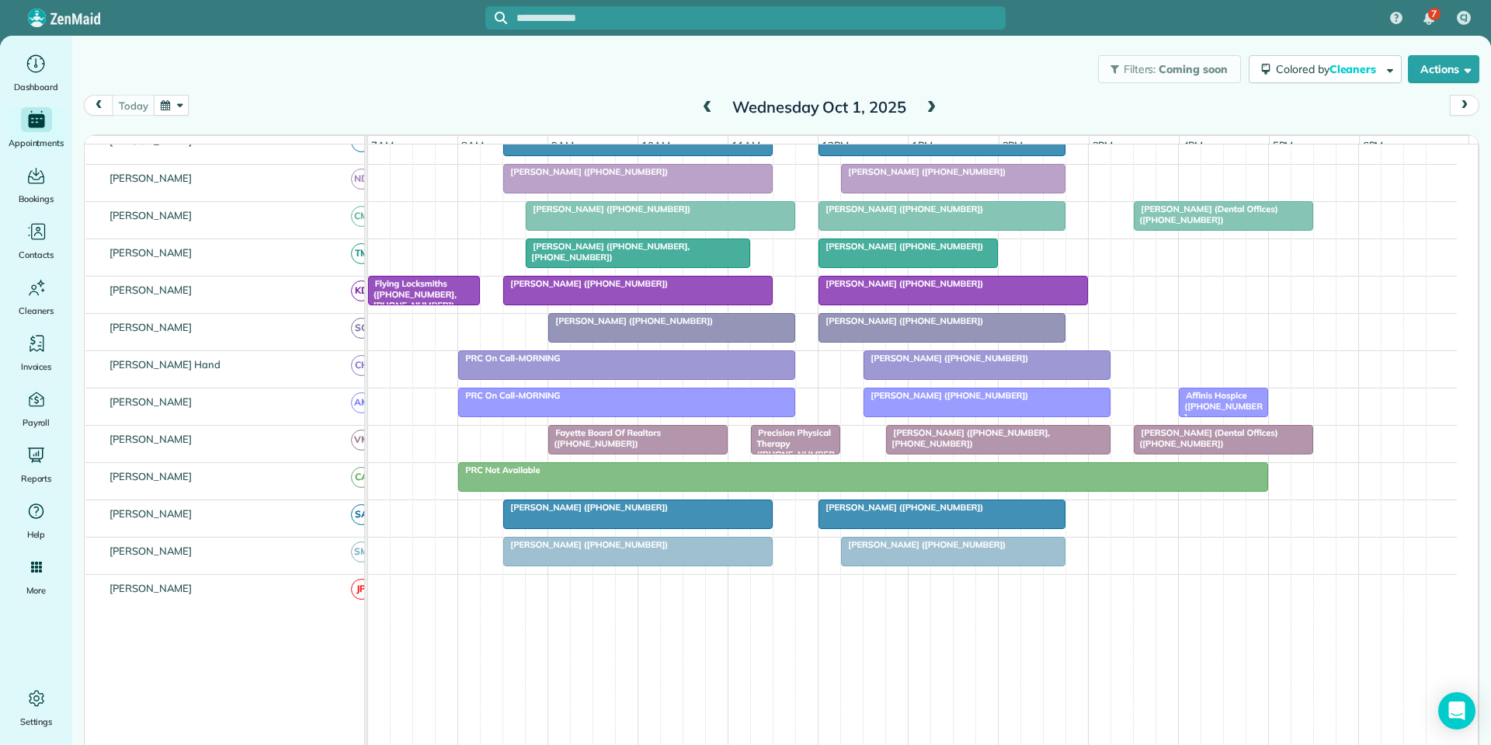
scroll to position [122, 0]
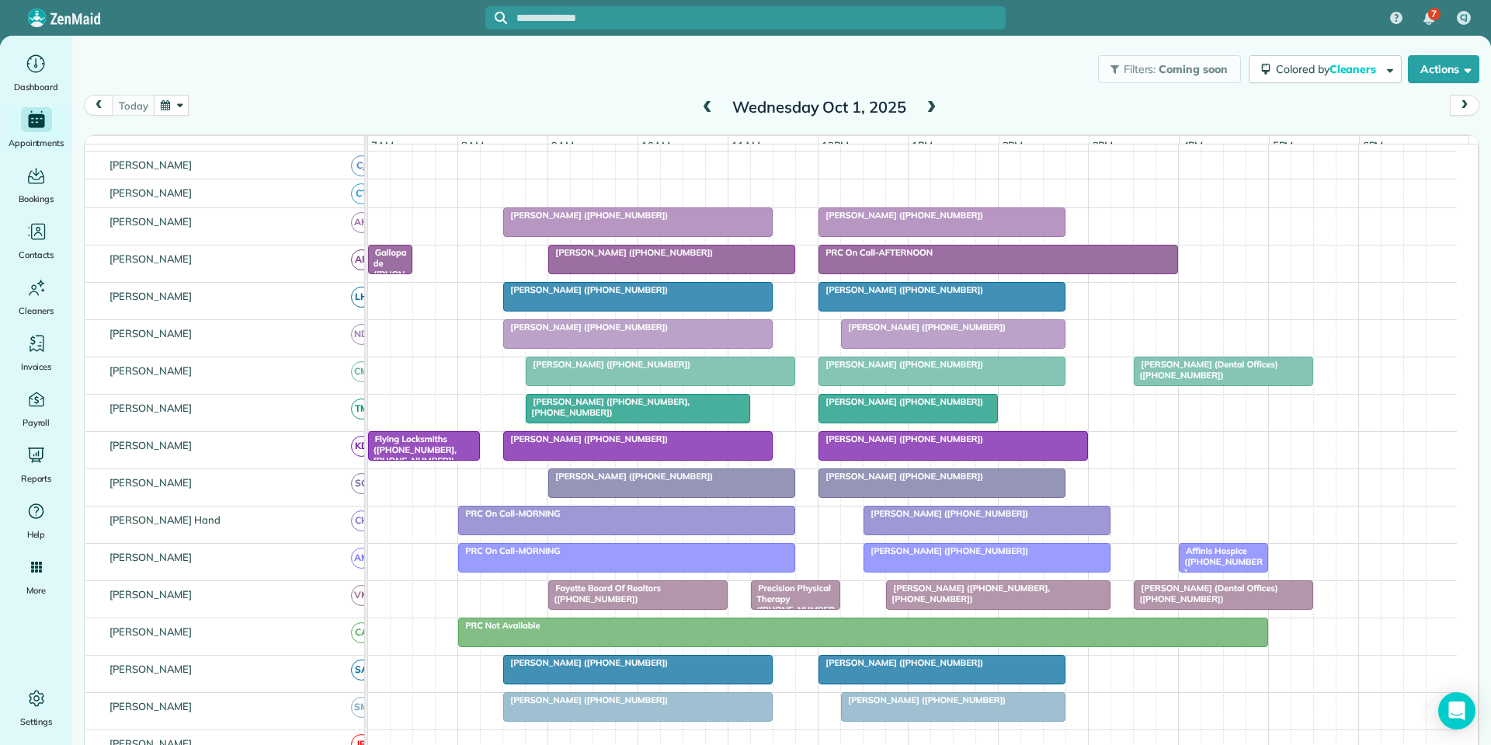
click at [922, 105] on span at bounding box center [930, 108] width 17 height 14
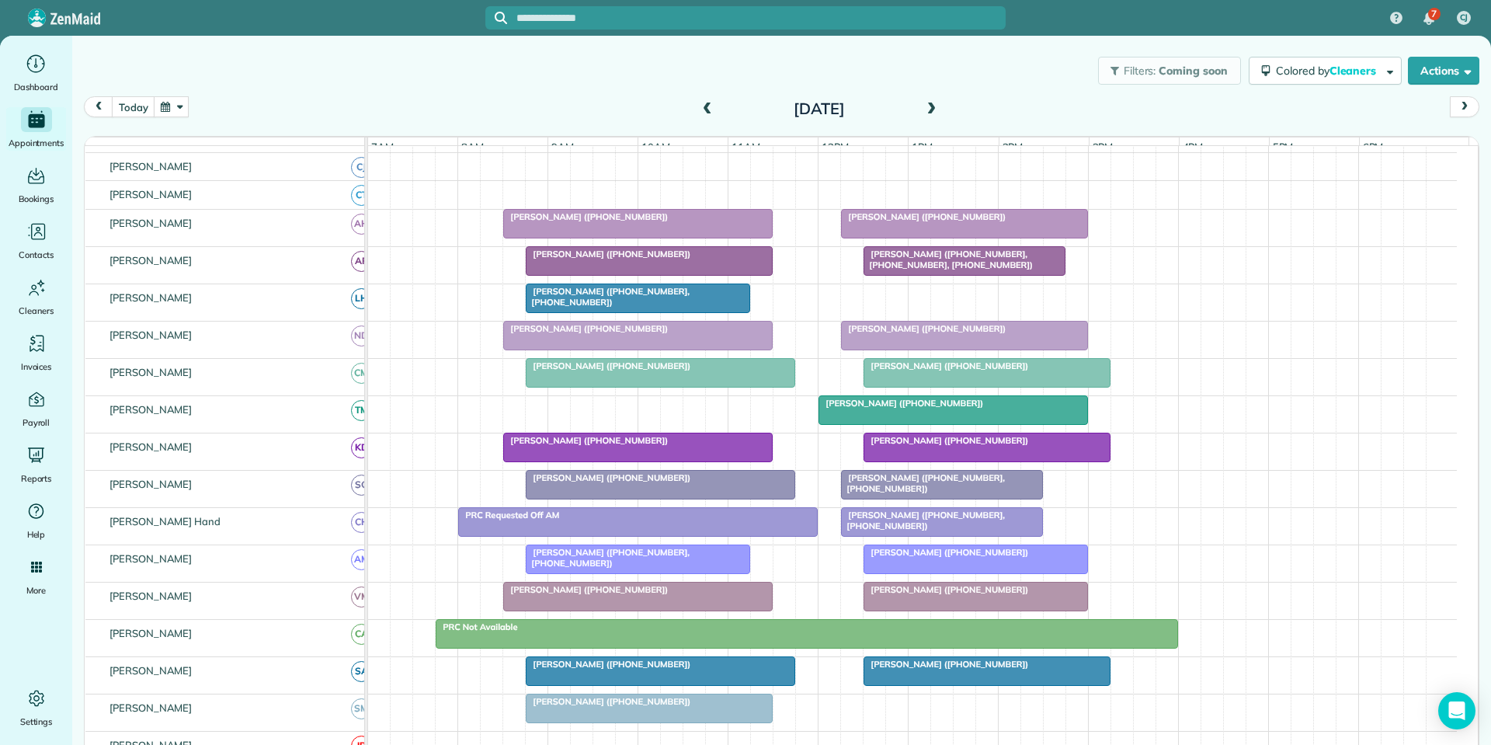
scroll to position [260, 0]
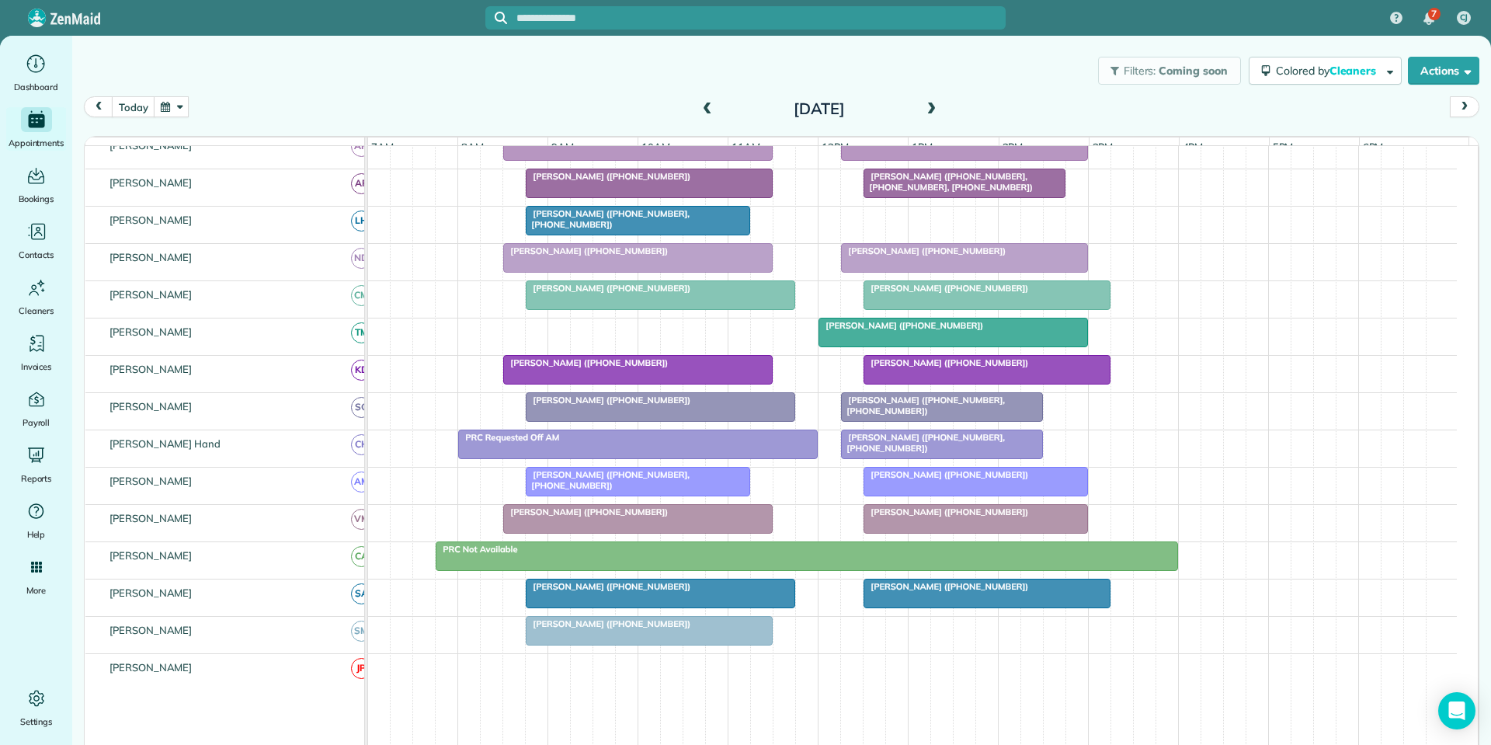
click at [922, 110] on span at bounding box center [930, 109] width 17 height 14
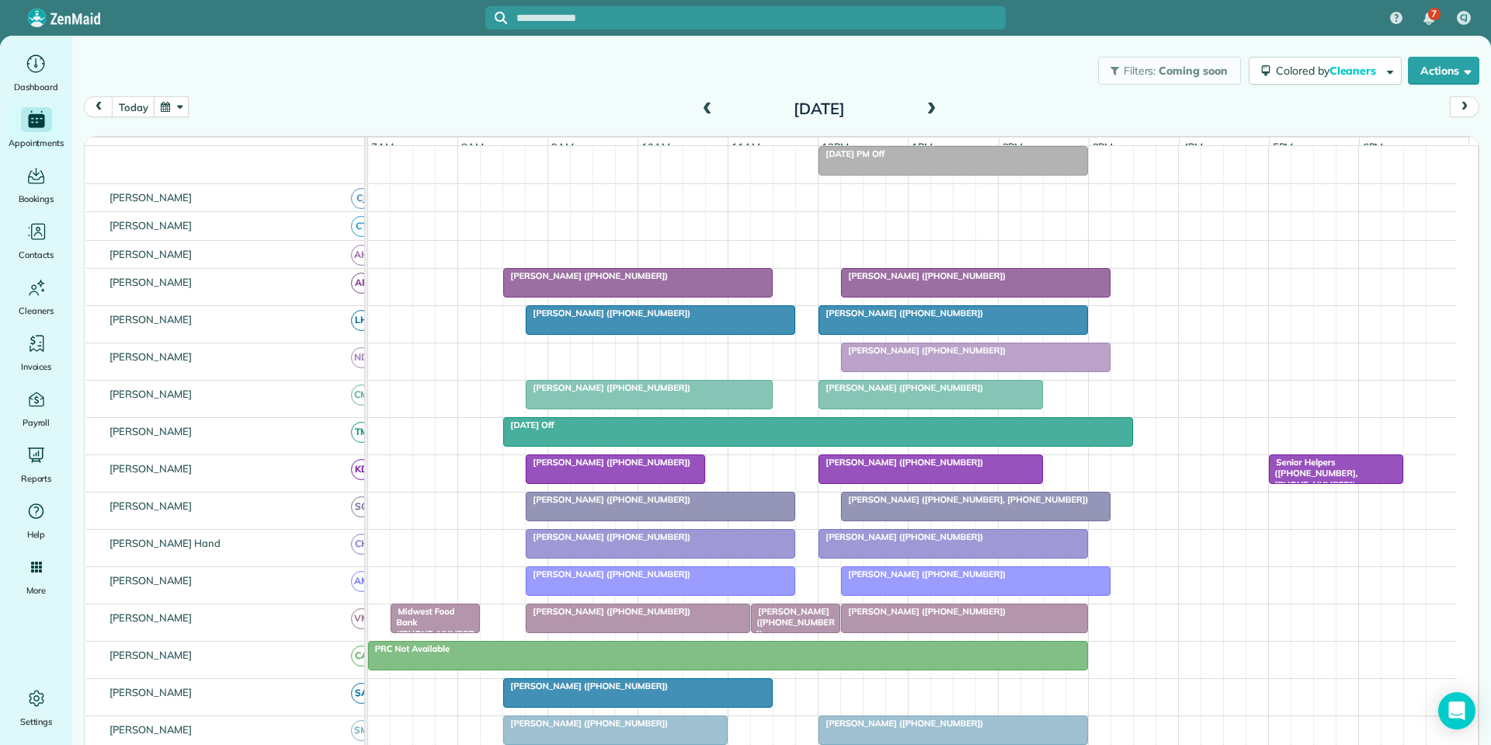
scroll to position [252, 0]
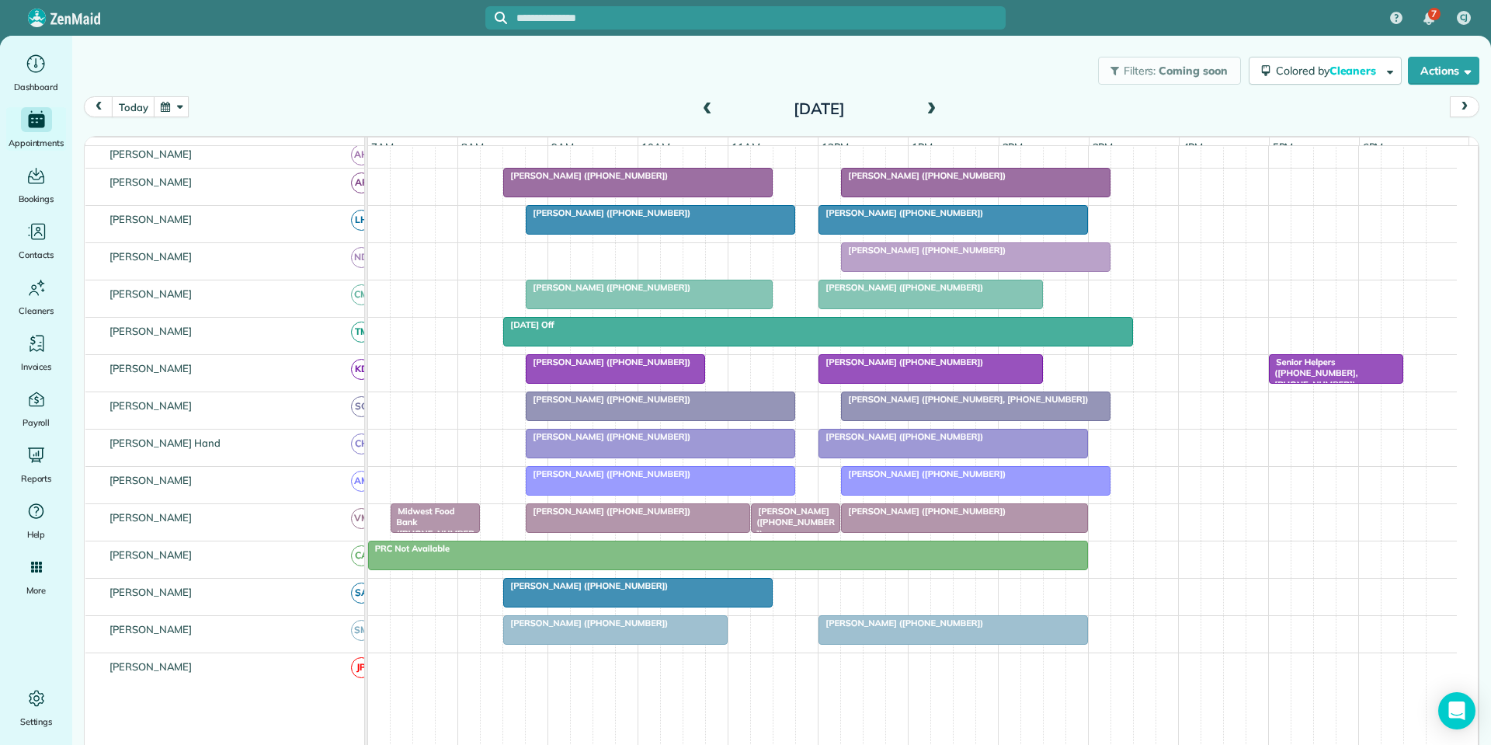
click at [604, 121] on div "[DATE] [DATE]" at bounding box center [781, 111] width 1395 height 30
click at [703, 105] on span at bounding box center [707, 109] width 17 height 14
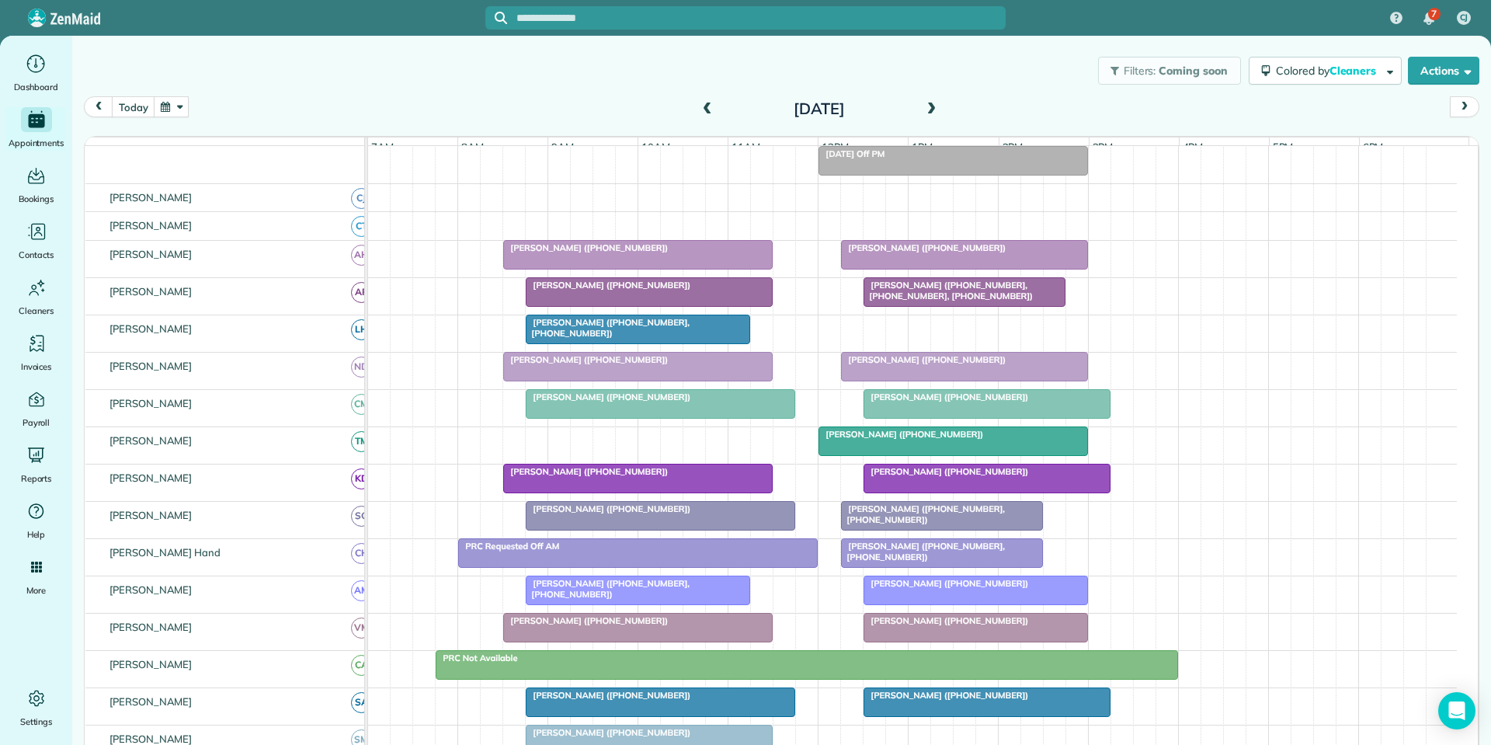
scroll to position [260, 0]
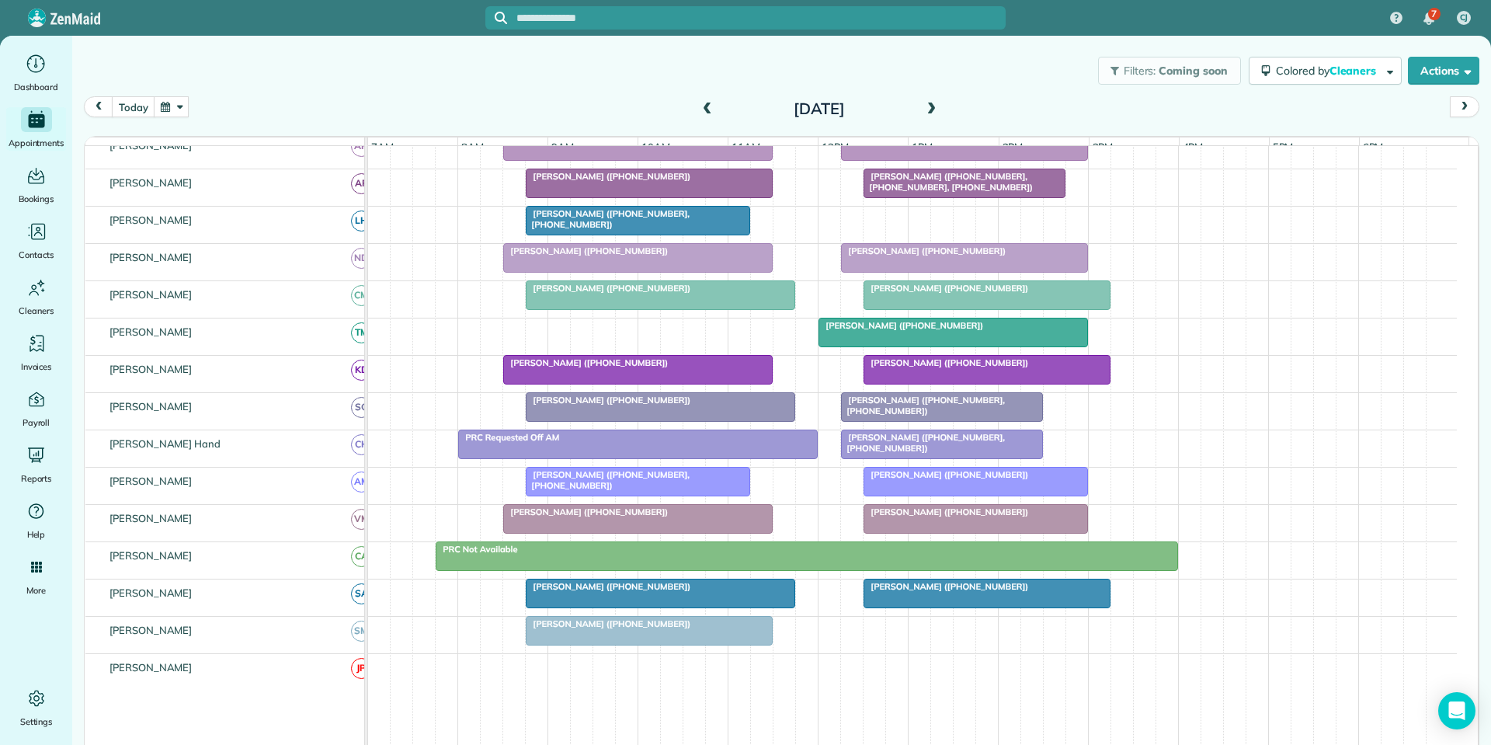
click at [703, 109] on span at bounding box center [707, 109] width 17 height 14
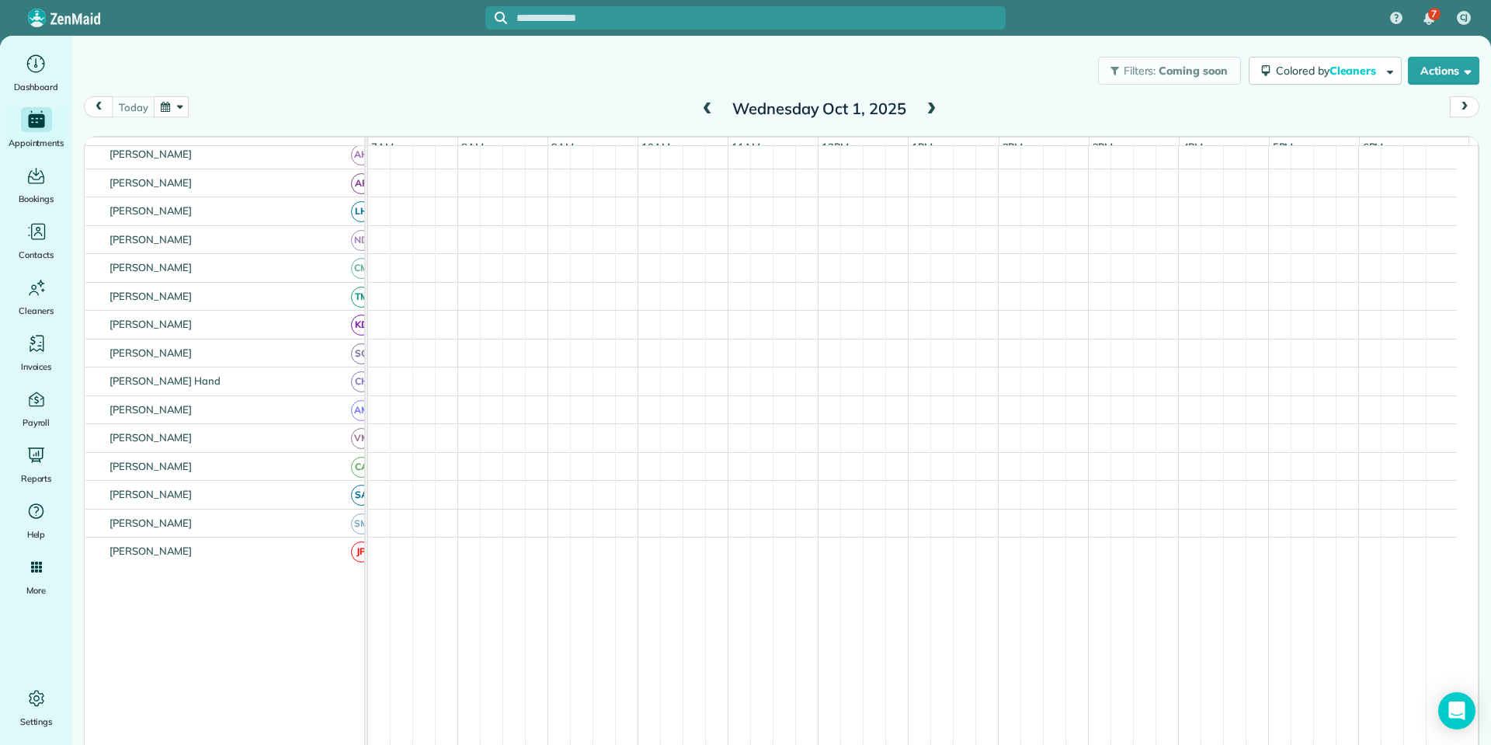
scroll to position [200, 0]
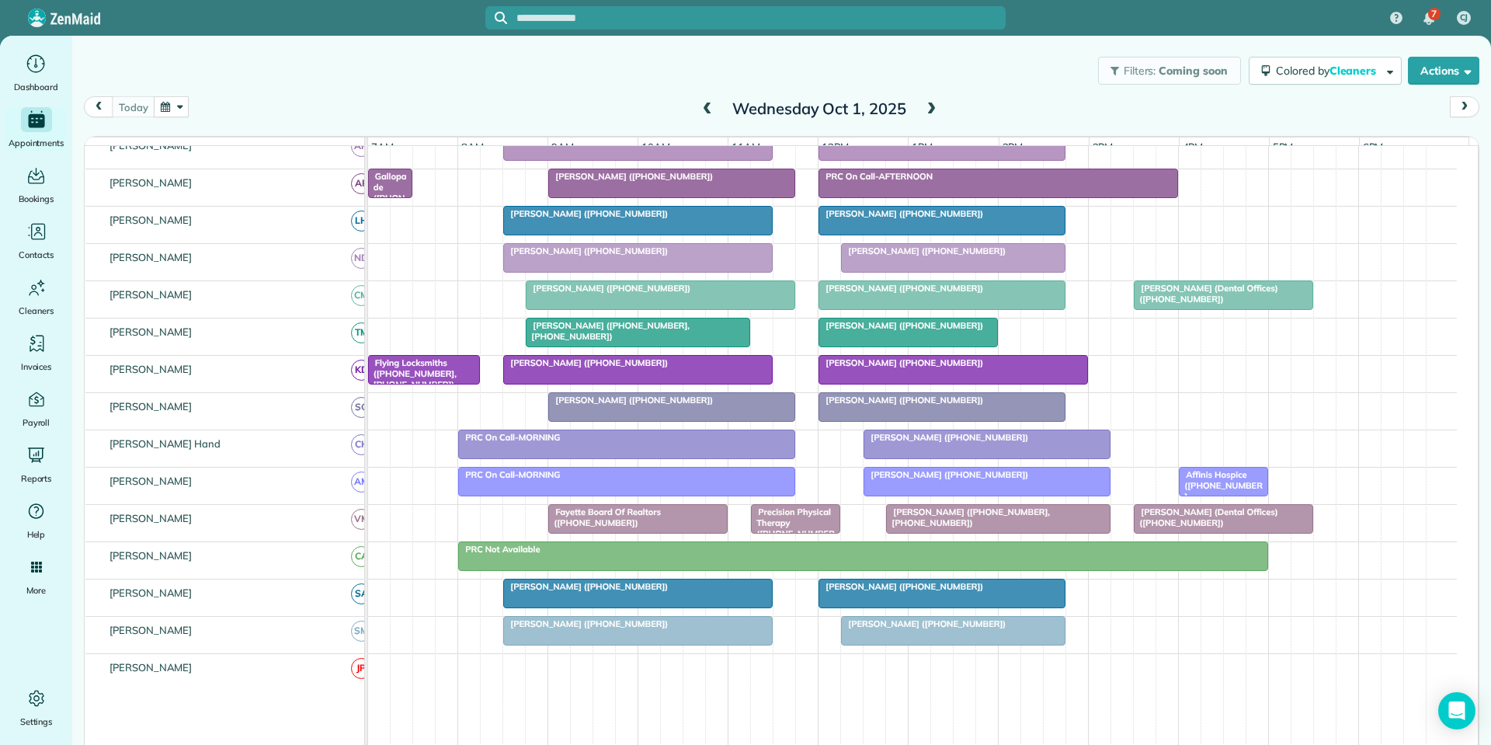
click at [930, 108] on span at bounding box center [930, 109] width 17 height 14
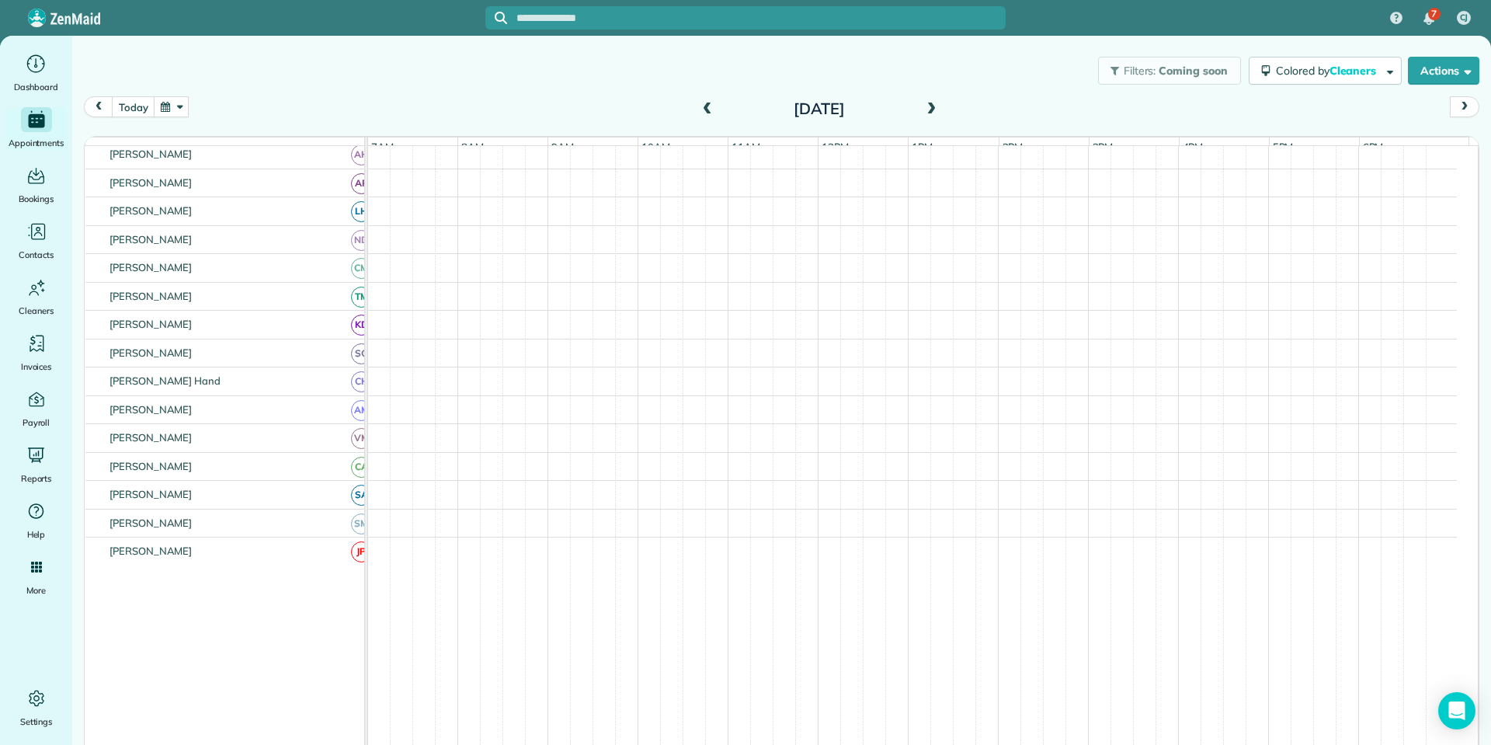
scroll to position [260, 0]
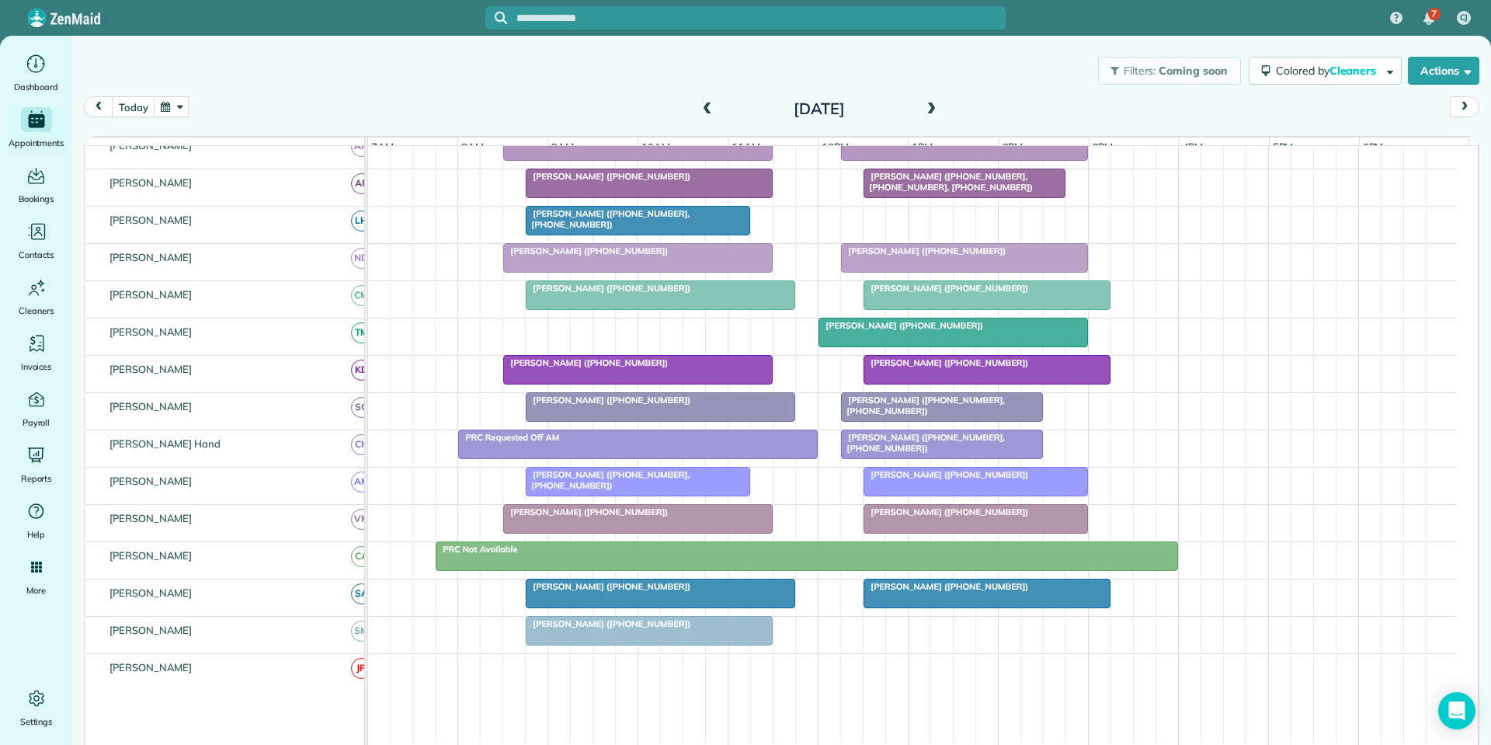
click at [928, 106] on span at bounding box center [930, 109] width 17 height 14
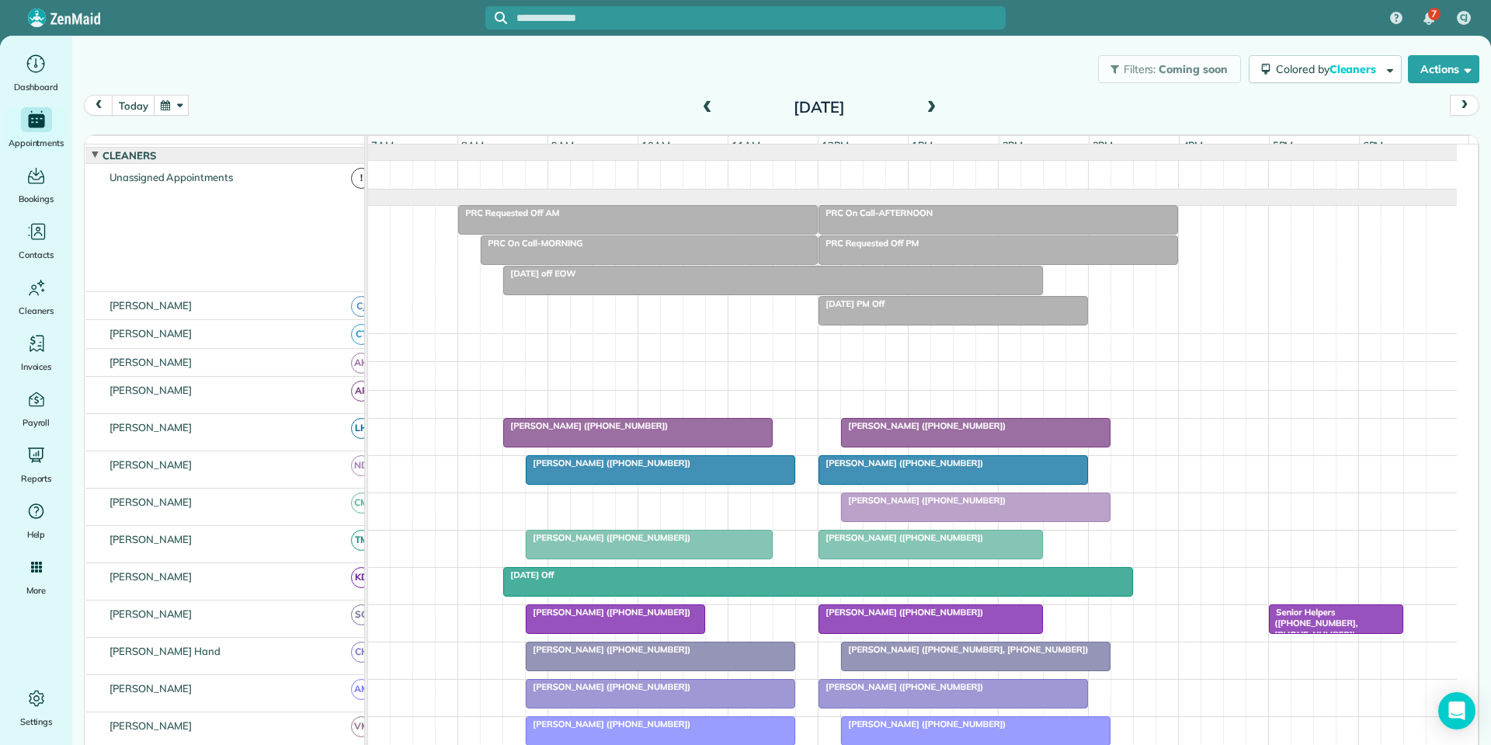
scroll to position [0, 0]
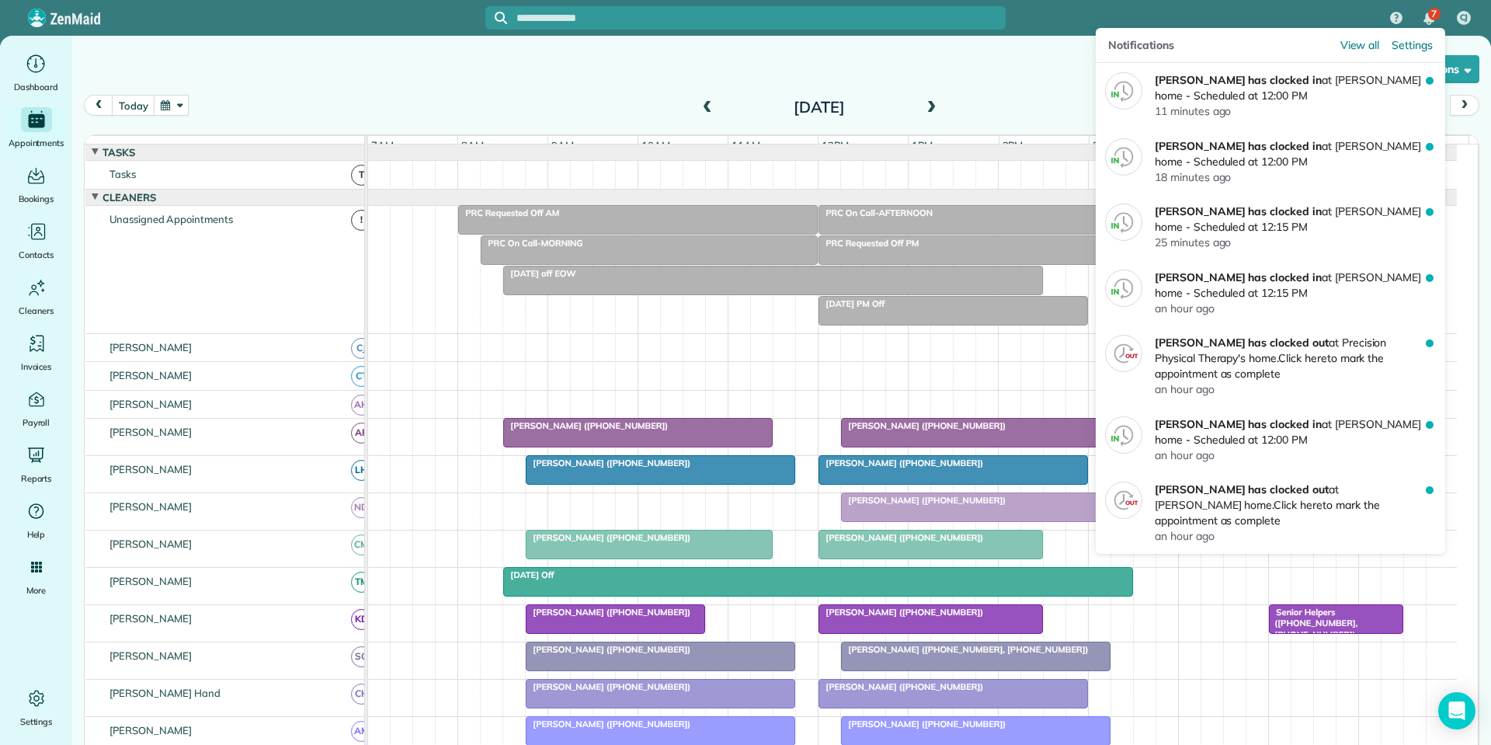
click at [1429, 16] on div "7" at bounding box center [1434, 14] width 12 height 12
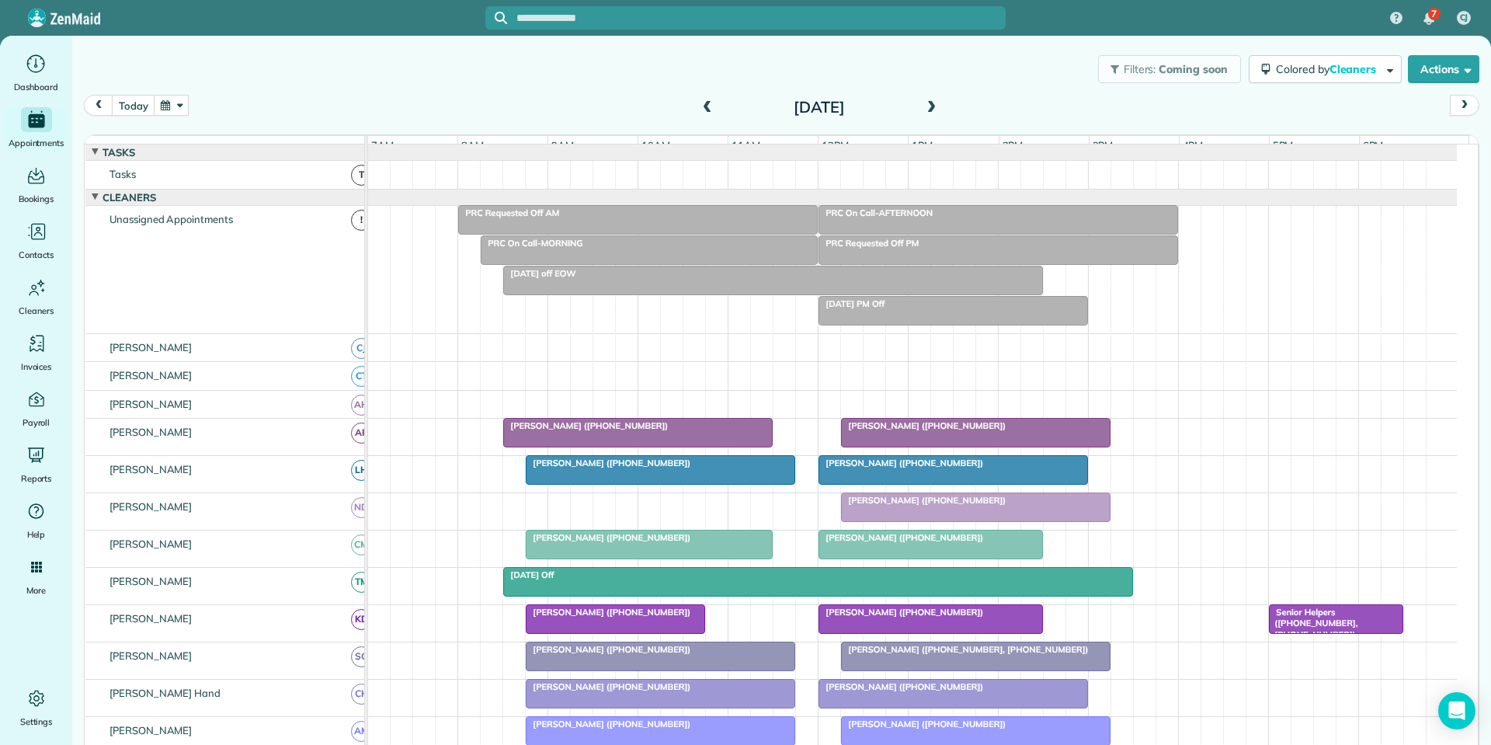
click at [988, 74] on div "Filters: Coming soon Colored by Cleaners Color by Cleaner Color by Team Color b…" at bounding box center [781, 68] width 1418 height 51
click at [138, 109] on button "today" at bounding box center [133, 105] width 43 height 21
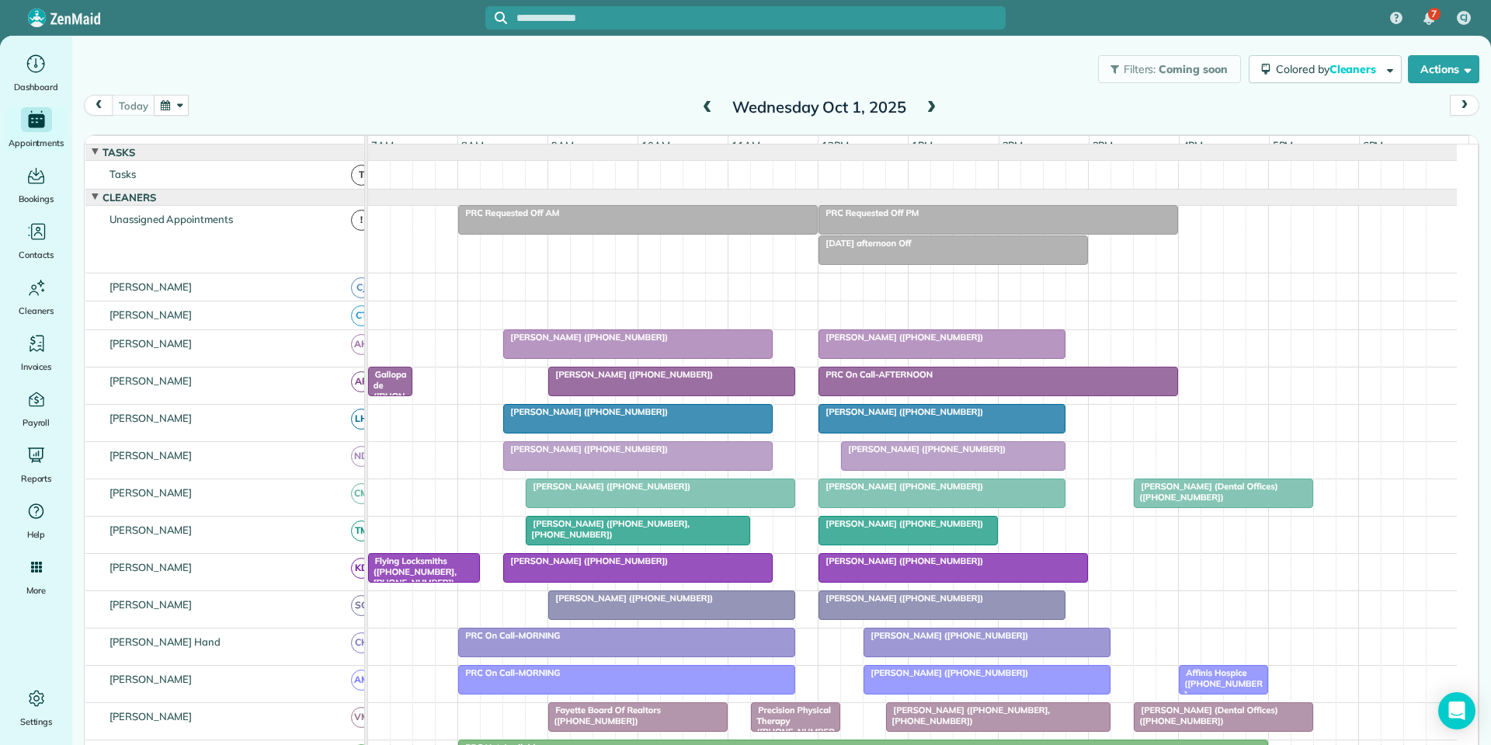
click at [986, 654] on div at bounding box center [986, 642] width 245 height 28
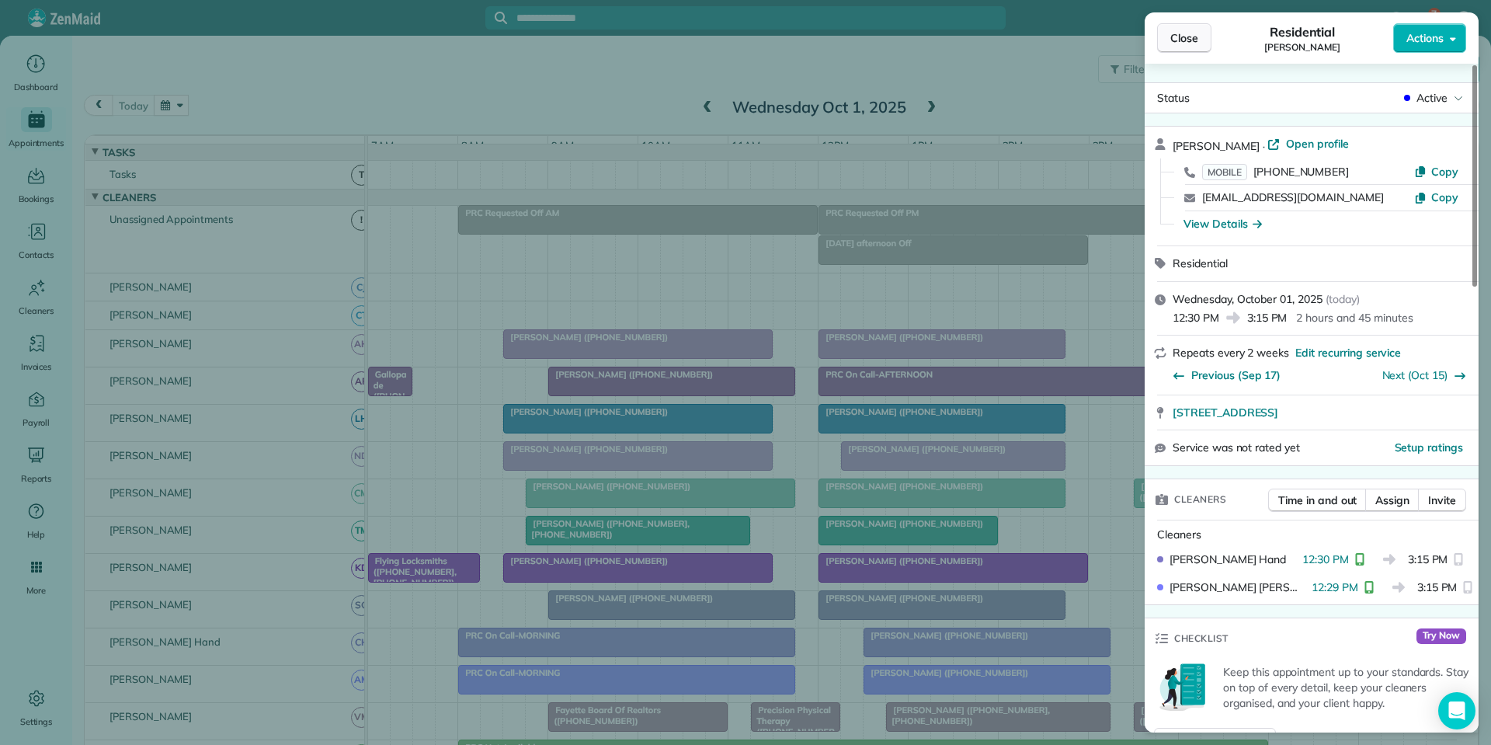
click at [1186, 43] on span "Close" at bounding box center [1184, 38] width 28 height 16
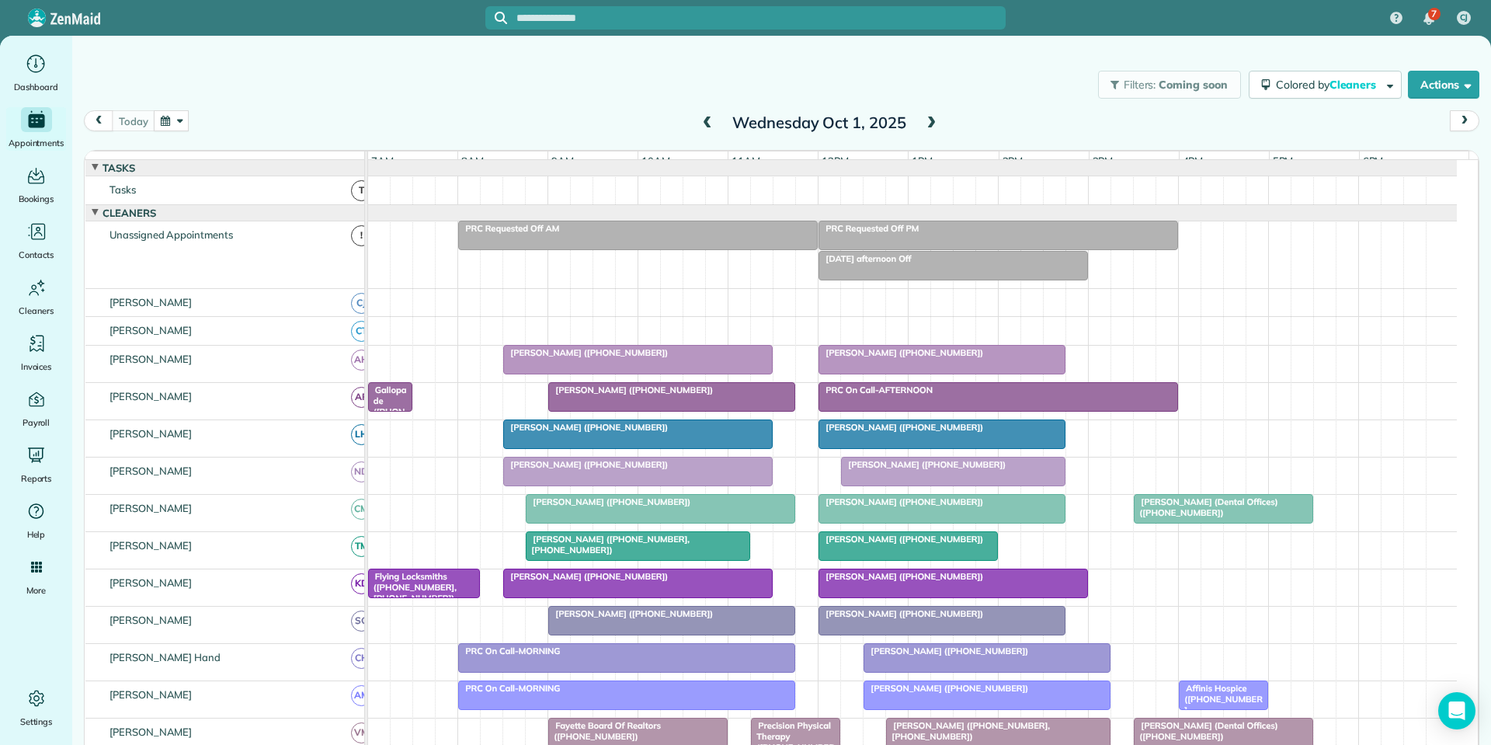
click at [512, 83] on div "Filters: Coming soon Colored by Cleaners Color by Cleaner Color by Team Color b…" at bounding box center [781, 84] width 1418 height 51
